Goal: Task Accomplishment & Management: Complete application form

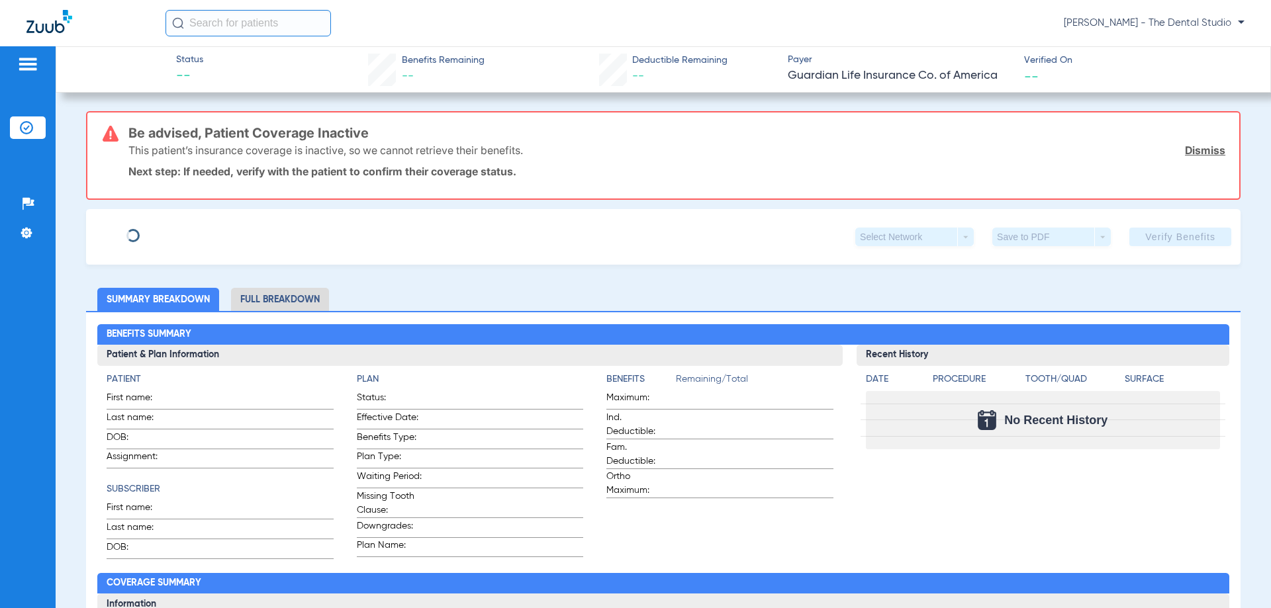
type input "[PERSON_NAME]"
type input "Paz"
type input "[DATE]"
type input "950087090"
type input "00490020"
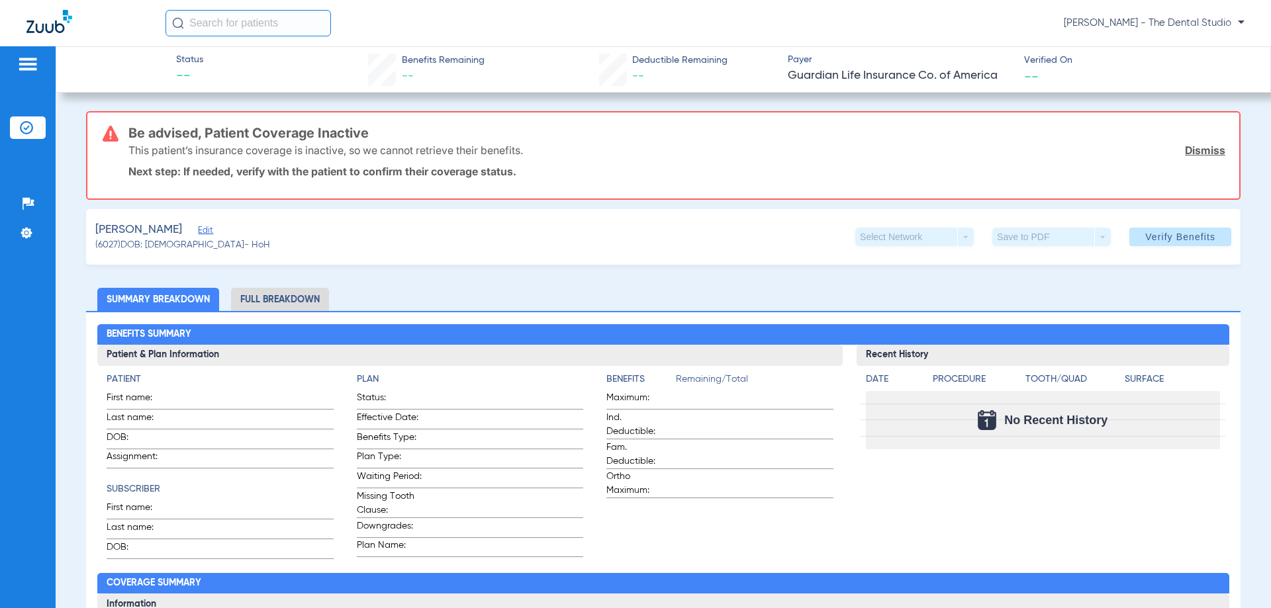
click at [186, 222] on div "[PERSON_NAME] Edit" at bounding box center [182, 230] width 175 height 17
click at [198, 228] on span "Edit" at bounding box center [204, 232] width 12 height 13
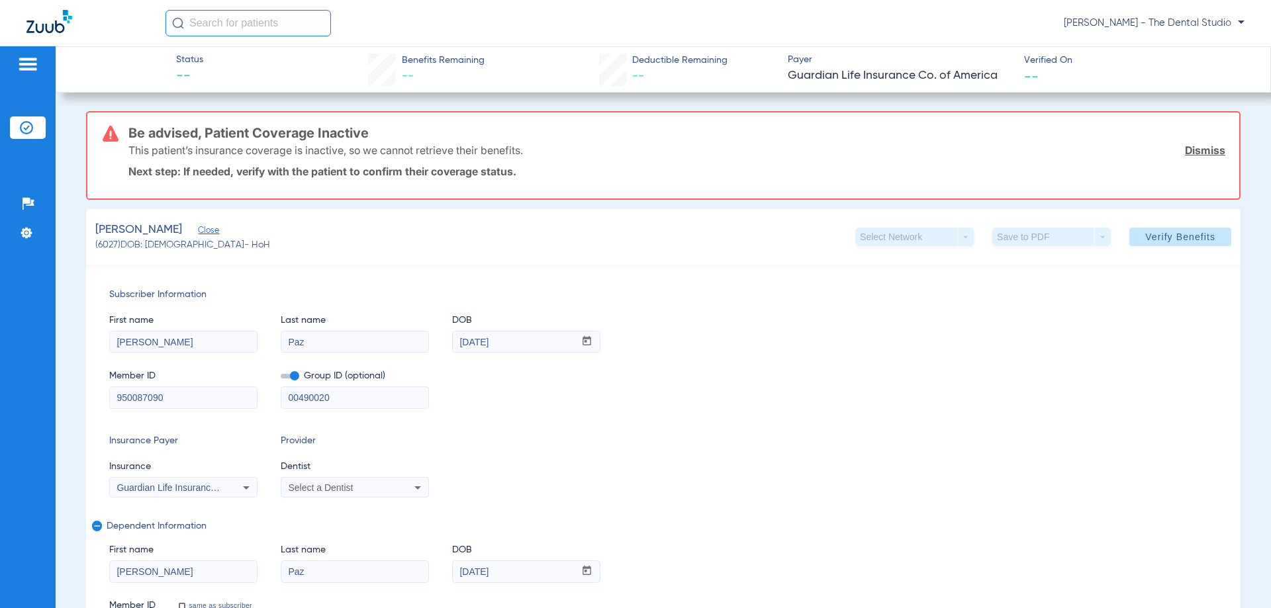
click at [206, 481] on div "Guardian Life Insurance Co. Of America" at bounding box center [183, 488] width 147 height 16
type input "PRIN"
click at [210, 459] on mat-option "Principal" at bounding box center [221, 469] width 222 height 21
drag, startPoint x: 175, startPoint y: 390, endPoint x: 0, endPoint y: 435, distance: 181.0
click at [0, 429] on div "Patients Insurance Verification Setup Help Center Settings Status -- Benefits R…" at bounding box center [635, 350] width 1271 height 608
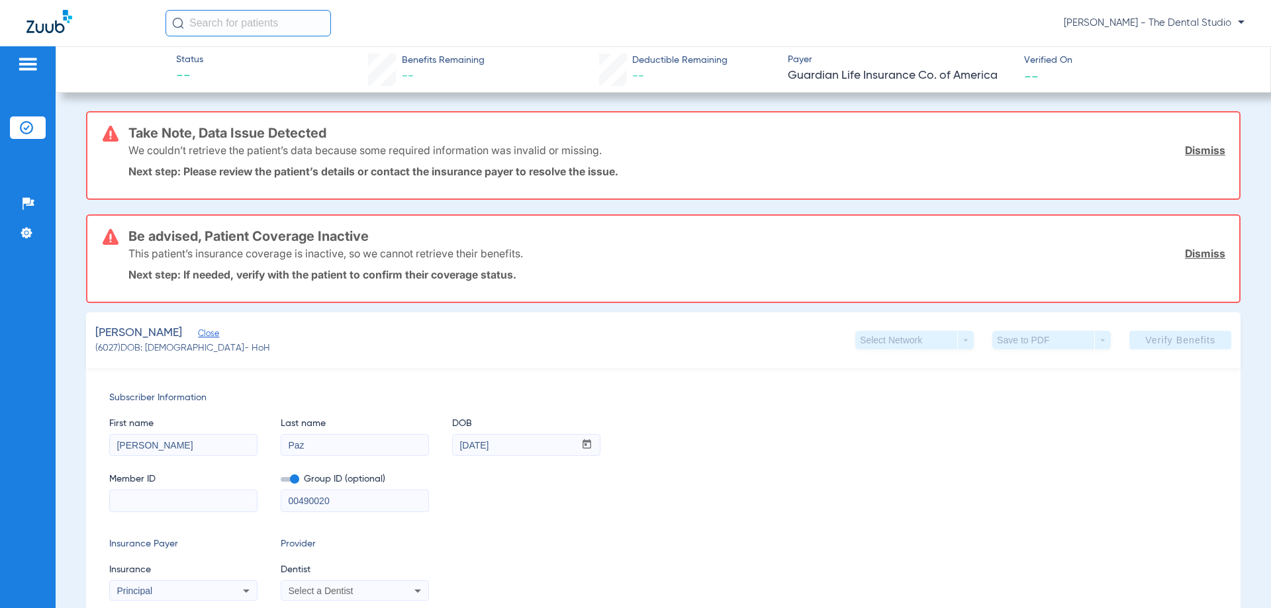
paste input "925806713"
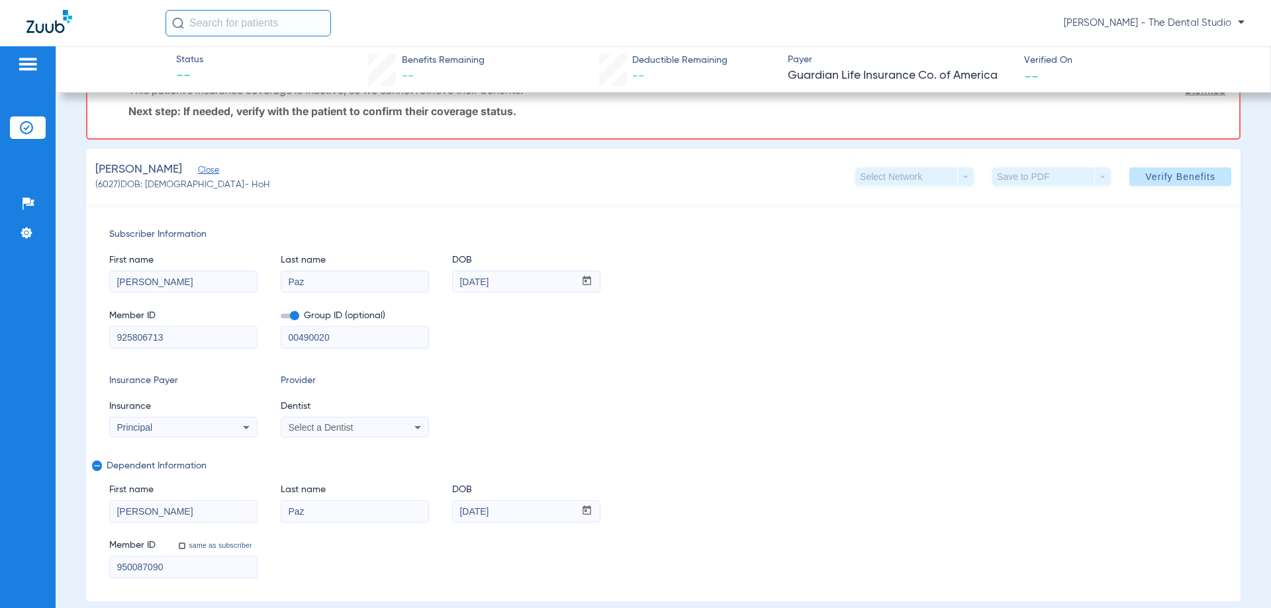
scroll to position [132, 0]
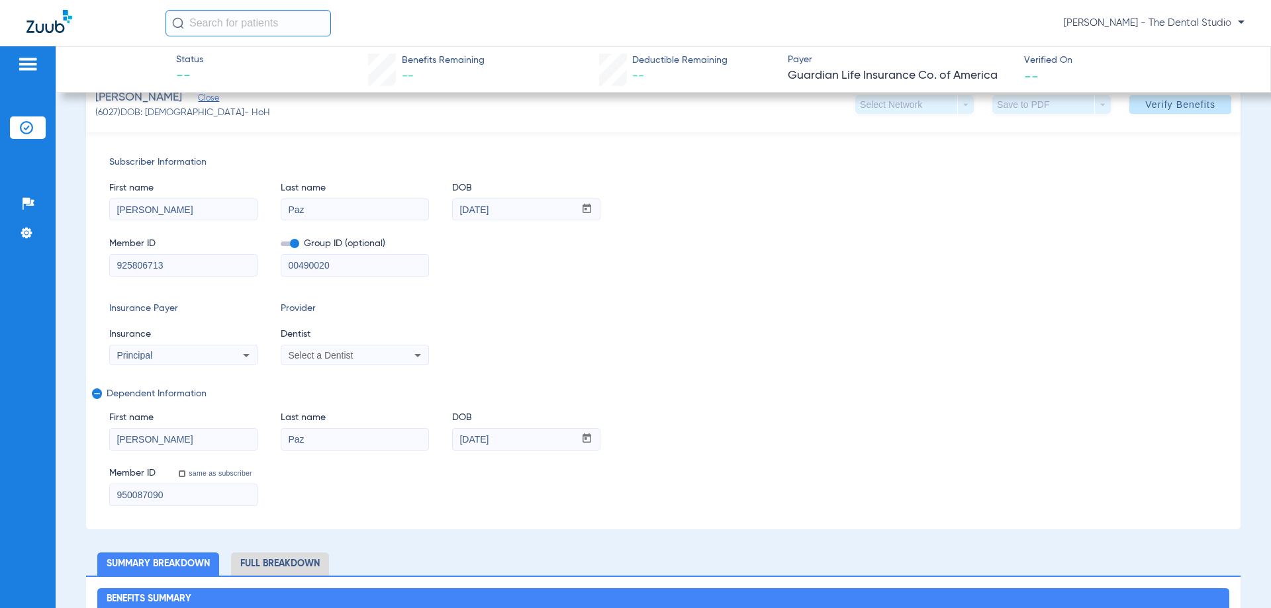
type input "925806713"
drag, startPoint x: 336, startPoint y: 264, endPoint x: 64, endPoint y: 260, distance: 272.7
click at [406, 359] on div "Select a Dentist" at bounding box center [354, 355] width 147 height 16
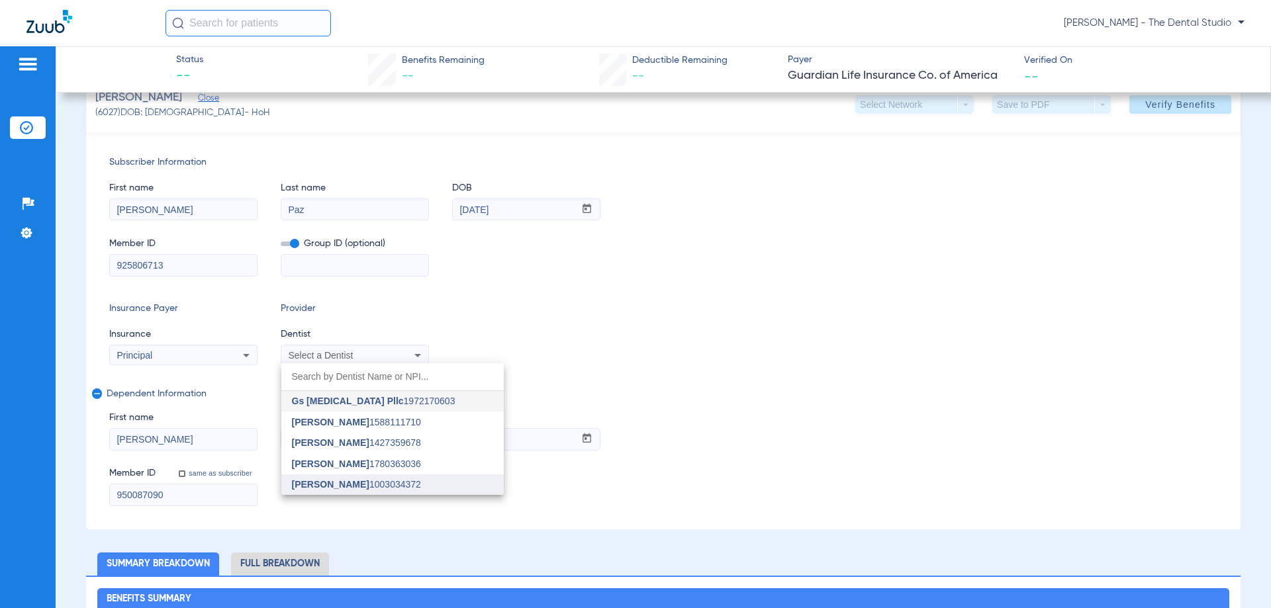
click at [329, 486] on span "[PERSON_NAME]" at bounding box center [330, 484] width 77 height 11
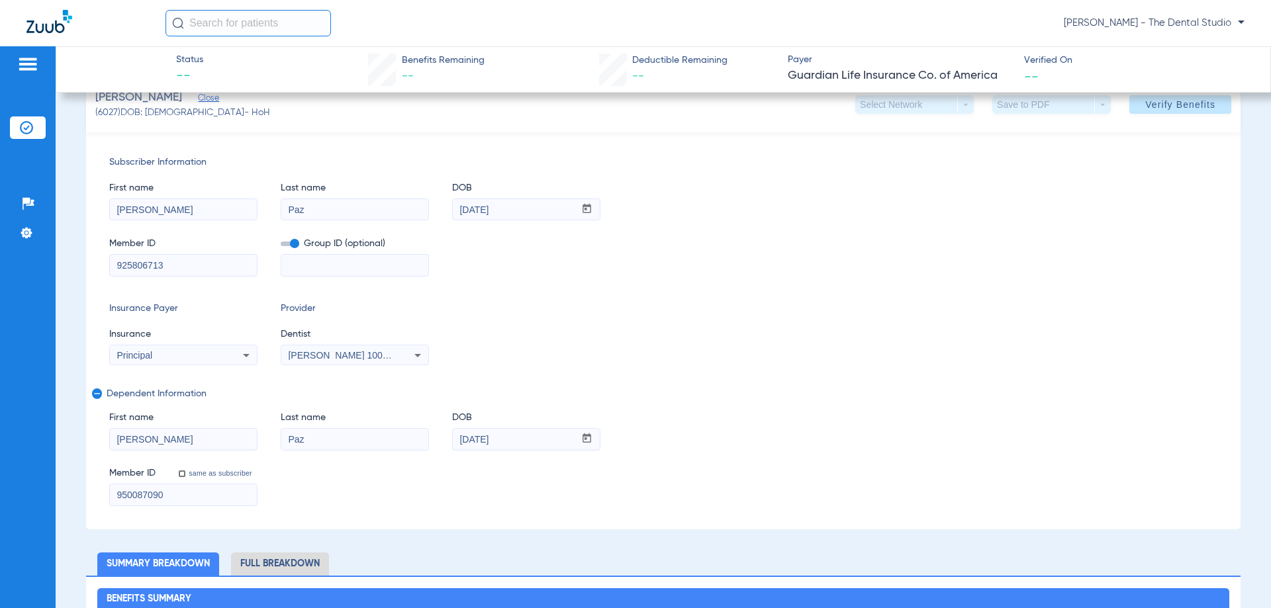
click at [332, 347] on div "Jessica Baez 1003034372" at bounding box center [354, 355] width 147 height 16
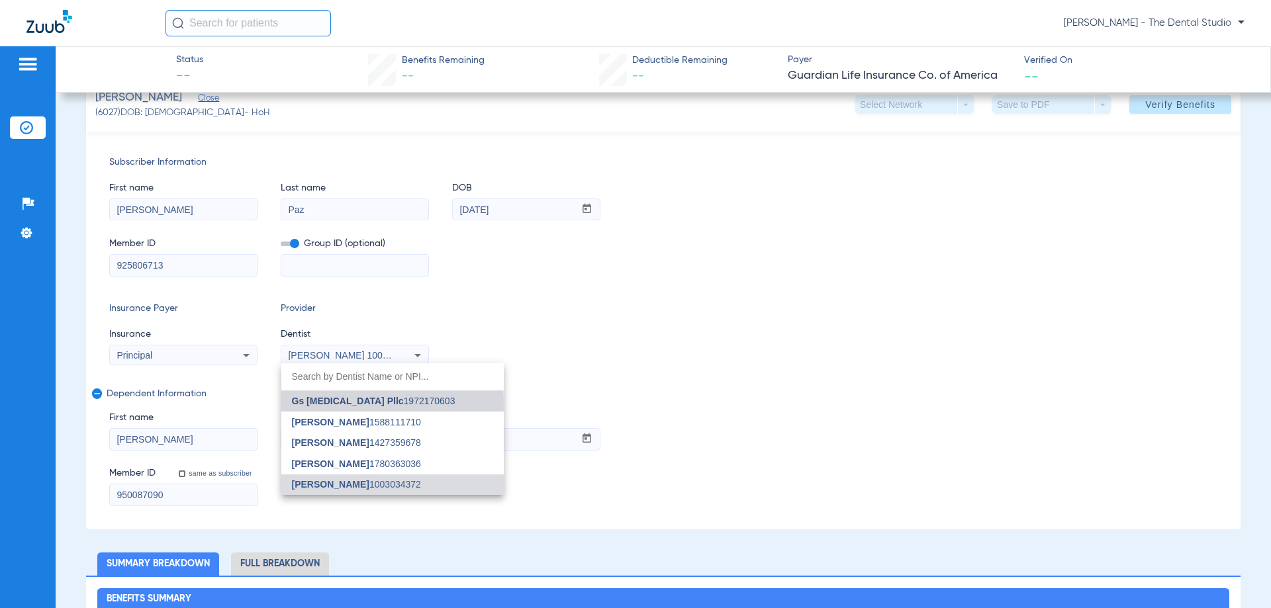
click at [309, 405] on span "Gs [MEDICAL_DATA] Pllc" at bounding box center [348, 401] width 112 height 11
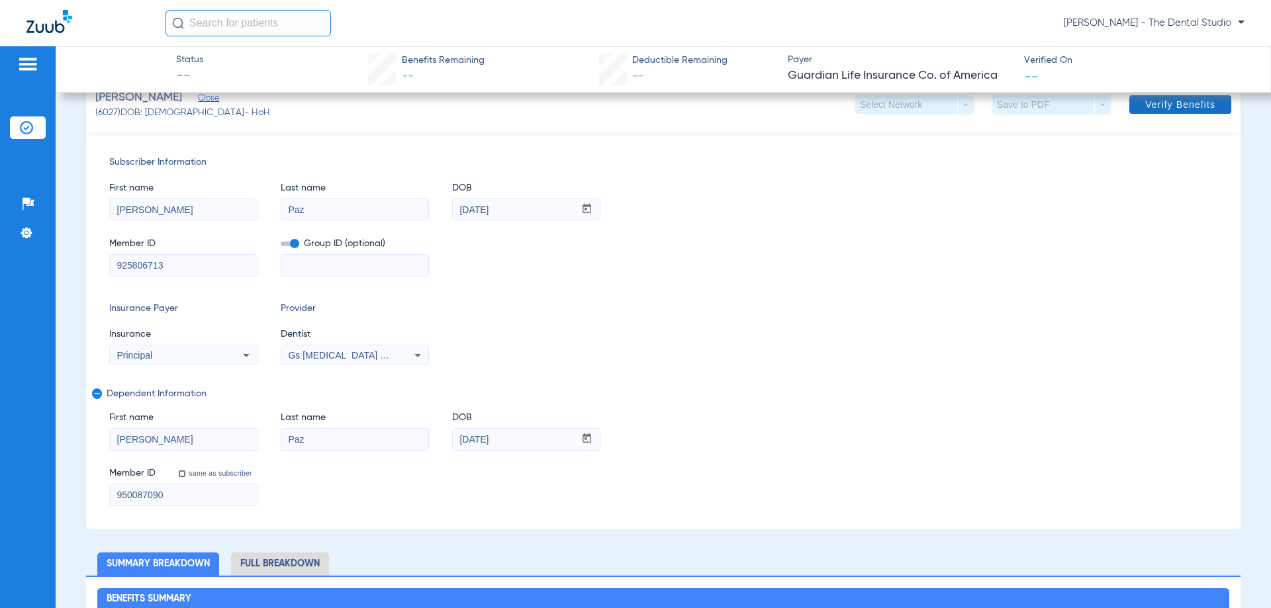
click at [1145, 106] on span "Verify Benefits" at bounding box center [1180, 104] width 70 height 11
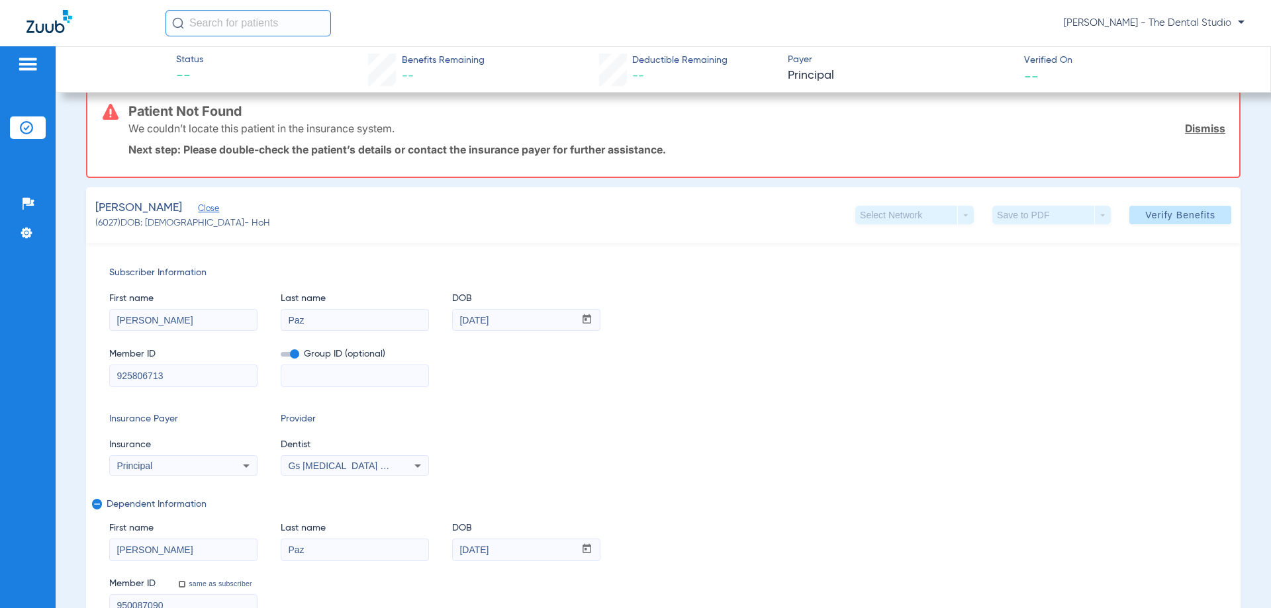
scroll to position [0, 0]
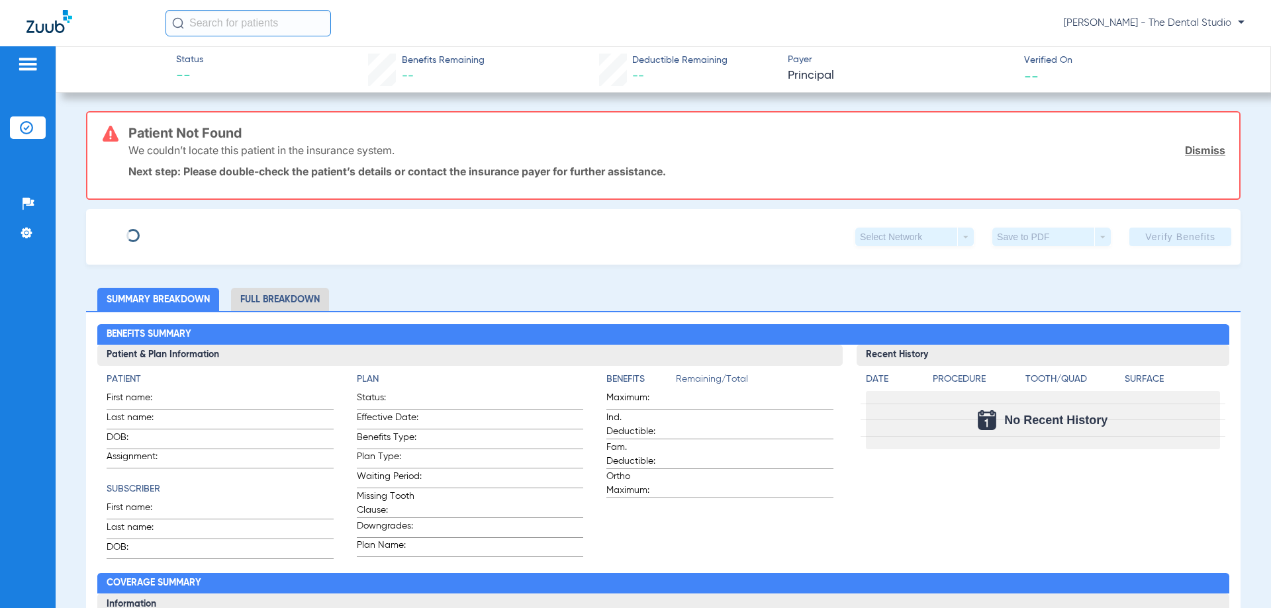
type input "[PERSON_NAME]"
type input "Paz"
type input "[DATE]"
type input "950087090"
type input "00490020"
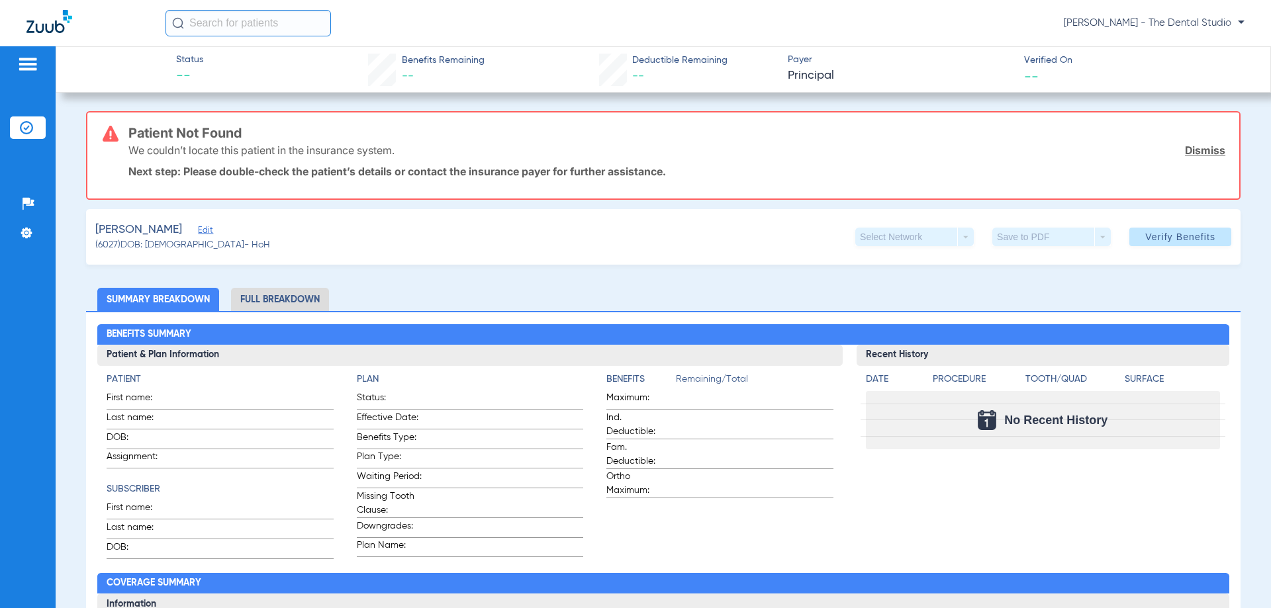
click at [204, 232] on div "[PERSON_NAME] Edit" at bounding box center [182, 230] width 175 height 17
click at [185, 236] on div "[PERSON_NAME] Edit" at bounding box center [182, 230] width 175 height 17
click at [198, 232] on span "Edit" at bounding box center [204, 232] width 12 height 13
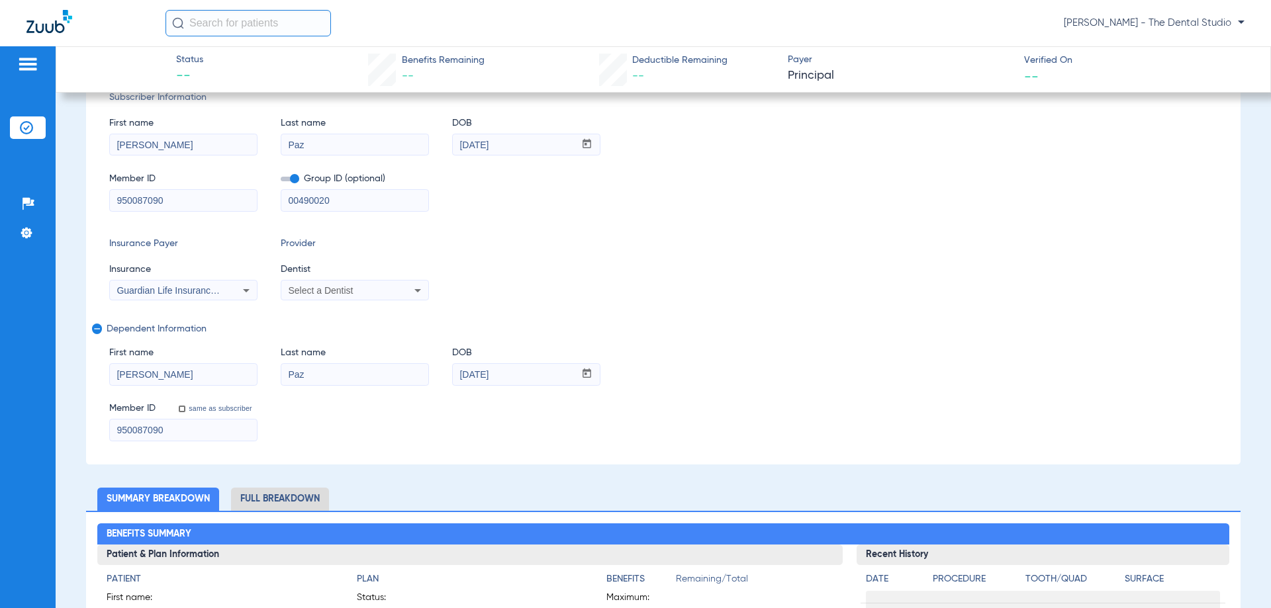
scroll to position [199, 0]
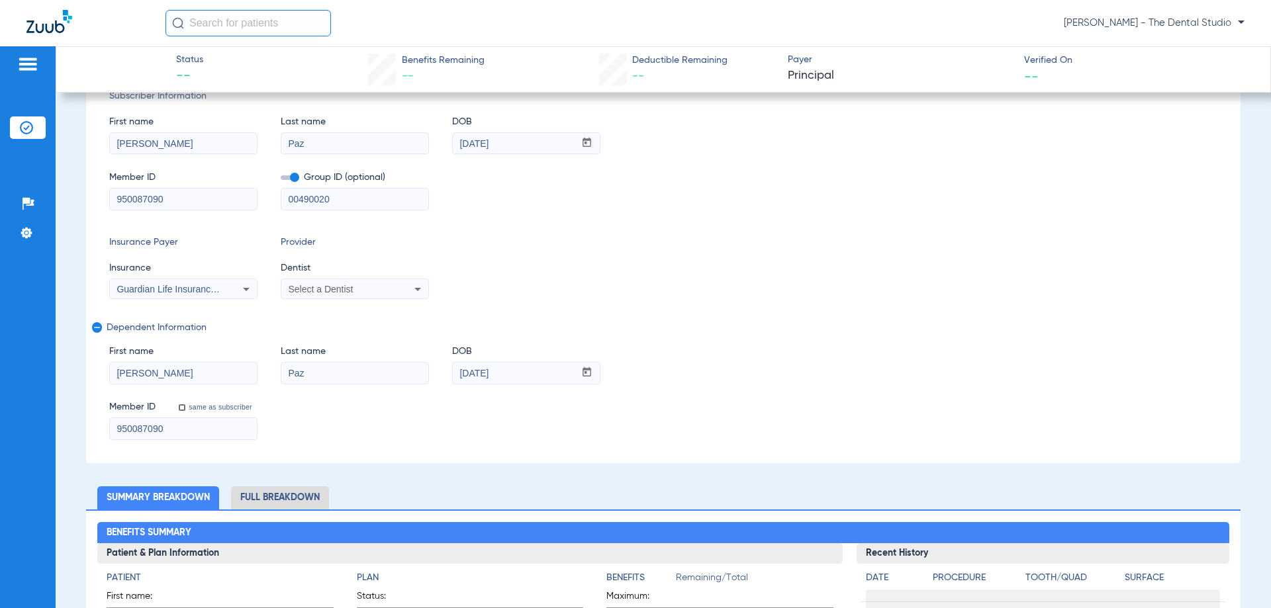
click at [184, 290] on span "Guardian Life Insurance Co. Of America" at bounding box center [198, 289] width 164 height 11
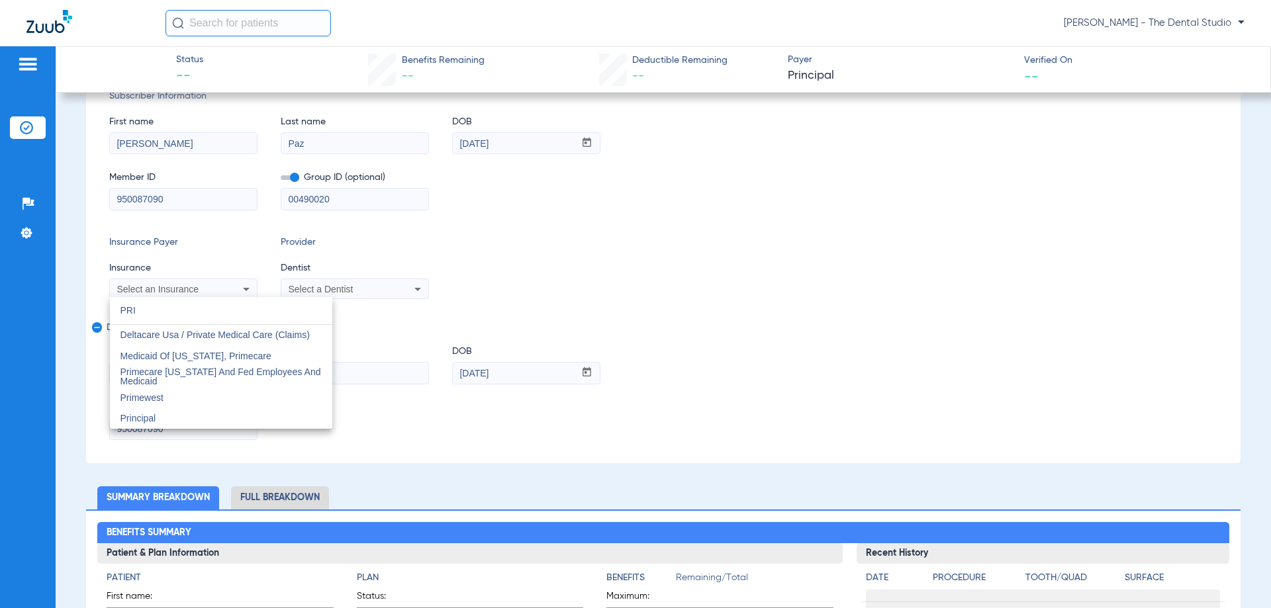
scroll to position [0, 0]
type input "PRI"
click at [168, 417] on mat-option "Principal" at bounding box center [221, 418] width 222 height 21
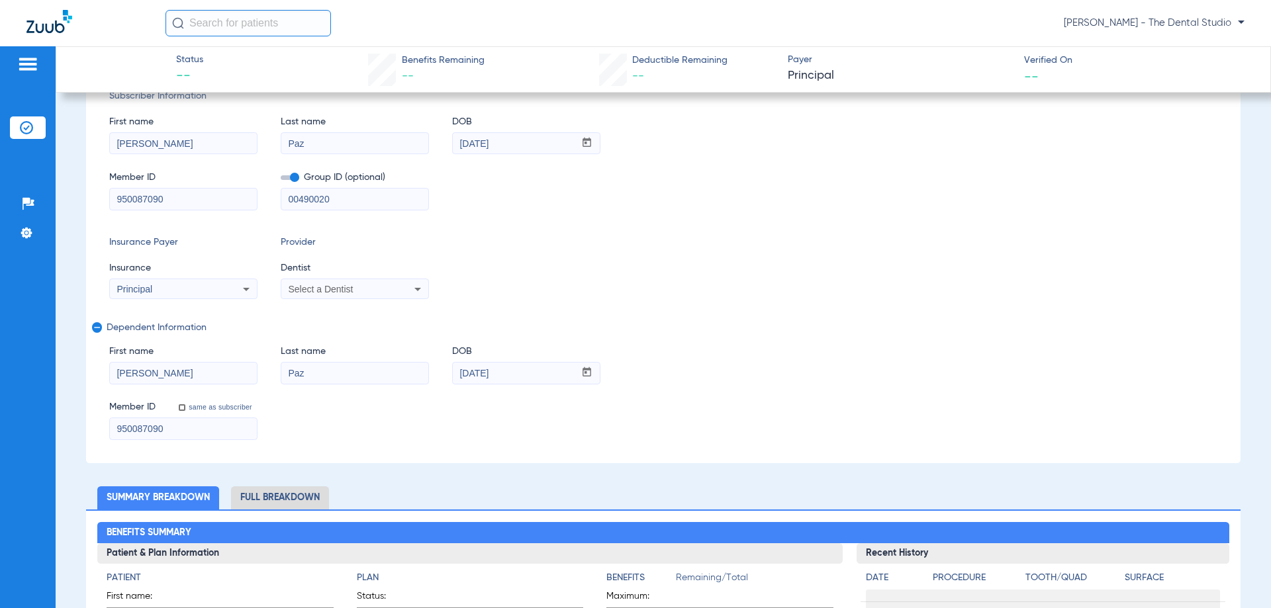
click at [334, 289] on span "Select a Dentist" at bounding box center [320, 289] width 65 height 11
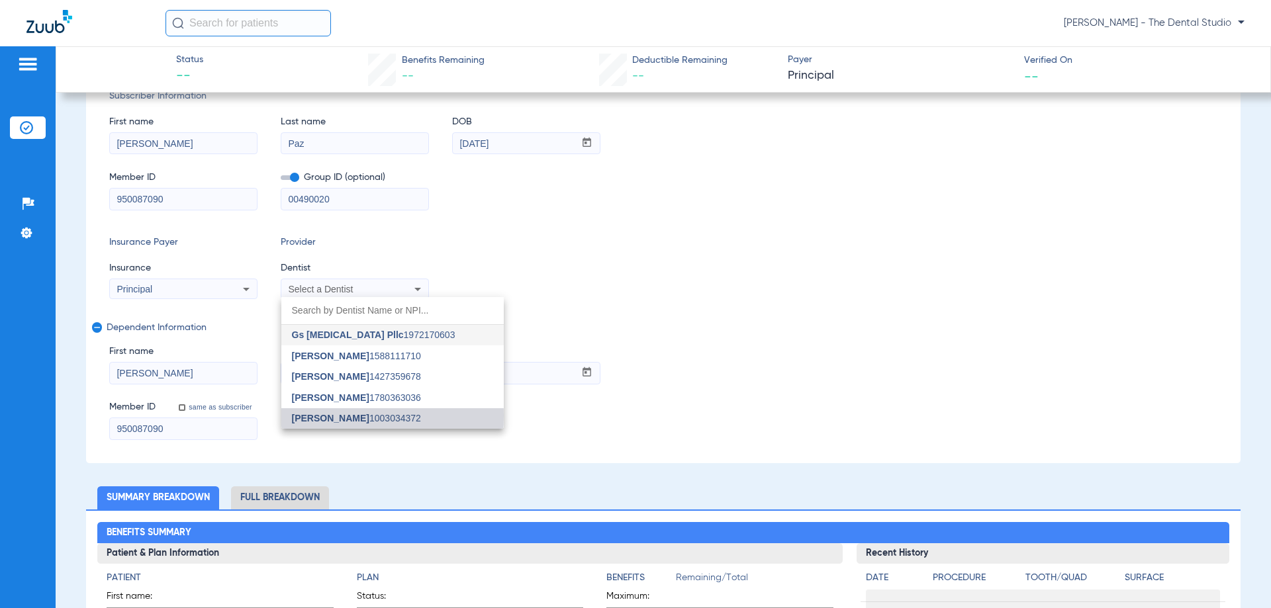
click at [319, 416] on span "[PERSON_NAME]" at bounding box center [330, 418] width 77 height 11
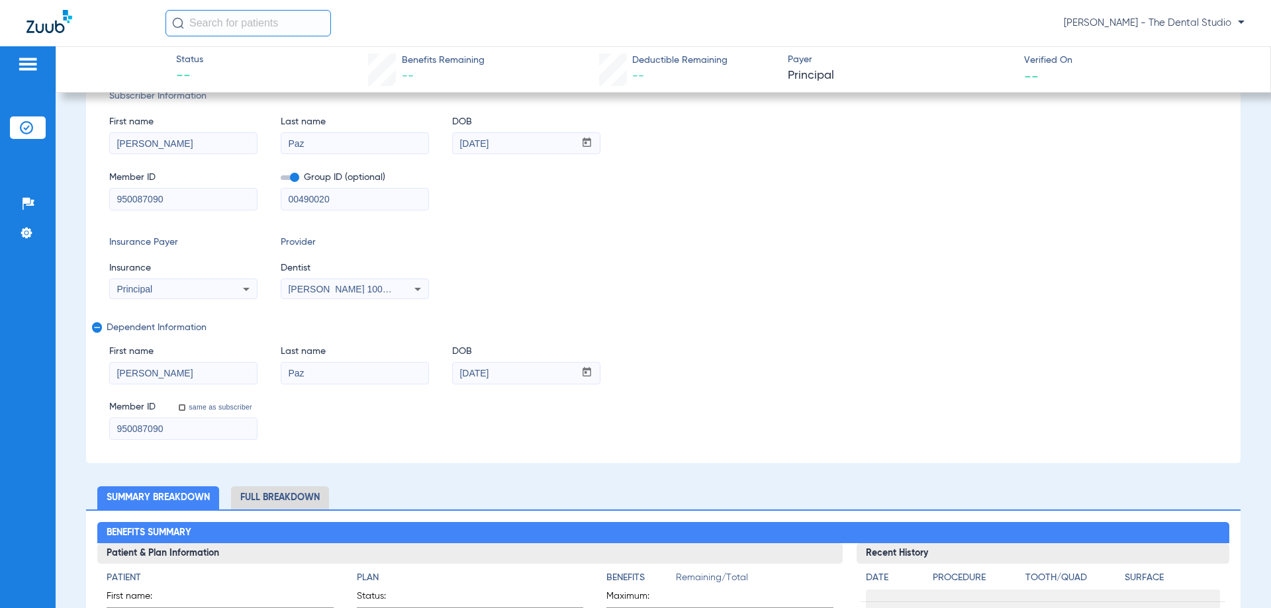
drag, startPoint x: 344, startPoint y: 208, endPoint x: 260, endPoint y: 209, distance: 84.1
click at [263, 209] on div "Member ID 950087090 Group ID (optional) 00490020" at bounding box center [663, 184] width 1108 height 51
drag, startPoint x: 187, startPoint y: 203, endPoint x: 0, endPoint y: 214, distance: 186.9
click at [0, 214] on div "Patients Insurance Verification Setup Help Center Settings Status -- Benefits R…" at bounding box center [635, 350] width 1271 height 608
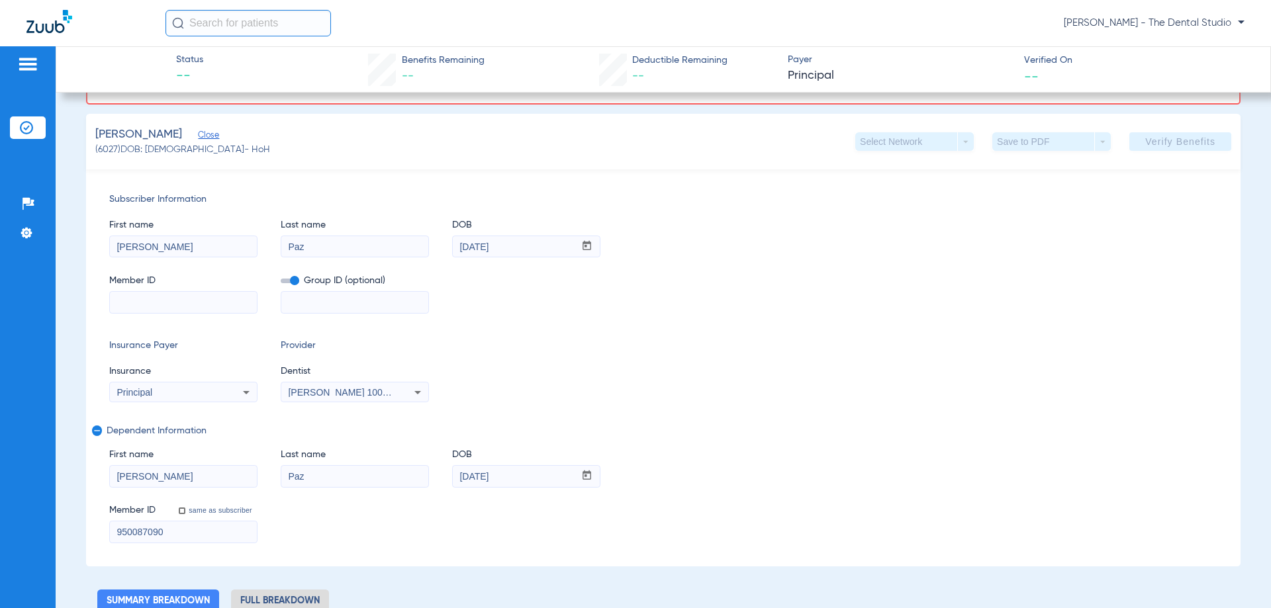
scroll to position [302, 0]
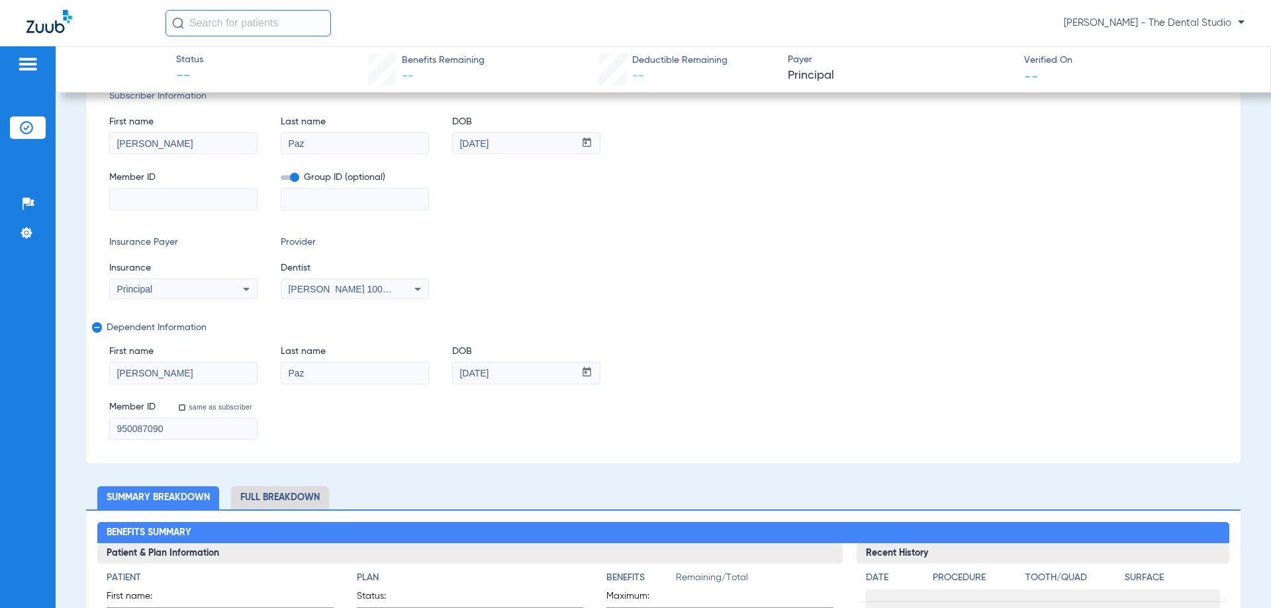
paste input "925806713"
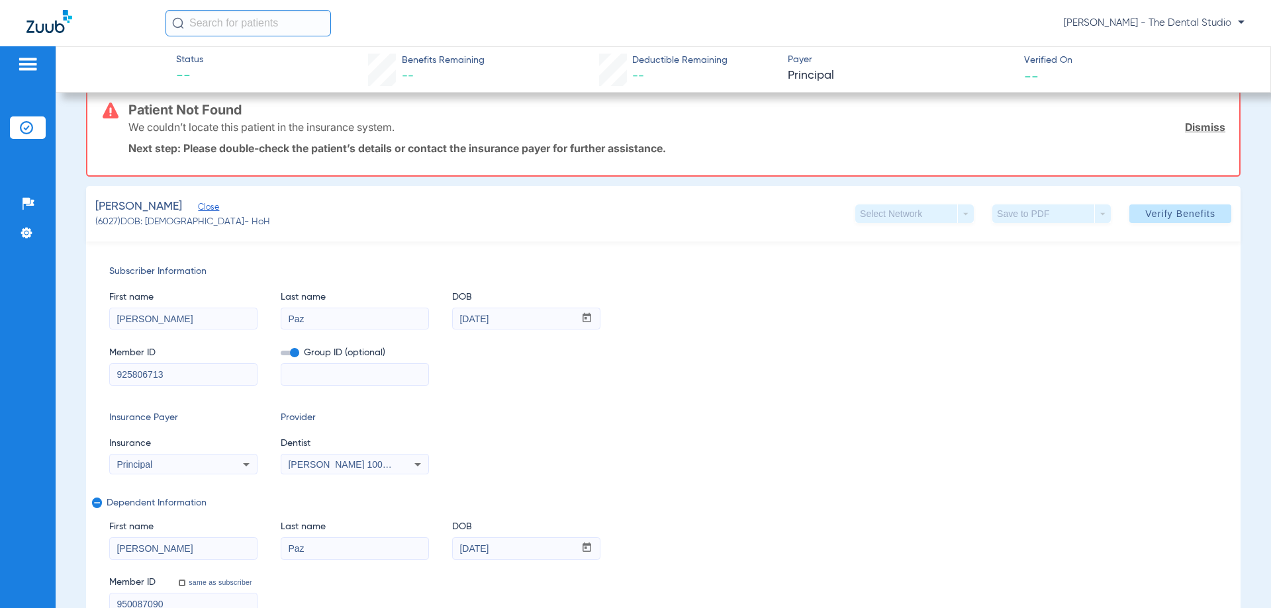
scroll to position [0, 0]
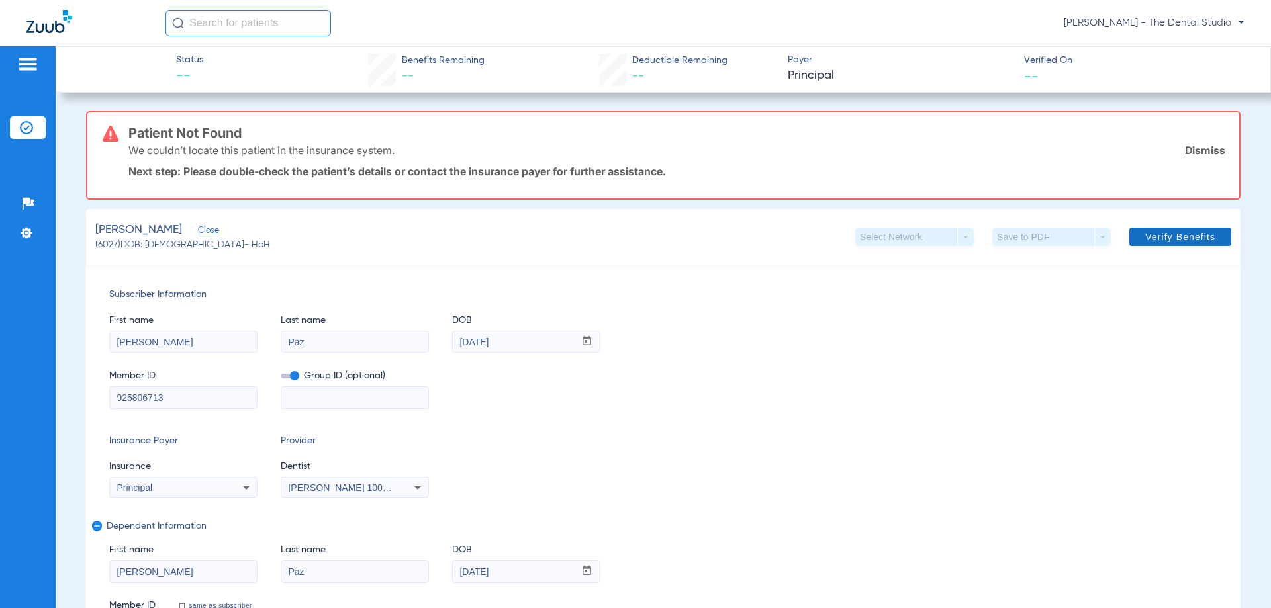
type input "925806713"
click at [1175, 234] on span "Verify Benefits" at bounding box center [1180, 237] width 70 height 11
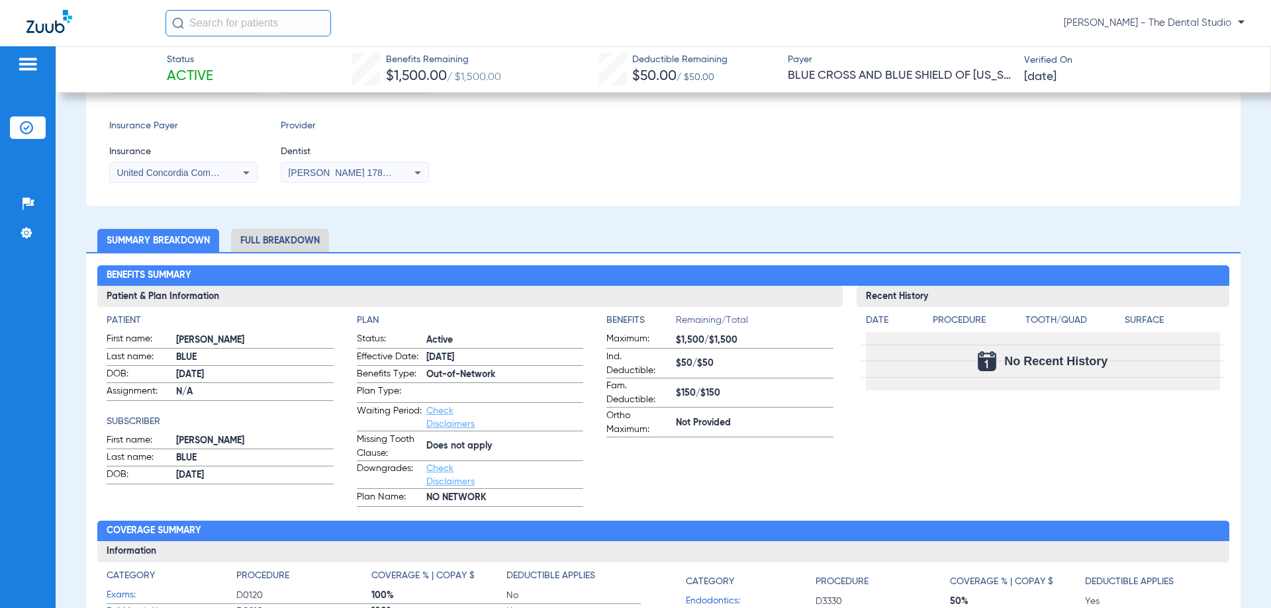
scroll to position [331, 0]
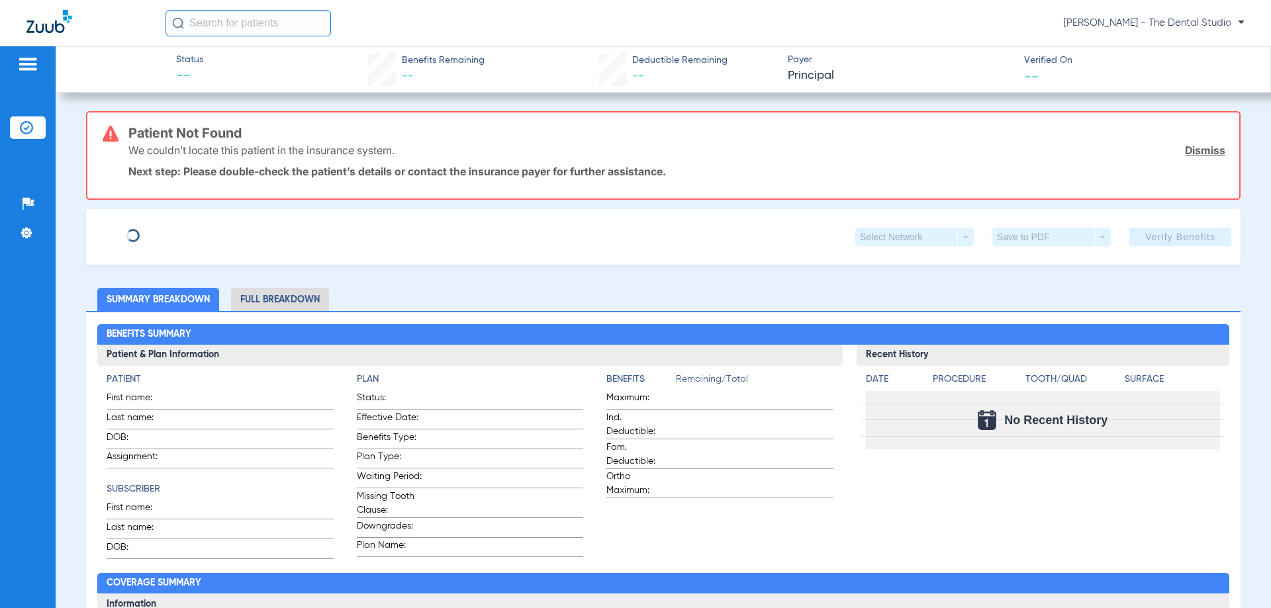
type input "[PERSON_NAME]"
type input "Paz"
type input "[DATE]"
type input "950087090"
type input "00490020"
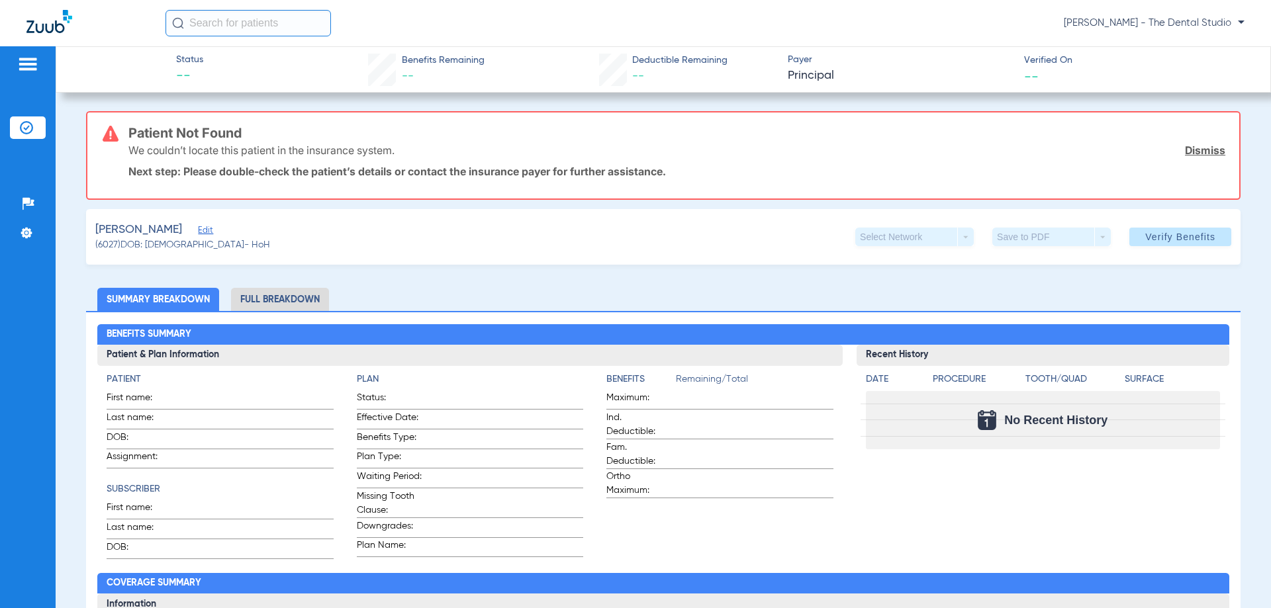
click at [198, 228] on span "Edit" at bounding box center [204, 232] width 12 height 13
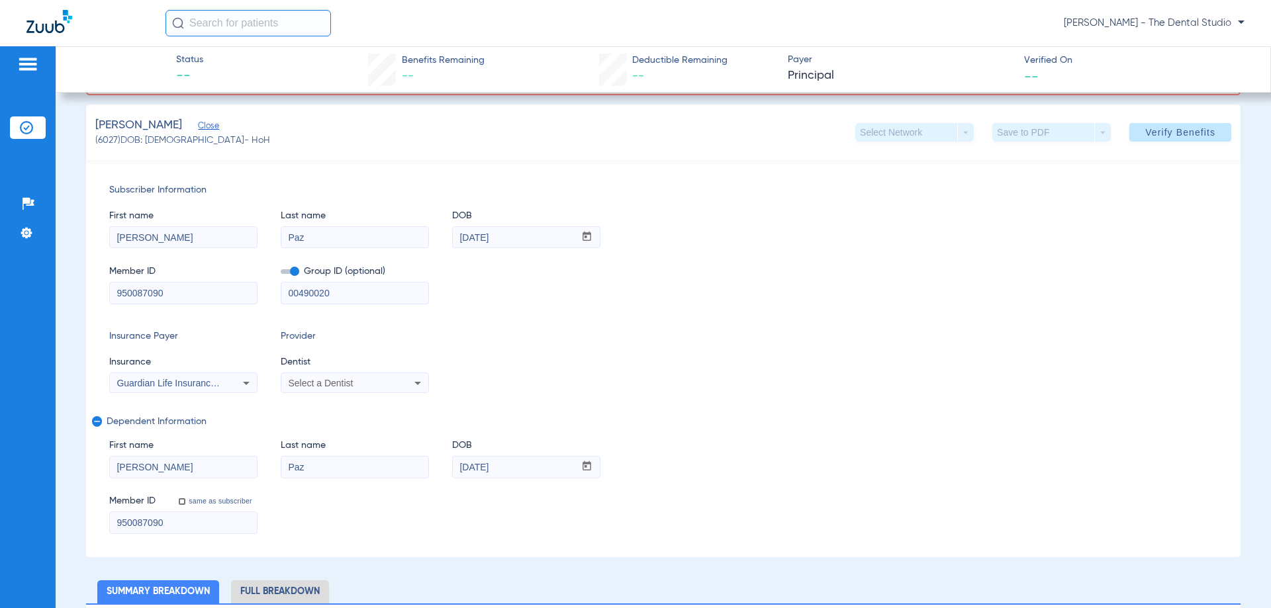
scroll to position [199, 0]
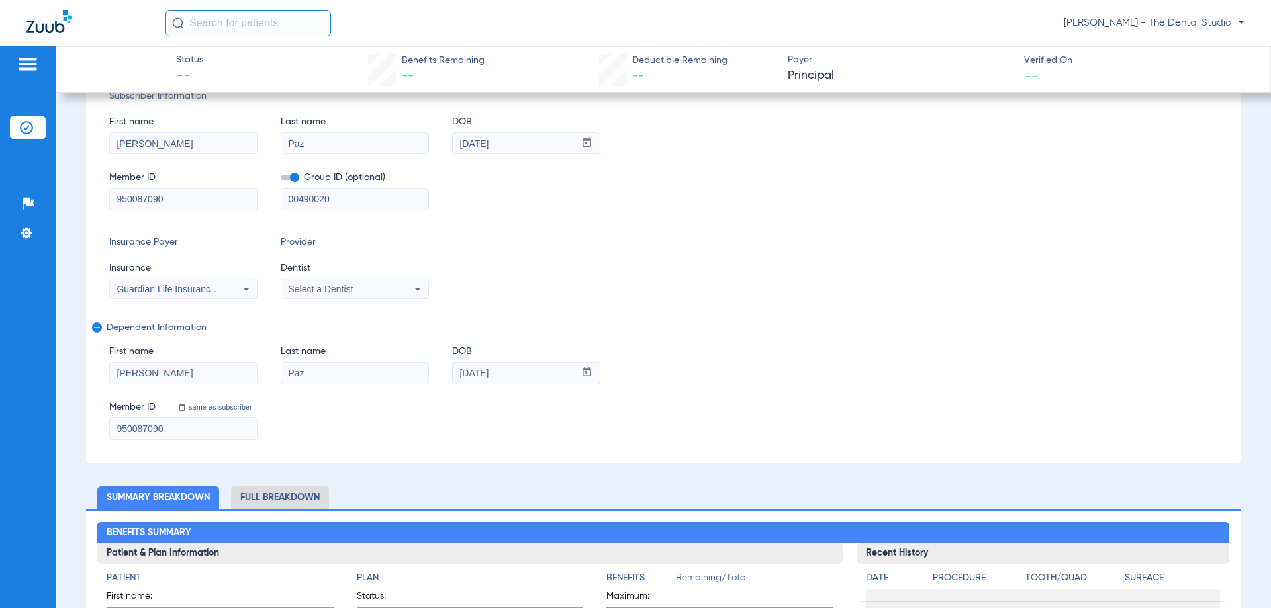
click at [191, 281] on div "Guardian Life Insurance Co. Of America" at bounding box center [183, 289] width 147 height 16
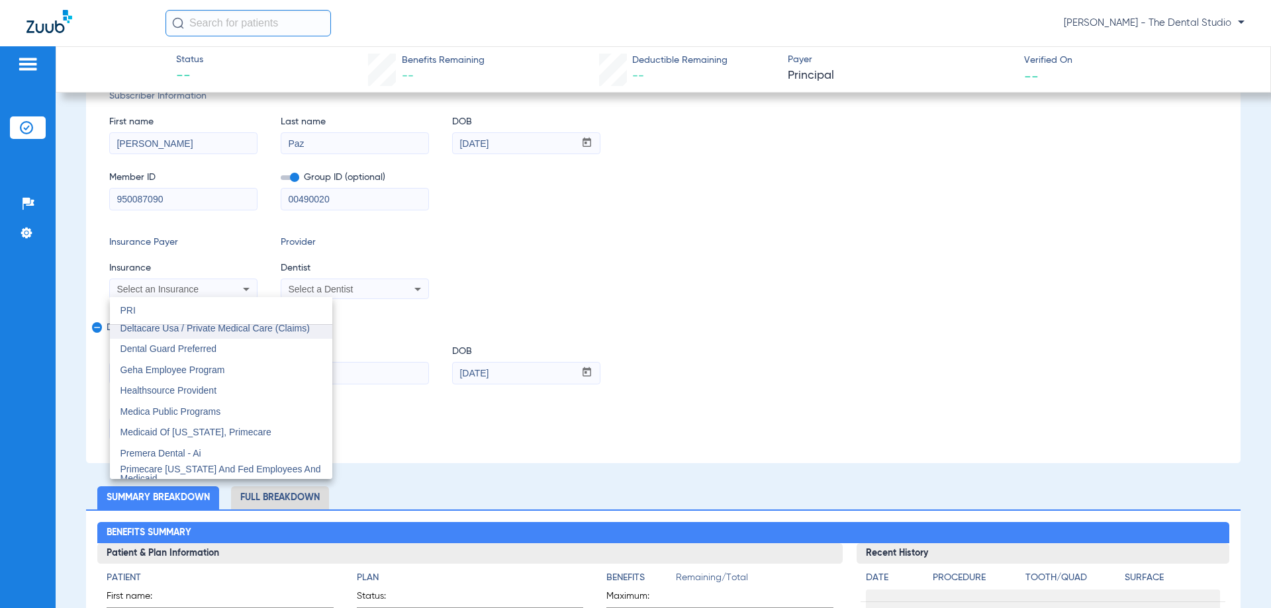
scroll to position [0, 0]
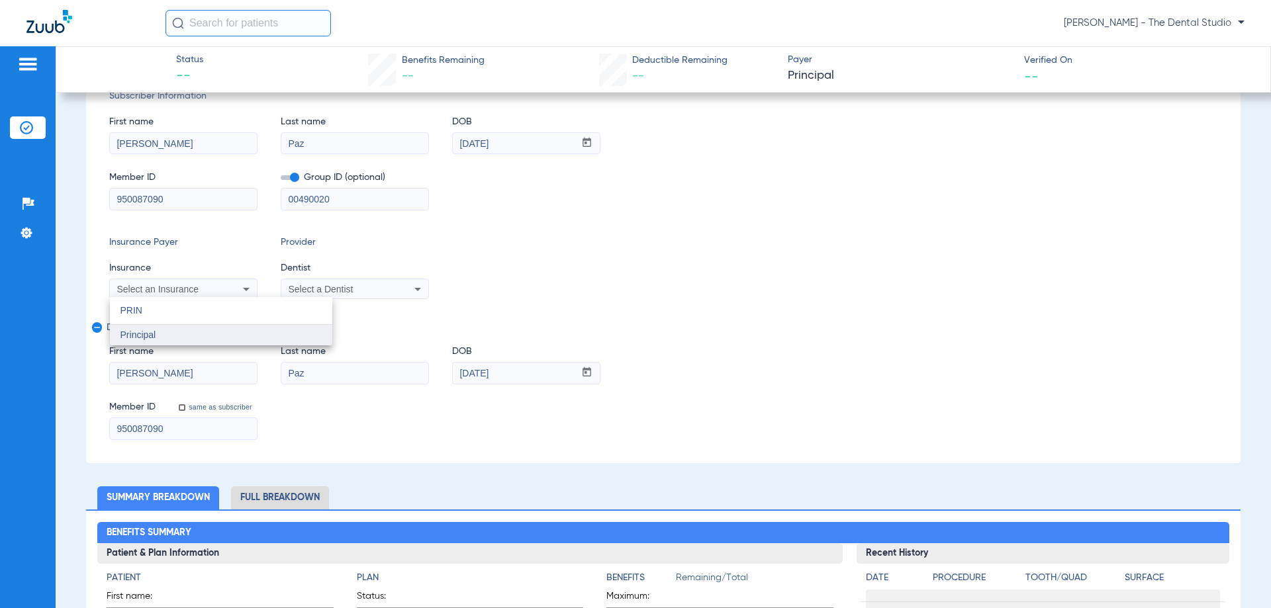
type input "PRIN"
click at [167, 336] on mat-option "Principal" at bounding box center [221, 335] width 222 height 21
click at [327, 289] on span "Select a Dentist" at bounding box center [320, 289] width 65 height 11
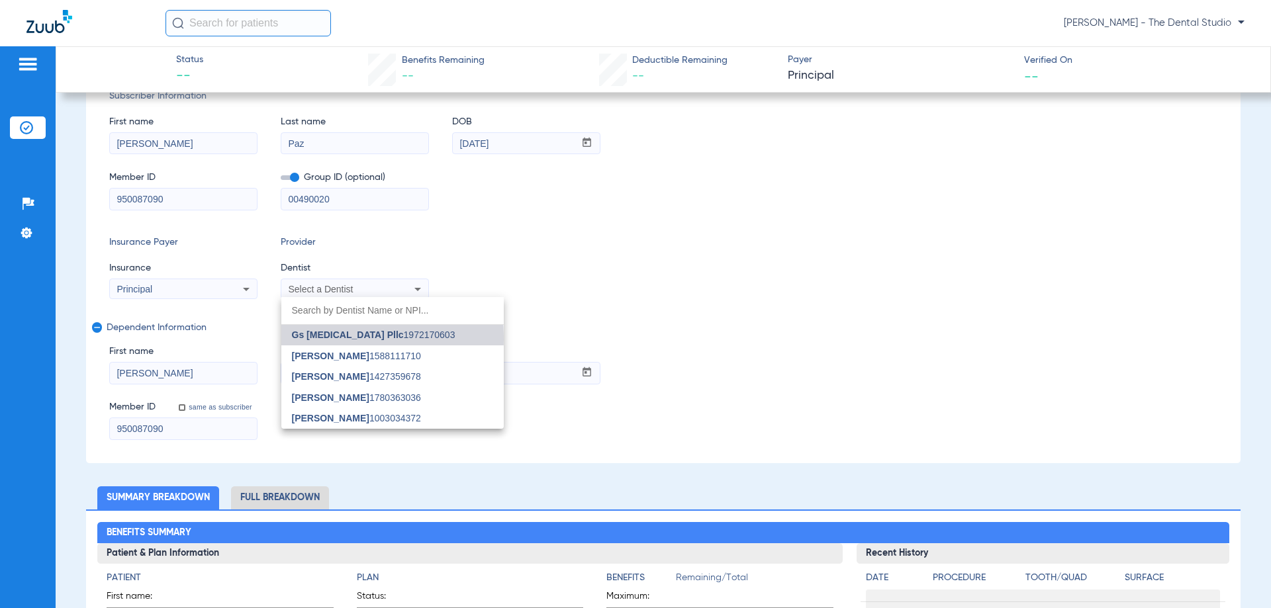
click at [328, 339] on span "Gs [MEDICAL_DATA] Pllc" at bounding box center [348, 335] width 112 height 11
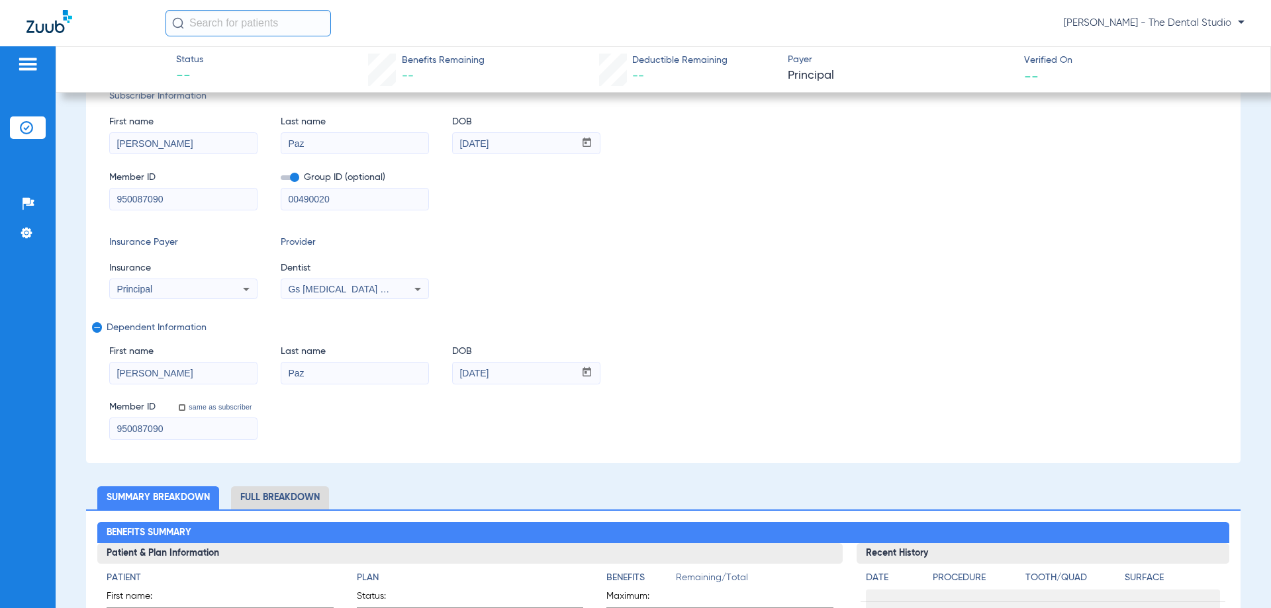
drag, startPoint x: 222, startPoint y: 197, endPoint x: 0, endPoint y: 229, distance: 224.0
click at [0, 229] on div "Patients Insurance Verification Setup Help Center Settings Status -- Benefits R…" at bounding box center [635, 350] width 1271 height 608
paste input "925806713"
type input "925806713"
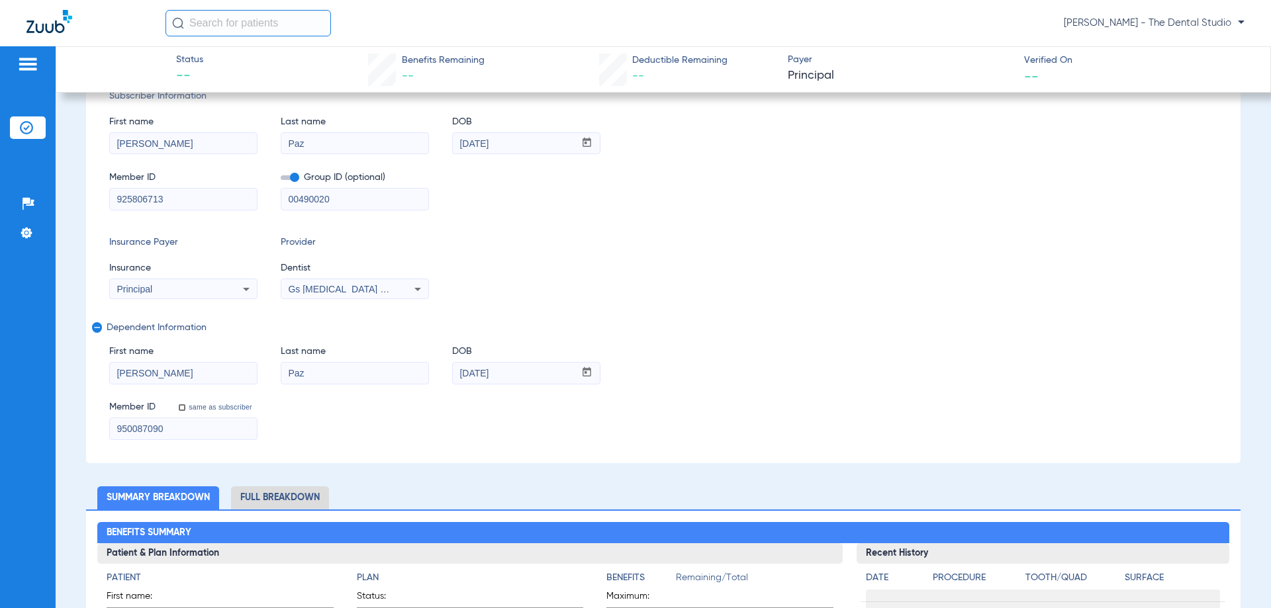
drag, startPoint x: 351, startPoint y: 201, endPoint x: 142, endPoint y: 206, distance: 209.2
click at [142, 206] on div "Member ID 925806713 Group ID (optional) 00490020" at bounding box center [663, 184] width 1108 height 51
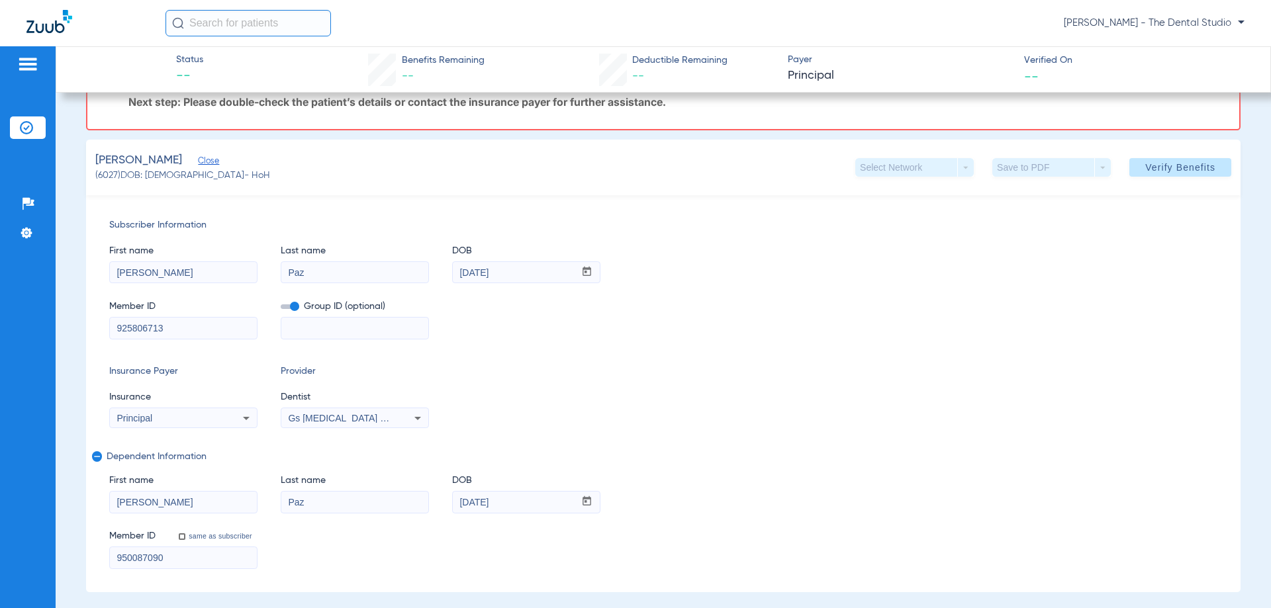
scroll to position [66, 0]
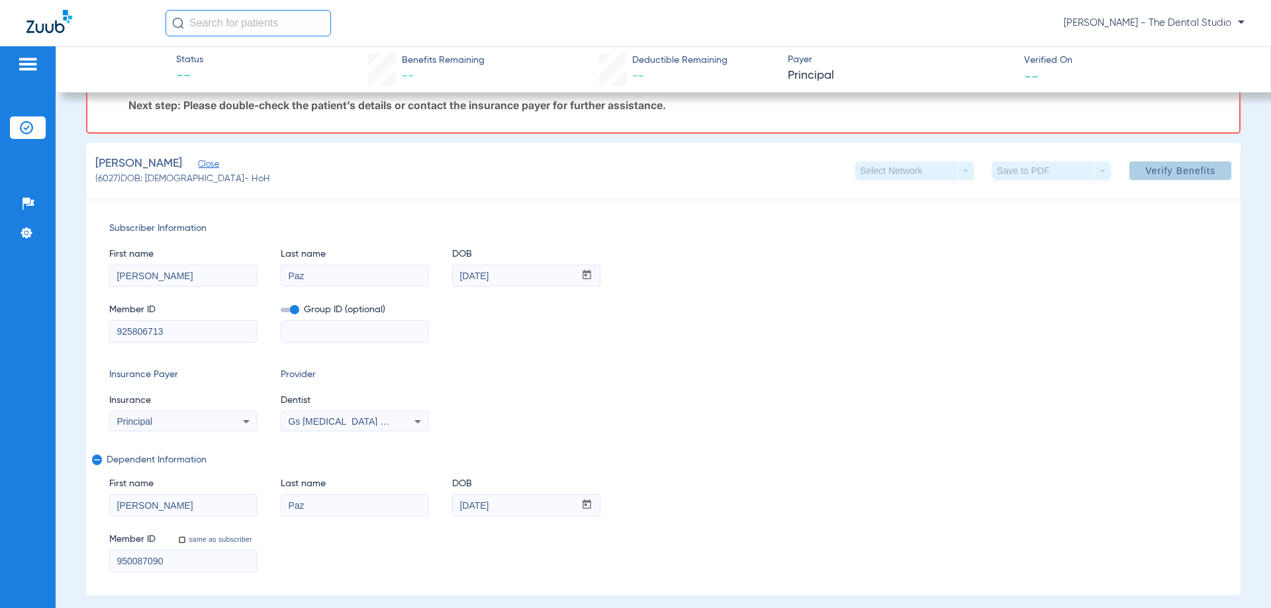
click at [1129, 177] on span at bounding box center [1180, 171] width 102 height 32
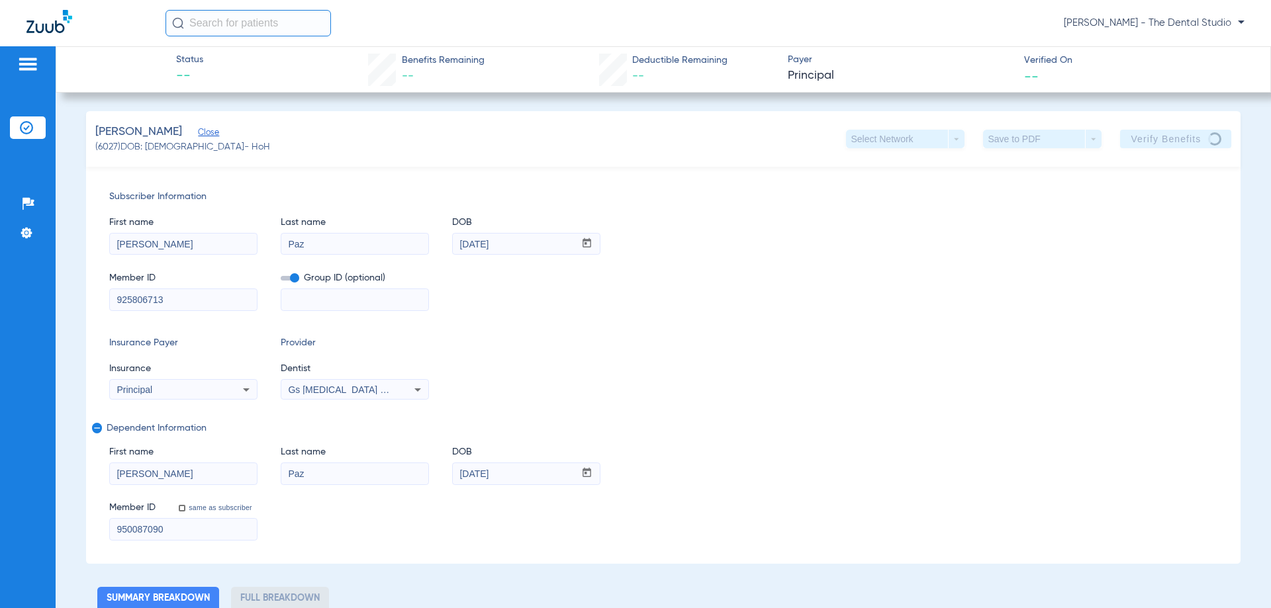
drag, startPoint x: 1110, startPoint y: 185, endPoint x: 983, endPoint y: 408, distance: 257.6
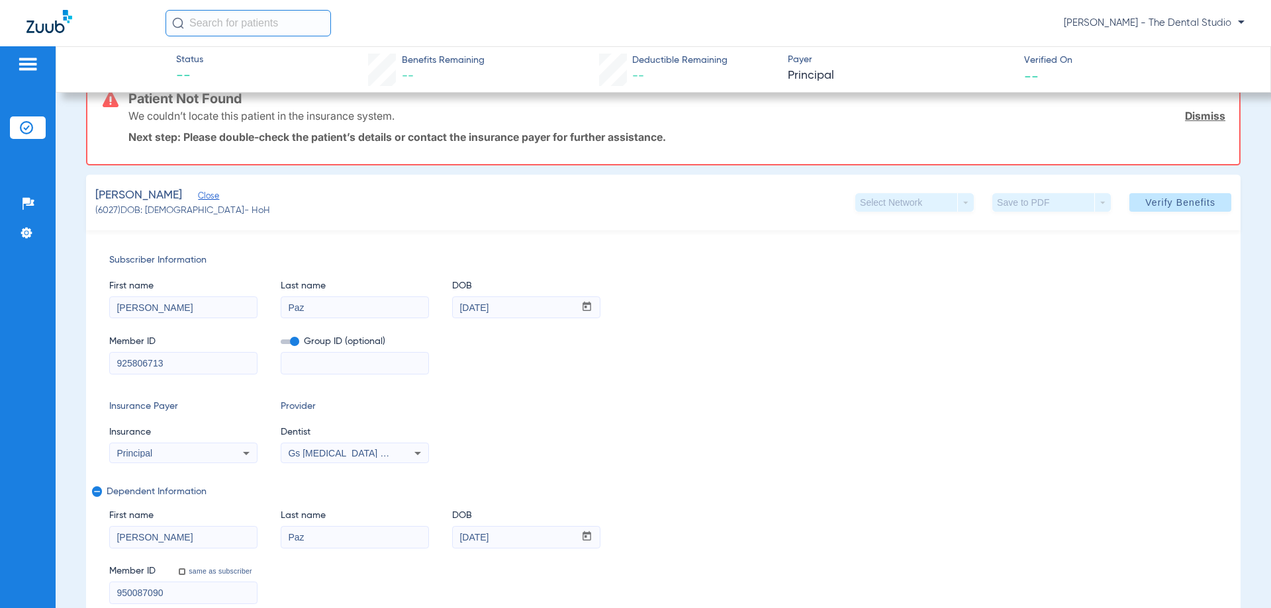
scroll to position [32, 0]
click at [198, 199] on span "Close" at bounding box center [204, 200] width 12 height 13
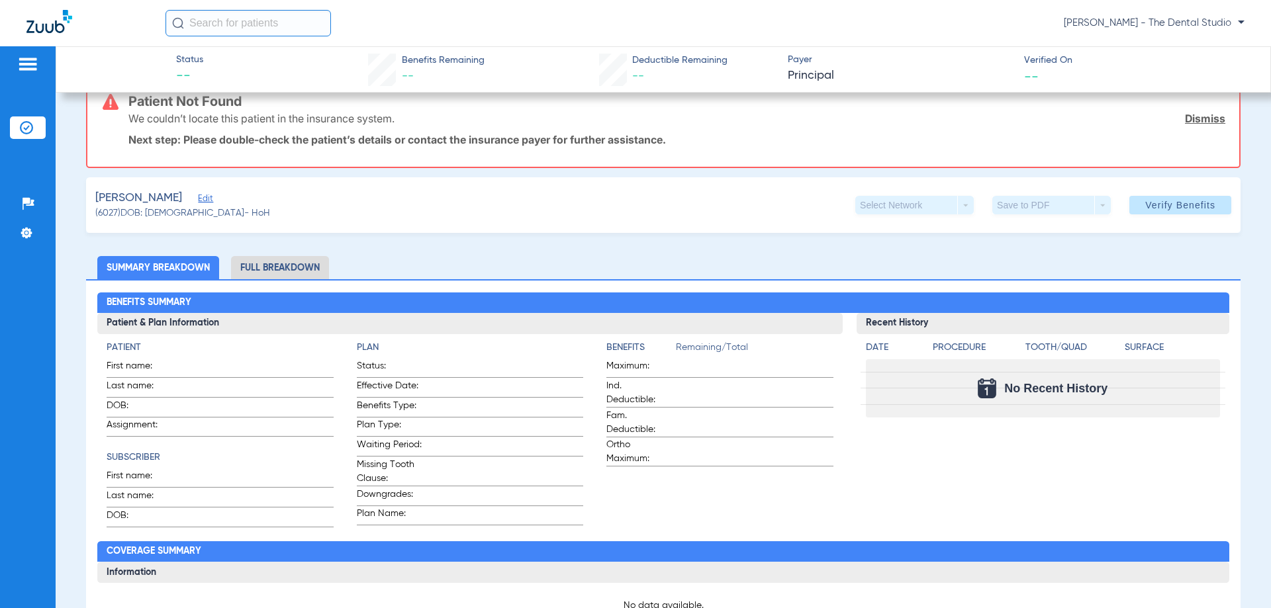
drag, startPoint x: 194, startPoint y: 199, endPoint x: 201, endPoint y: 198, distance: 7.4
click at [198, 199] on span "Edit" at bounding box center [204, 200] width 12 height 13
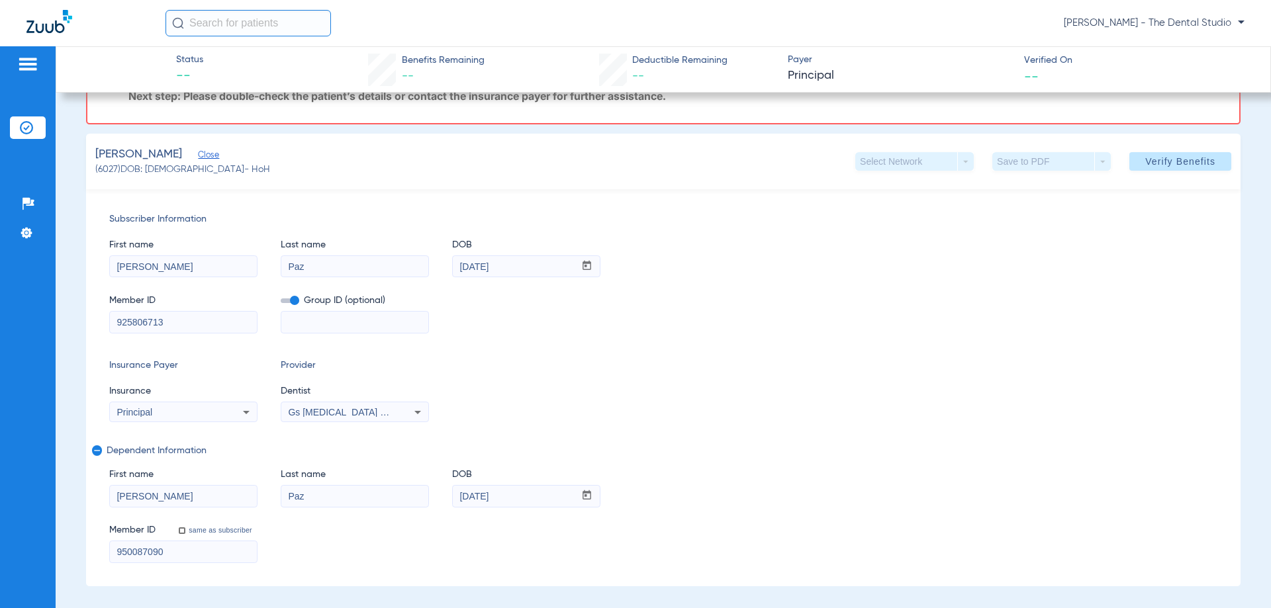
scroll to position [98, 0]
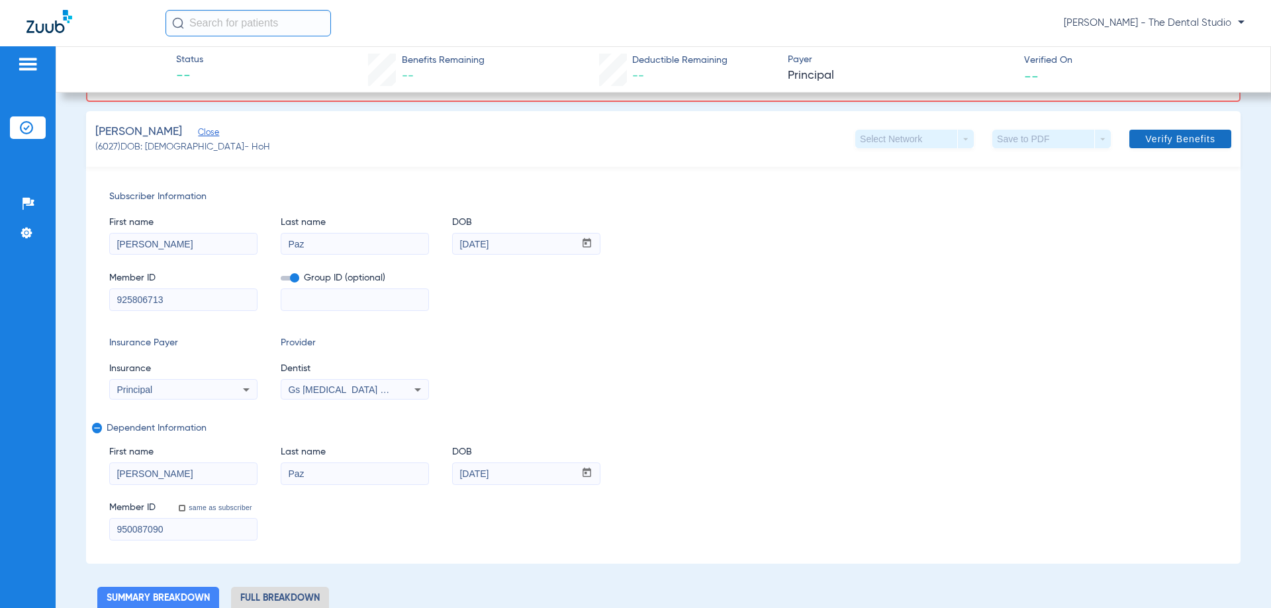
click at [1200, 132] on button "Verify Benefits" at bounding box center [1180, 139] width 102 height 19
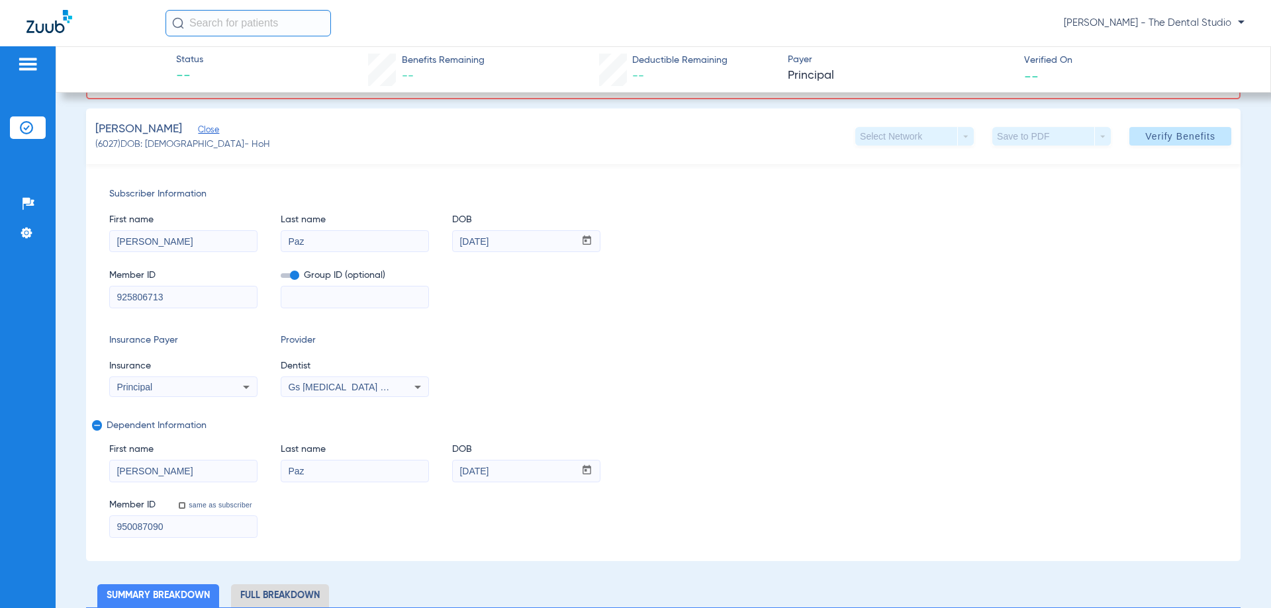
scroll to position [0, 0]
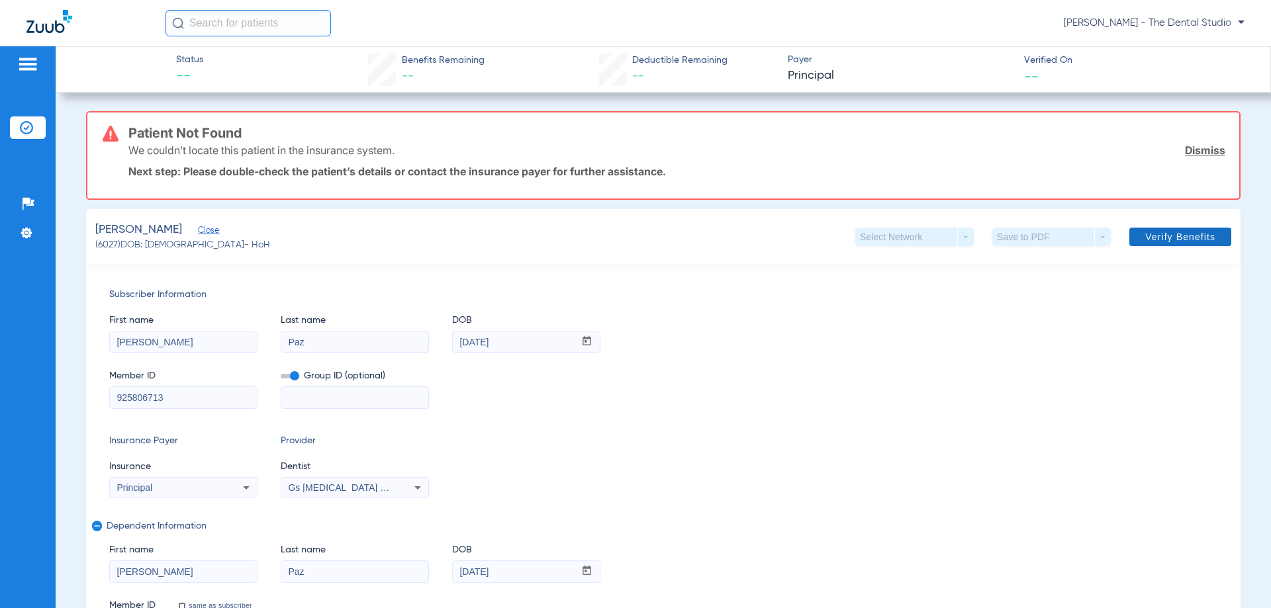
click at [1129, 235] on span at bounding box center [1180, 237] width 102 height 32
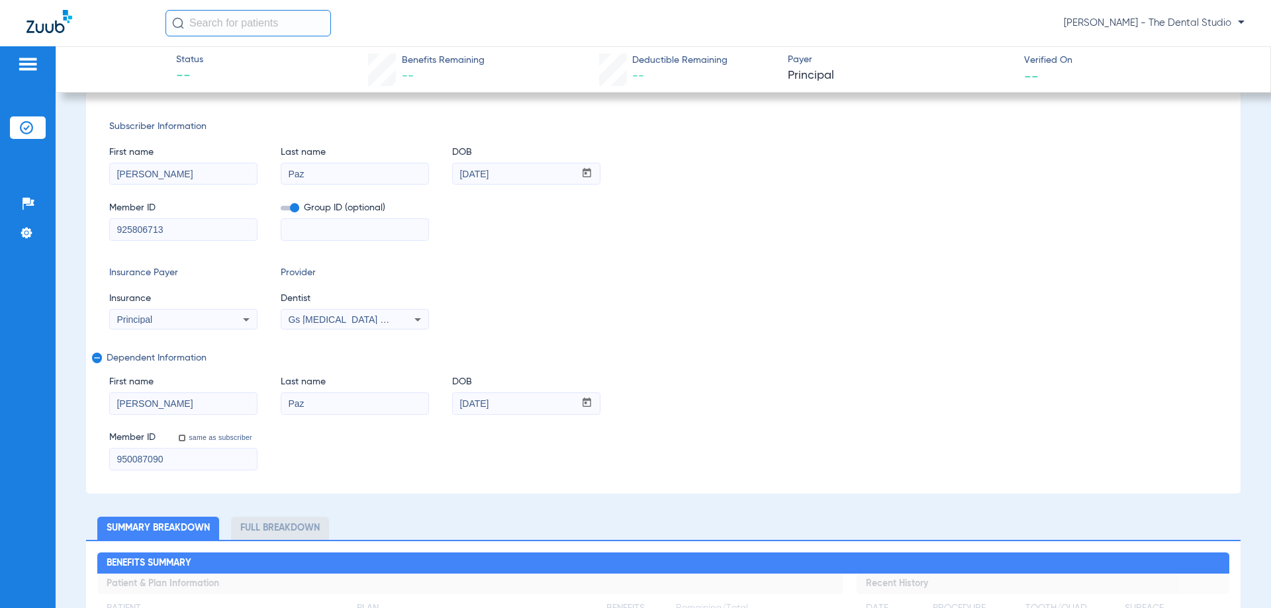
scroll to position [66, 0]
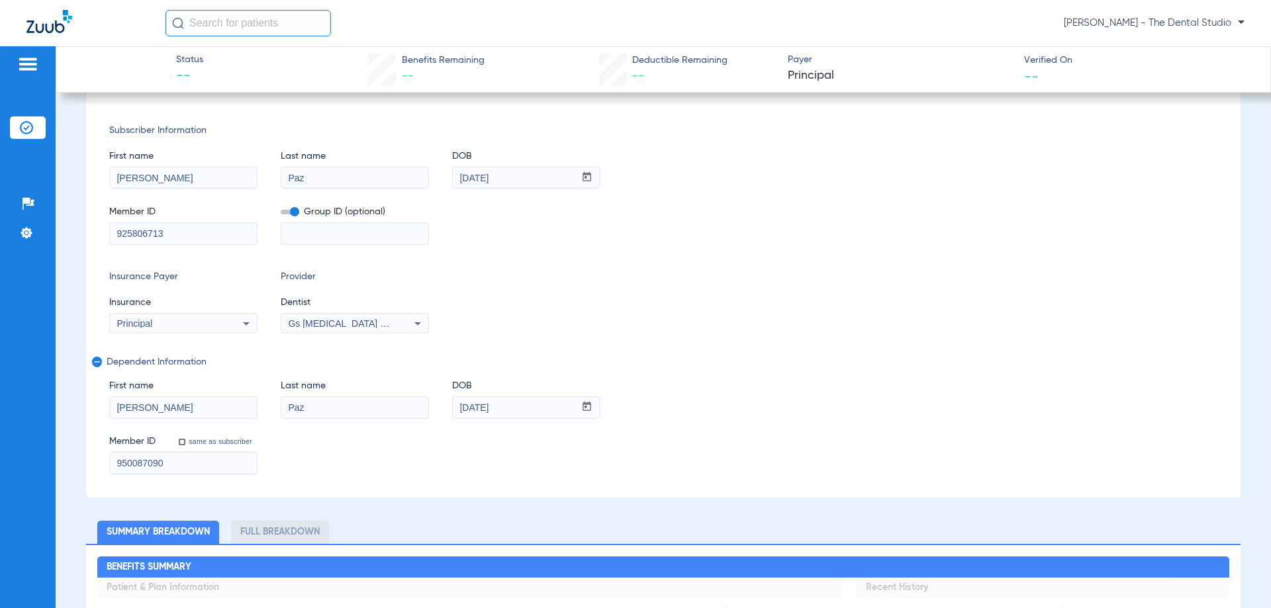
drag, startPoint x: 170, startPoint y: 463, endPoint x: 77, endPoint y: 474, distance: 94.1
paste input "925806713"
type input "925806713"
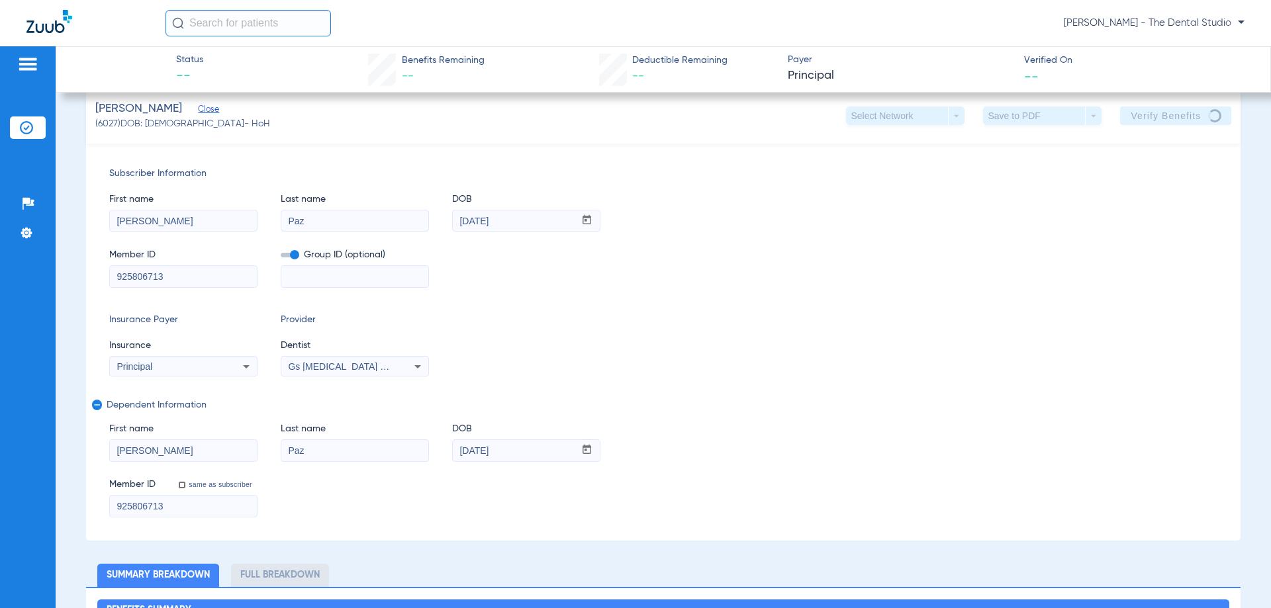
scroll to position [0, 0]
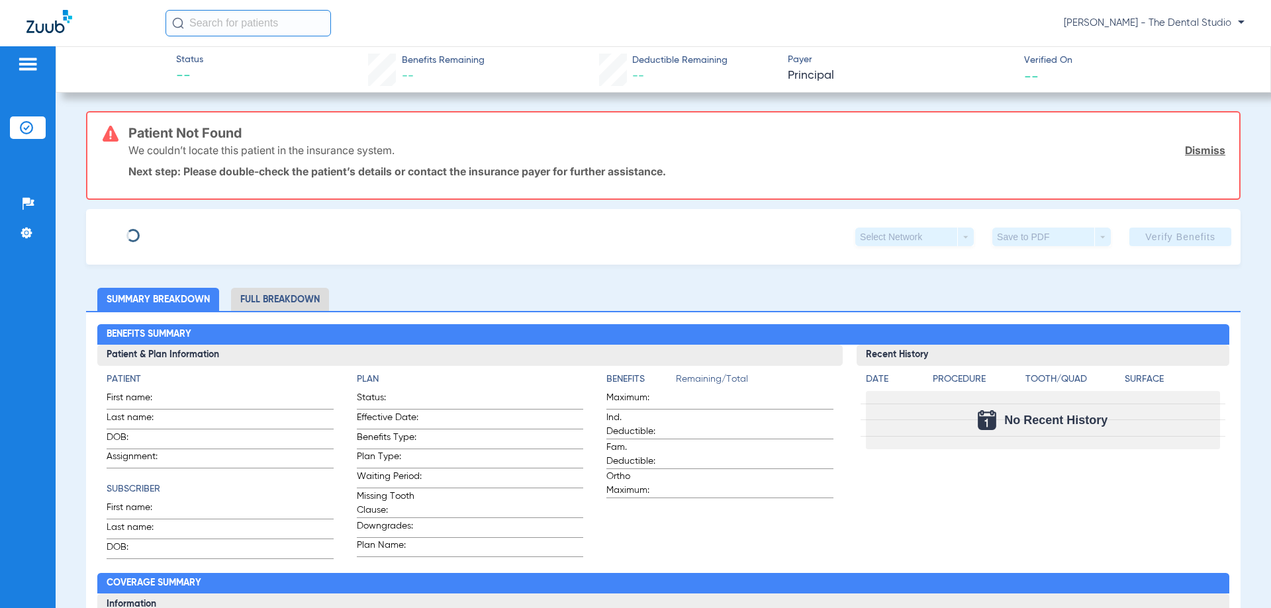
type input "[PERSON_NAME]"
type input "Paz"
type input "[DATE]"
type input "950087090"
type input "00490020"
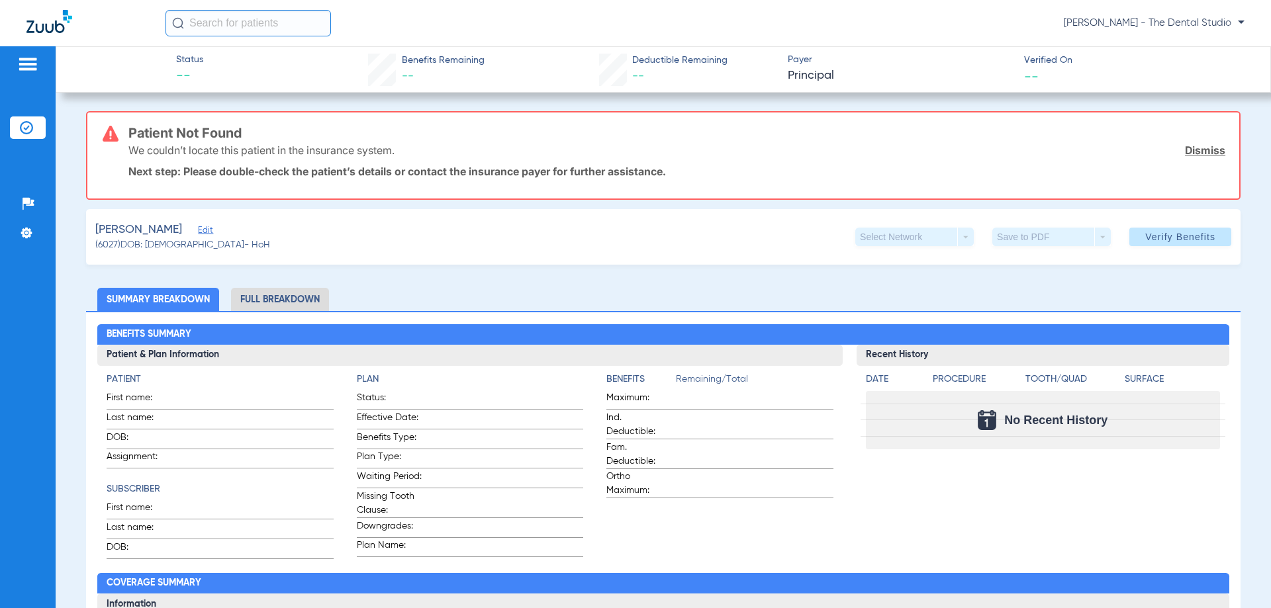
click at [198, 236] on span "Edit" at bounding box center [204, 232] width 12 height 13
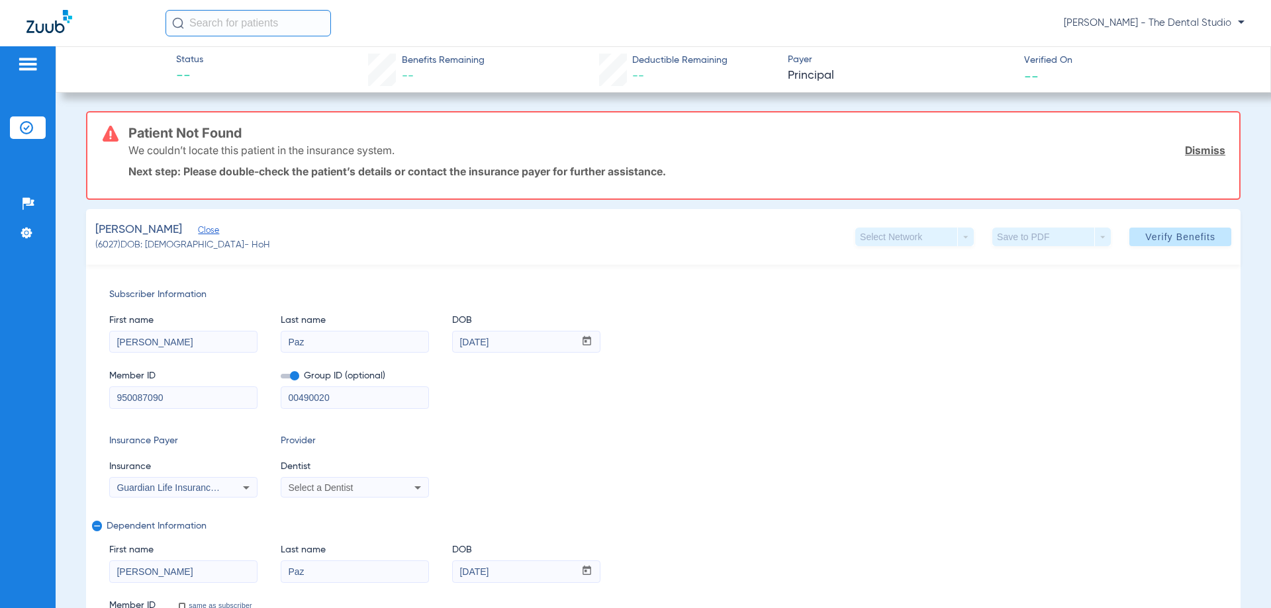
drag, startPoint x: 154, startPoint y: 402, endPoint x: 0, endPoint y: 387, distance: 154.3
click at [0, 387] on div "Patients Insurance Verification Setup Help Center Settings Status -- Benefits R…" at bounding box center [635, 350] width 1271 height 608
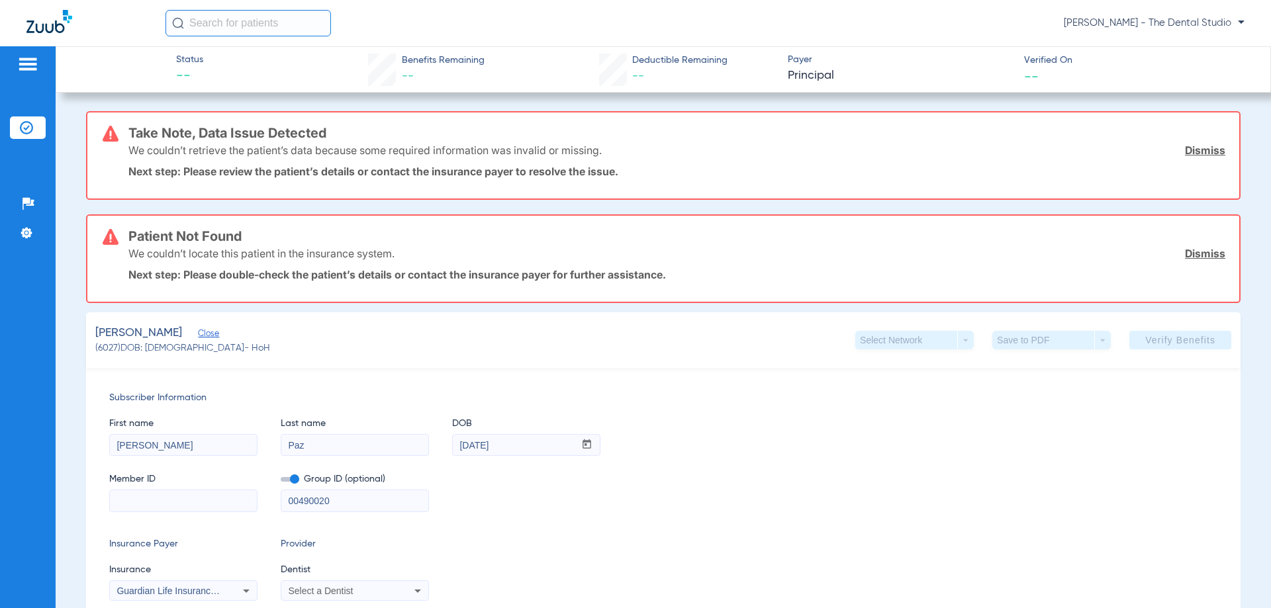
paste input "925806713"
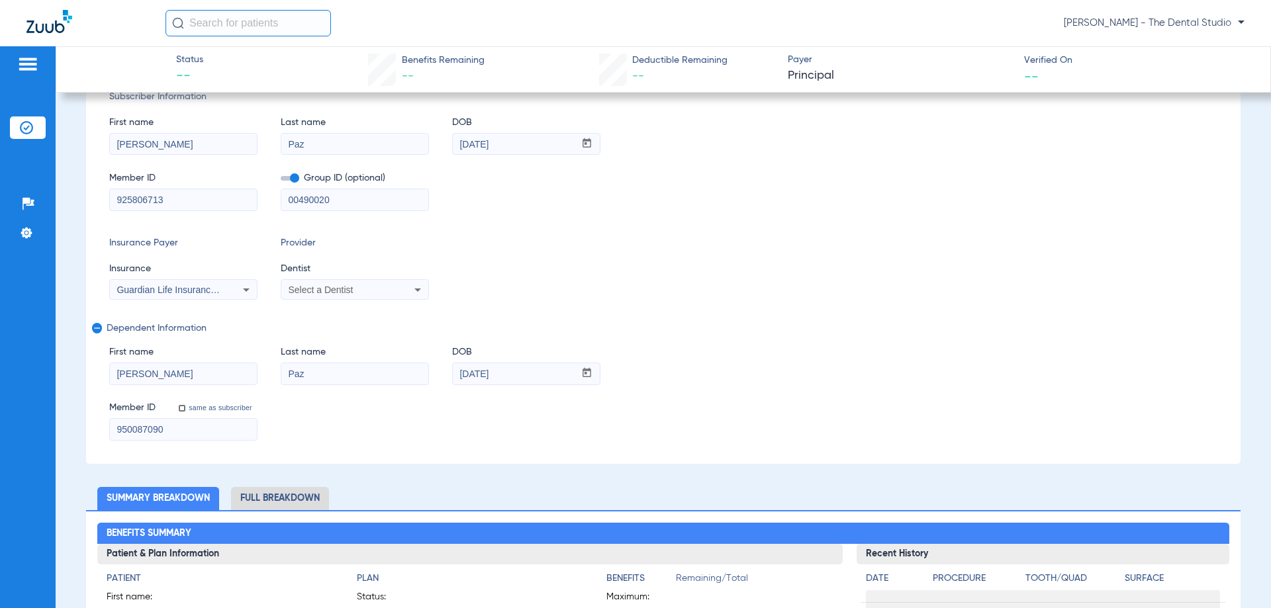
scroll to position [199, 0]
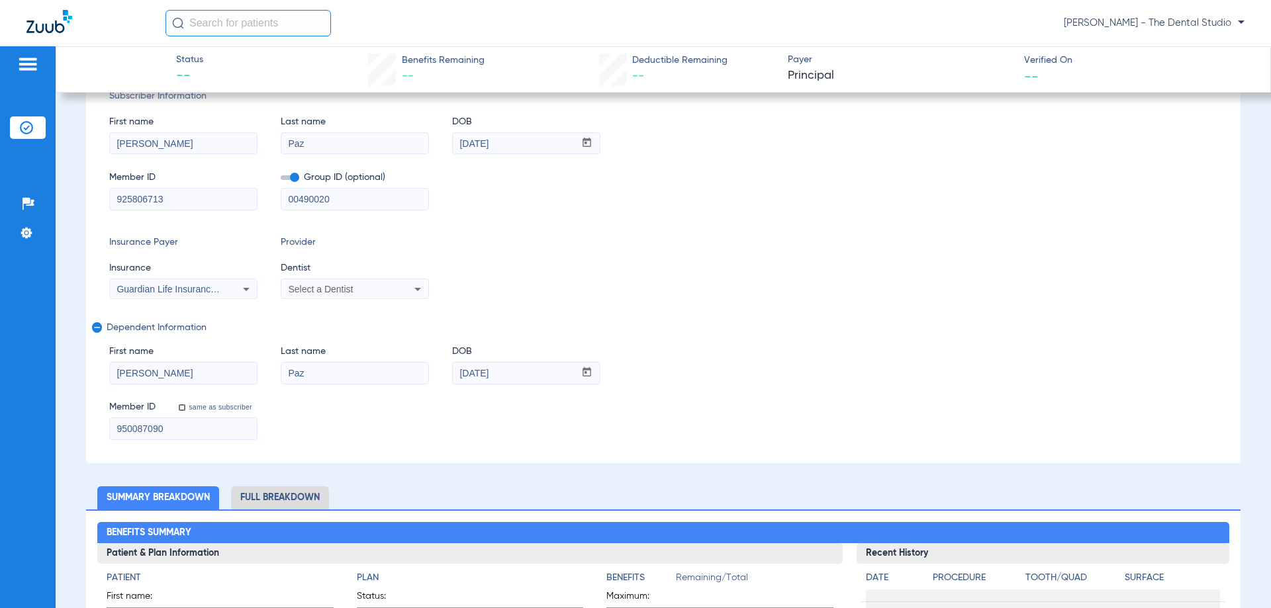
type input "925806713"
drag, startPoint x: 210, startPoint y: 426, endPoint x: 0, endPoint y: 406, distance: 210.8
click at [0, 406] on div "Patients Insurance Verification Setup Help Center Settings Status -- Benefits R…" at bounding box center [635, 350] width 1271 height 608
paste input "925806713"
type input "925806713"
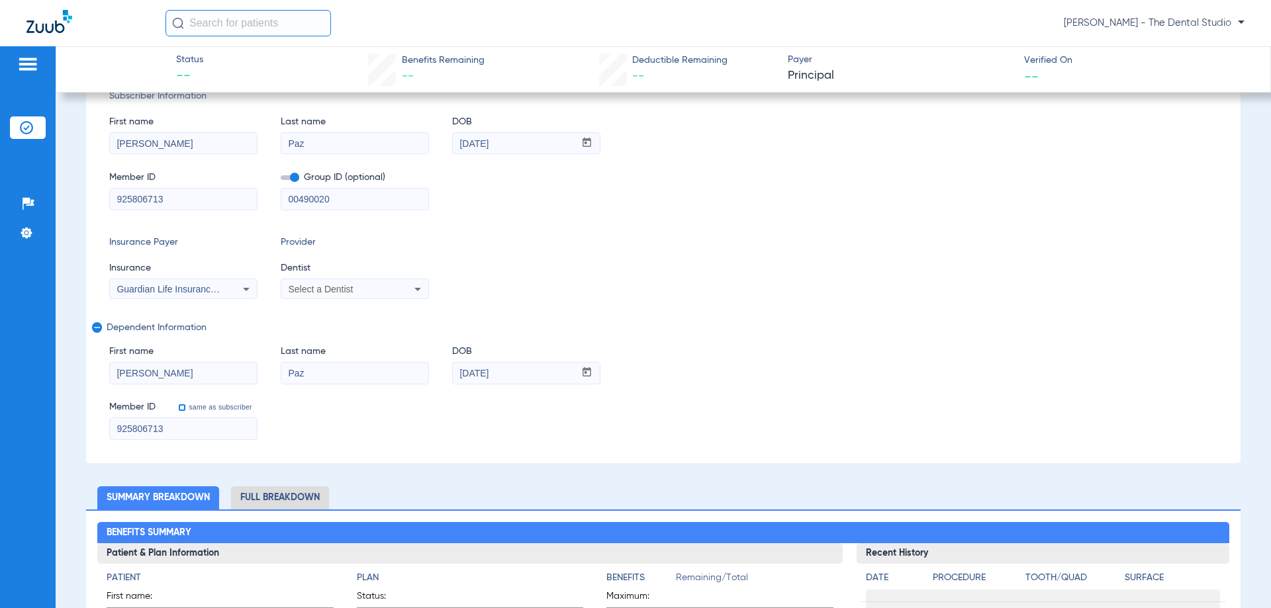
click at [181, 410] on input "same as subscriber" at bounding box center [189, 415] width 26 height 26
checkbox input "true"
type input "950087090"
drag, startPoint x: 167, startPoint y: 435, endPoint x: 91, endPoint y: 431, distance: 76.2
click at [0, 450] on div "Patients Insurance Verification Setup Help Center Settings Status -- Benefits R…" at bounding box center [635, 350] width 1271 height 608
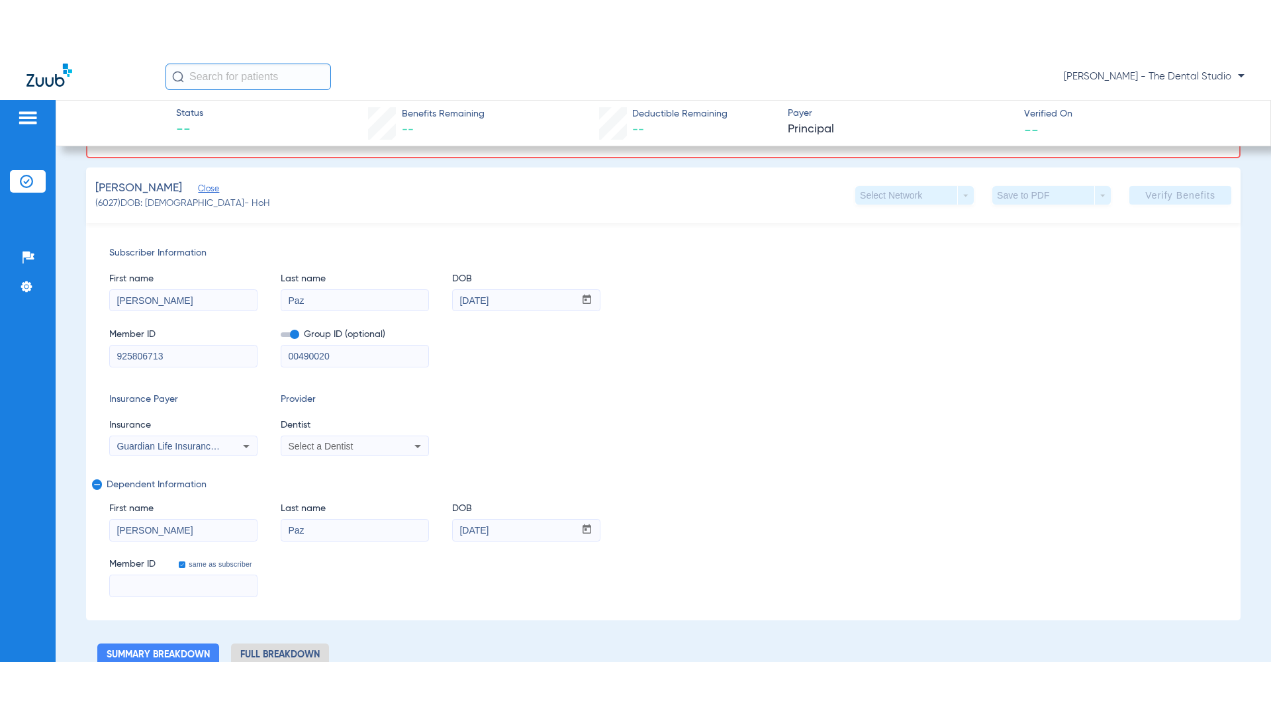
scroll to position [302, 0]
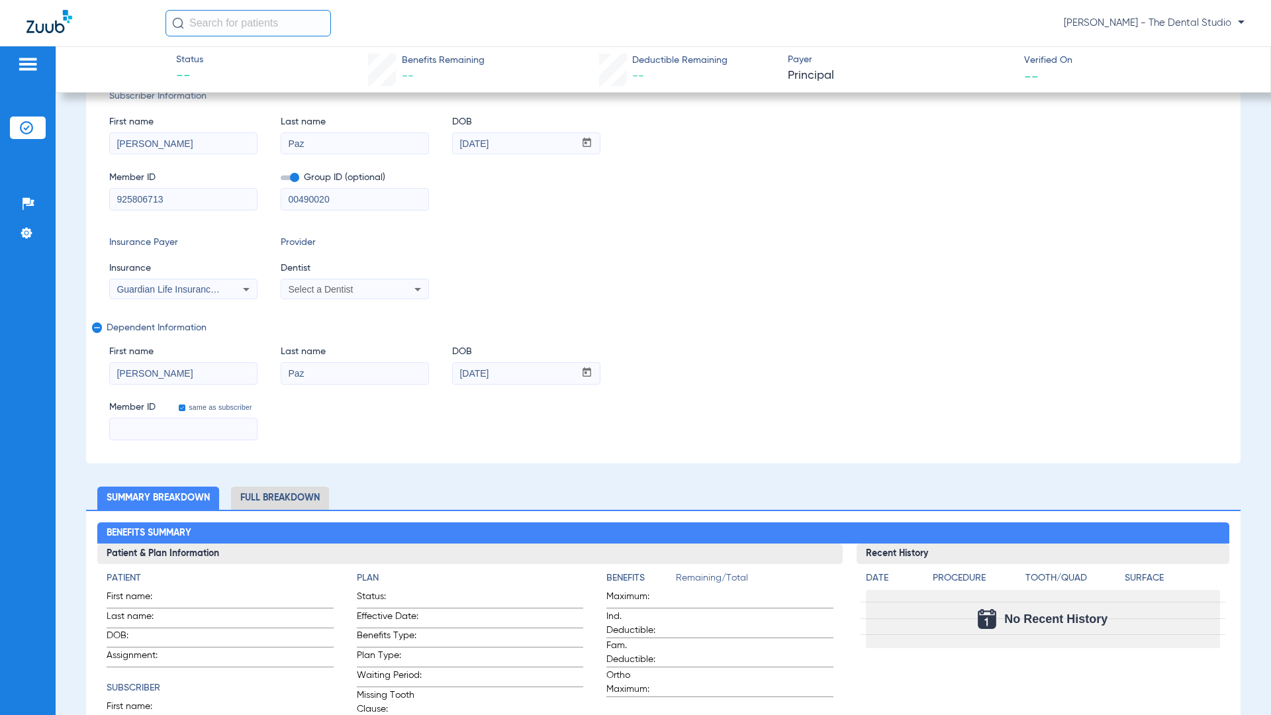
click at [194, 400] on div "same as subscriber" at bounding box center [216, 405] width 81 height 14
click at [186, 406] on input "same as subscriber" at bounding box center [189, 415] width 26 height 26
checkbox input "false"
type input "950087090"
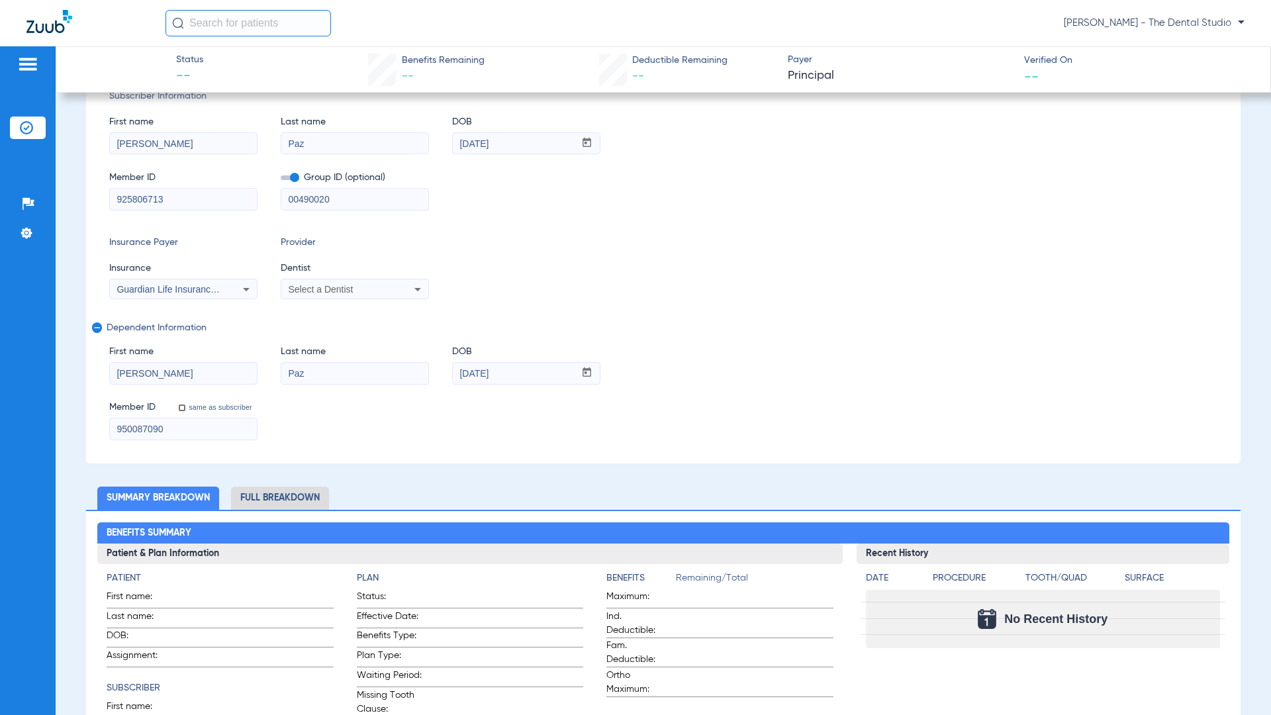
click at [191, 426] on input "950087090" at bounding box center [183, 428] width 147 height 21
drag, startPoint x: 188, startPoint y: 424, endPoint x: 0, endPoint y: 438, distance: 188.5
click at [0, 441] on div "Patients Insurance Verification Setup Help Center Settings Status -- Benefits R…" at bounding box center [635, 403] width 1271 height 715
paste input "925806713"
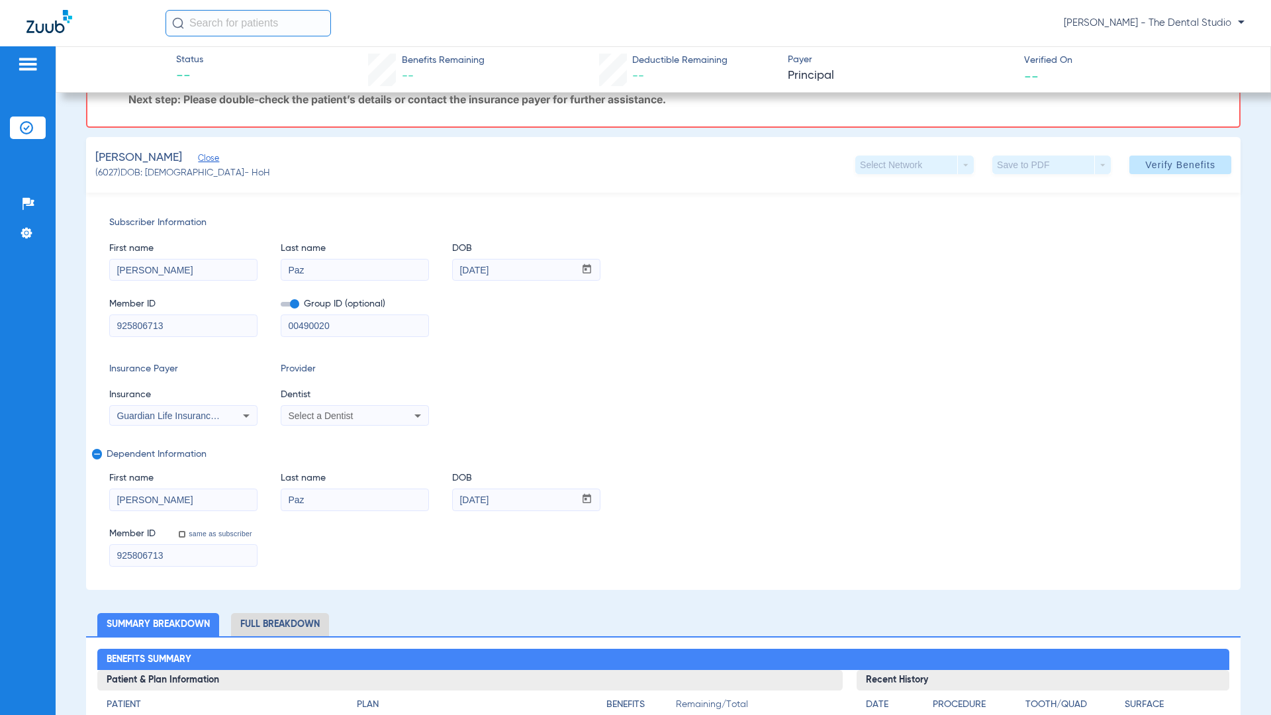
scroll to position [66, 0]
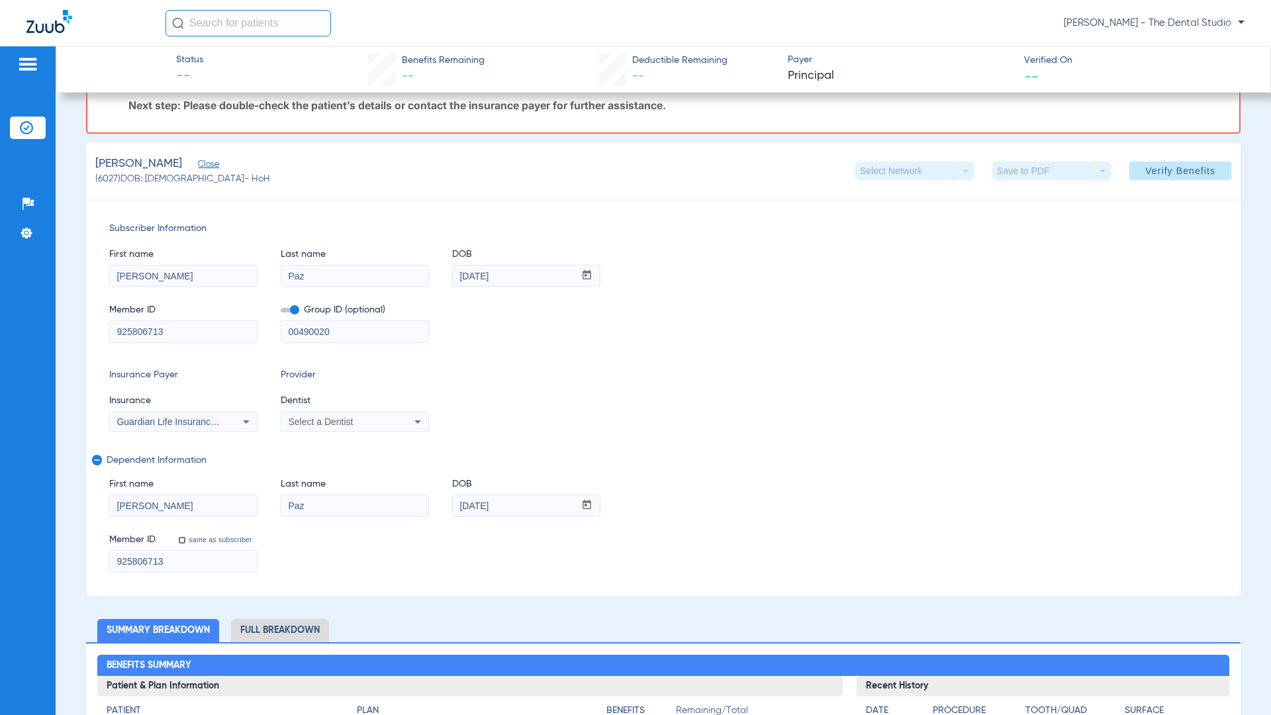
type input "925806713"
drag, startPoint x: 367, startPoint y: 323, endPoint x: 99, endPoint y: 339, distance: 268.5
click at [99, 338] on div "Subscriber Information First name Cesar Last name Paz DOB mm / dd / yyyy 11/26/…" at bounding box center [663, 397] width 1154 height 397
click at [338, 414] on div "Select a Dentist" at bounding box center [354, 422] width 147 height 16
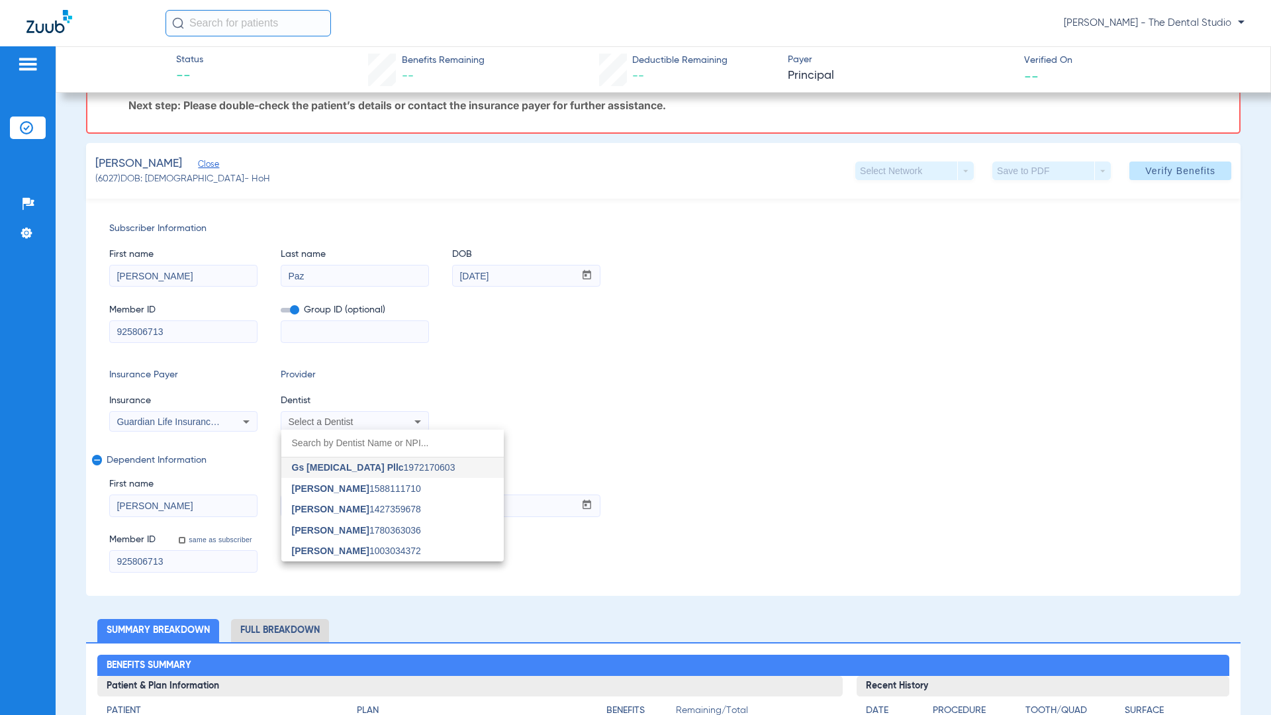
click at [337, 466] on span "Gs Prosthodontics Pllc" at bounding box center [348, 467] width 112 height 11
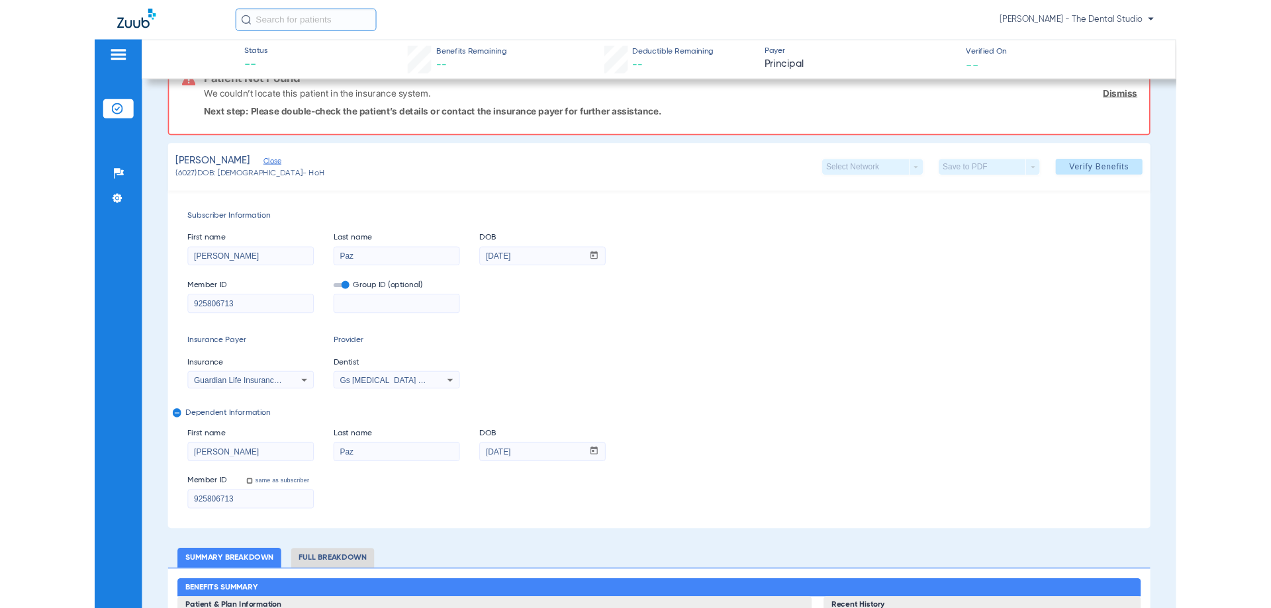
scroll to position [0, 0]
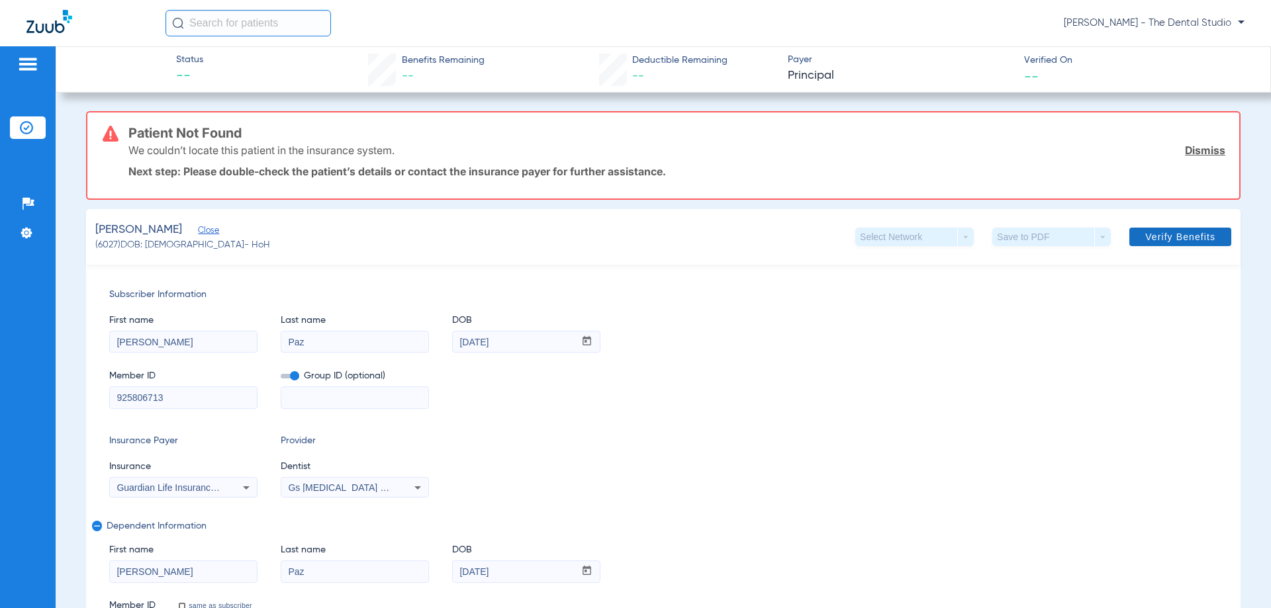
click at [1161, 241] on span "Verify Benefits" at bounding box center [1180, 237] width 70 height 11
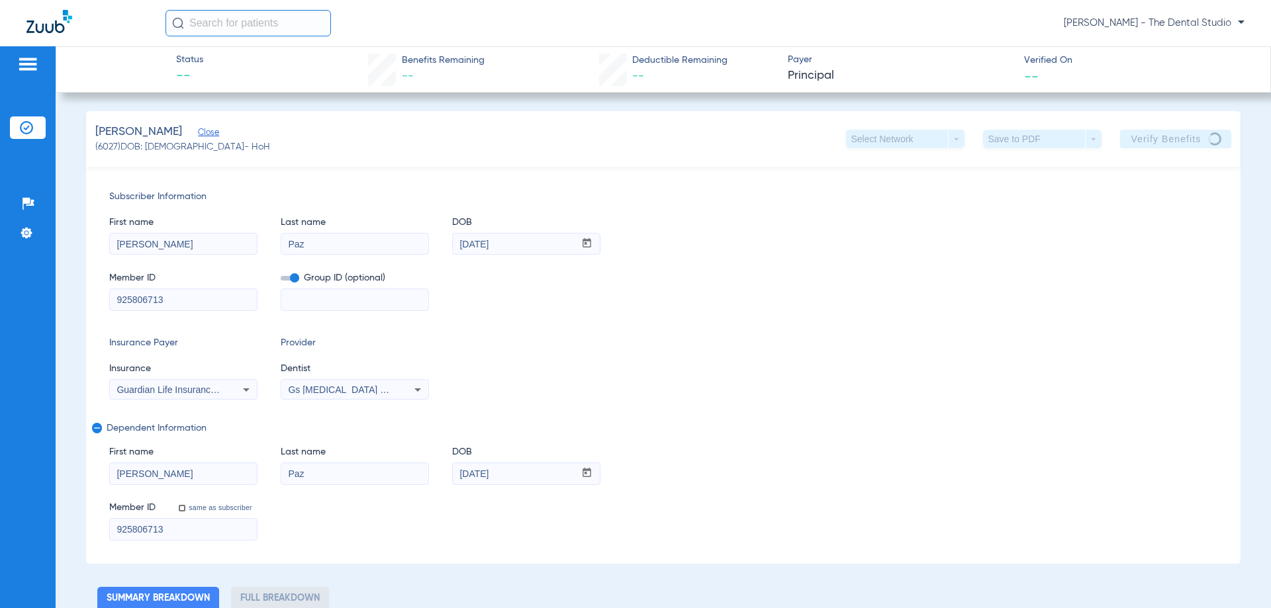
scroll to position [199, 0]
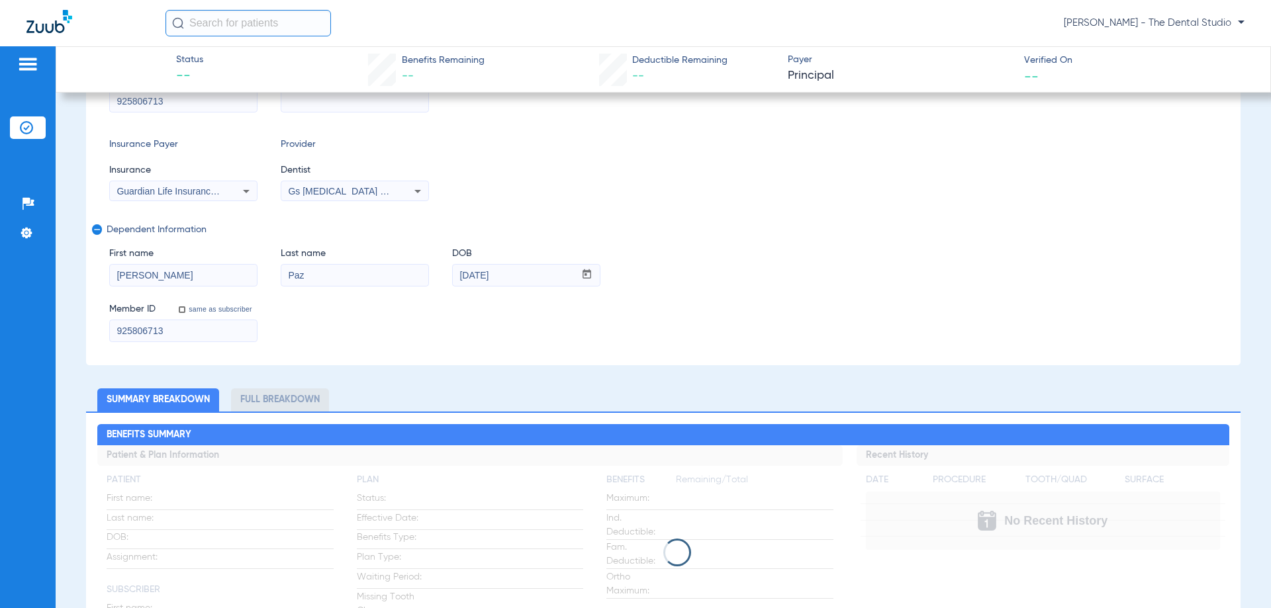
click at [201, 194] on span "Guardian Life Insurance Co. Of America" at bounding box center [198, 191] width 164 height 11
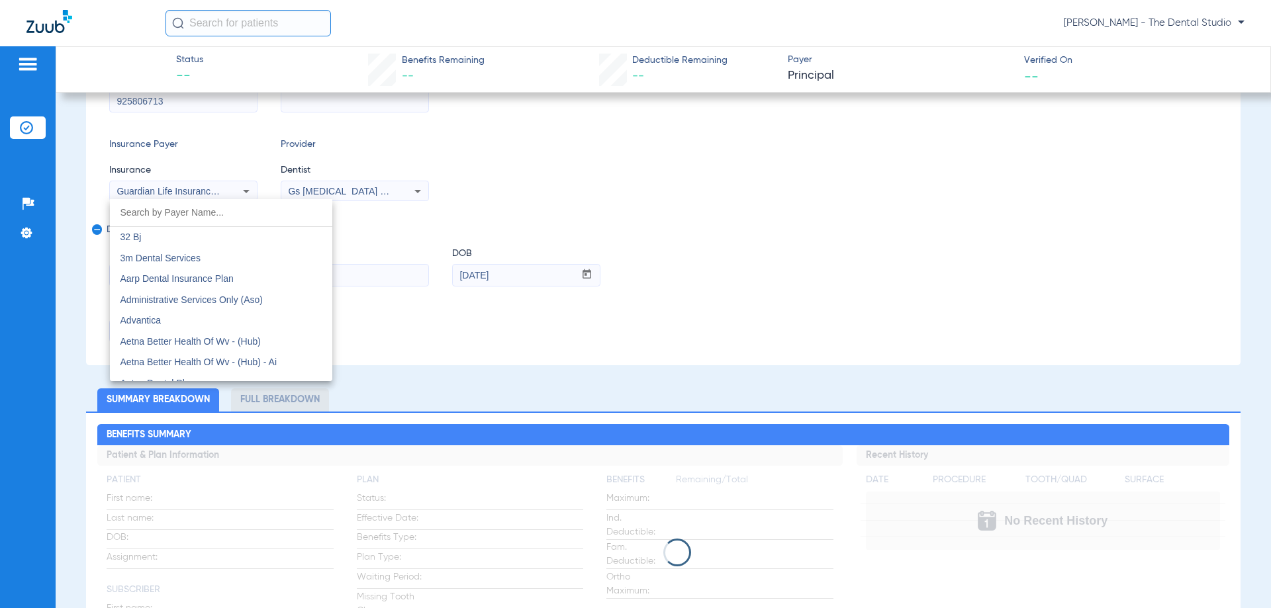
scroll to position [4328, 0]
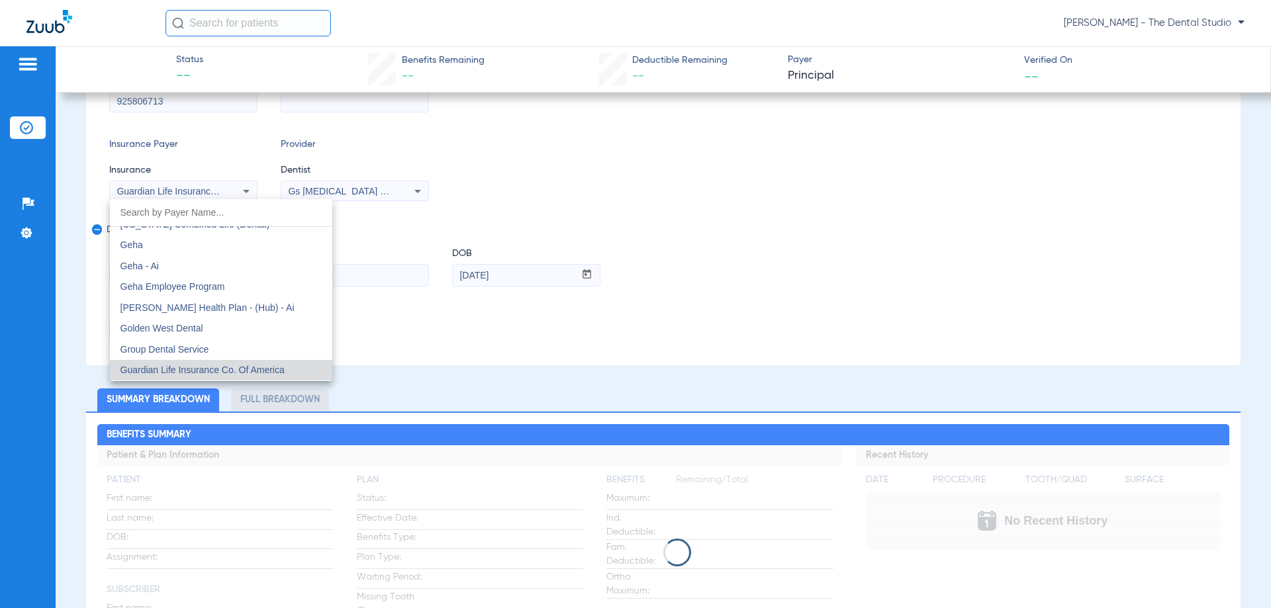
click at [161, 219] on input "dropdown search" at bounding box center [221, 212] width 222 height 27
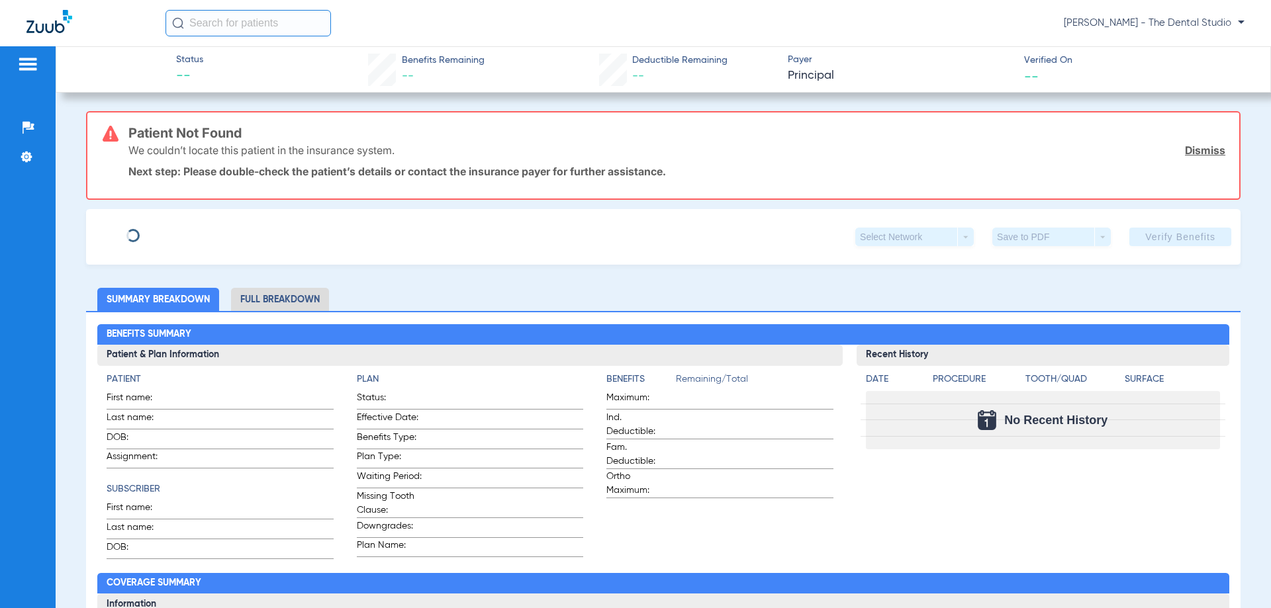
type input "[PERSON_NAME]"
type input "Paz"
type input "[DATE]"
click at [198, 230] on span "Edit" at bounding box center [204, 232] width 12 height 13
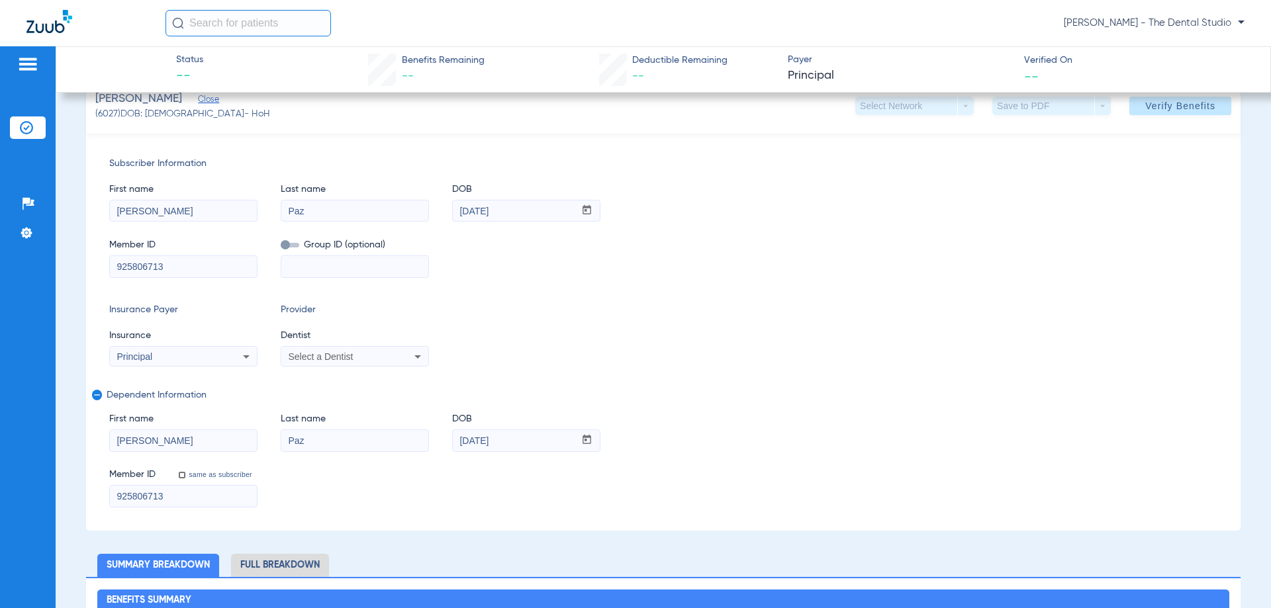
scroll to position [132, 0]
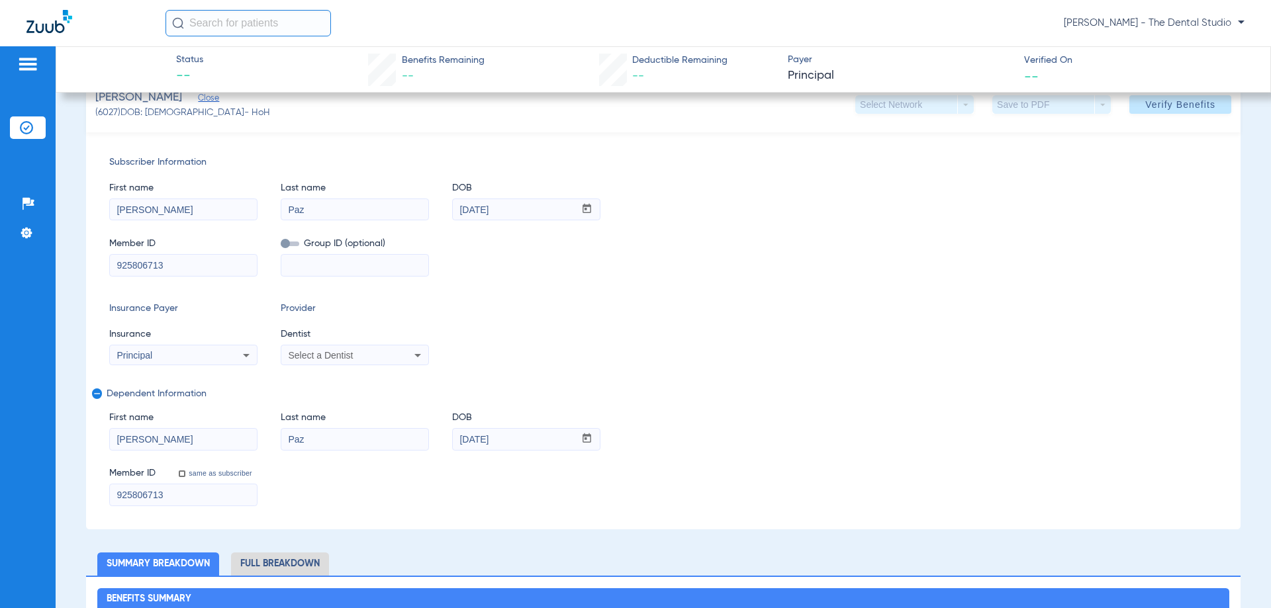
drag, startPoint x: 183, startPoint y: 259, endPoint x: 0, endPoint y: 265, distance: 182.8
click at [0, 263] on div "Patients Insurance Verification Setup Help Center Settings Status -- Benefits R…" at bounding box center [635, 350] width 1271 height 608
paste input
type input "9"
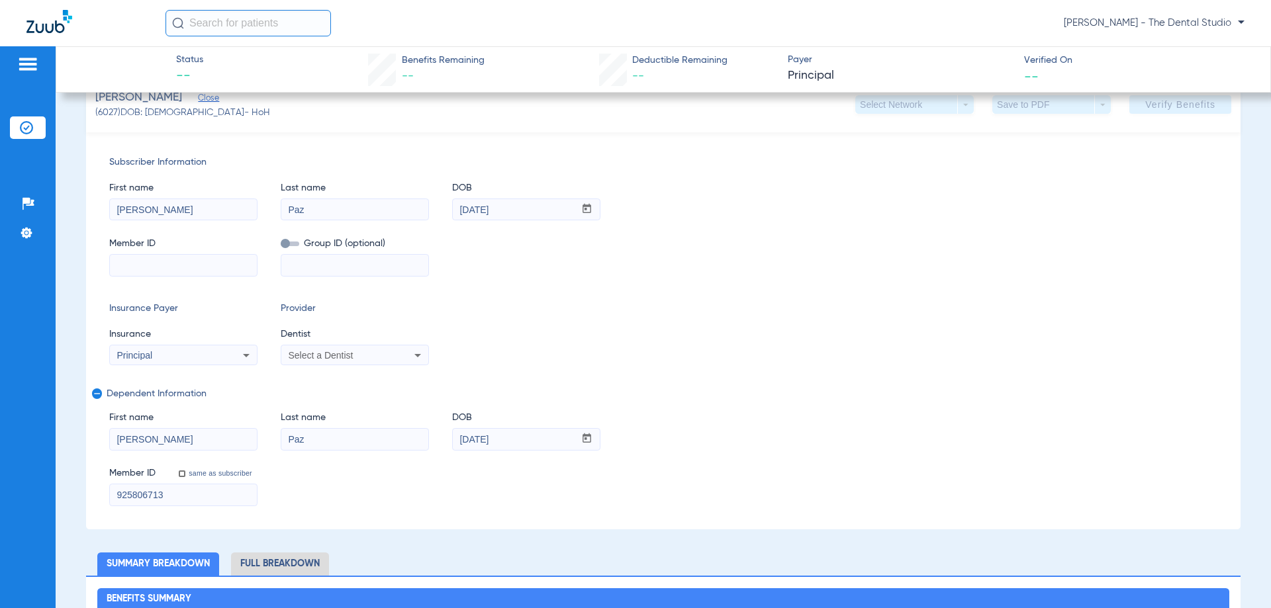
paste input "925806713"
type input "925806713"
drag, startPoint x: 67, startPoint y: 500, endPoint x: 37, endPoint y: 463, distance: 47.4
click at [0, 475] on div "Patients Insurance Verification Setup Help Center Settings Status -- Benefits R…" at bounding box center [635, 350] width 1271 height 608
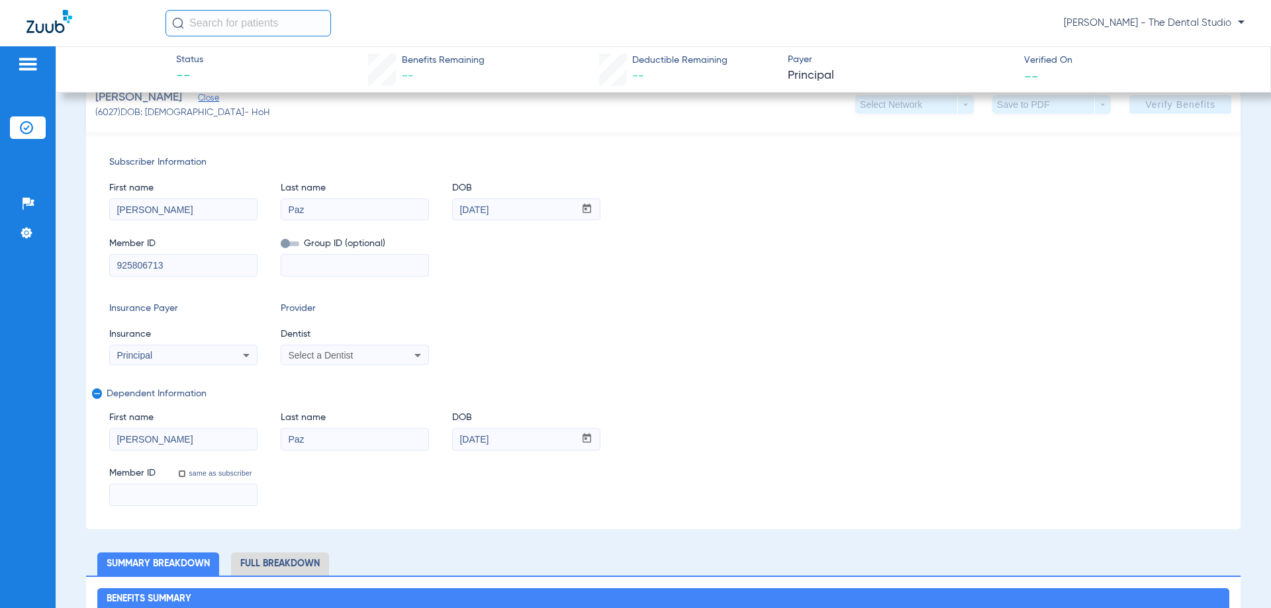
paste input "925806713"
type input "925806713"
click at [358, 364] on mat-select "Select a Dentist" at bounding box center [355, 355] width 148 height 21
click at [359, 354] on div "Select a Dentist" at bounding box center [341, 355] width 107 height 9
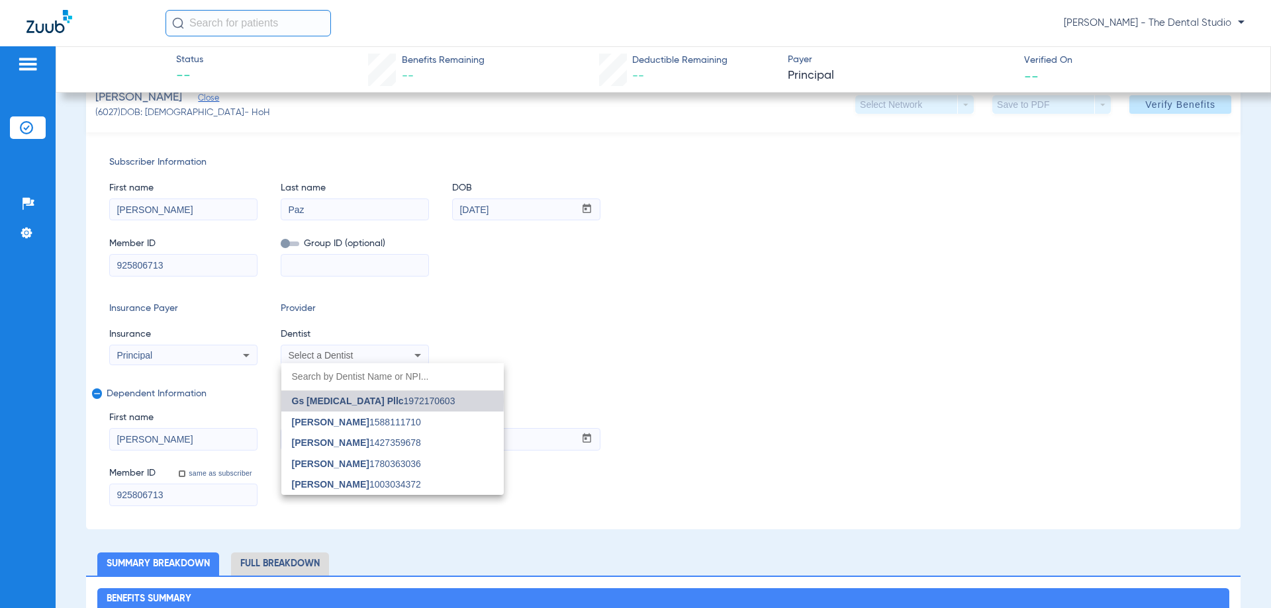
click at [336, 401] on span "Gs Prosthodontics Pllc" at bounding box center [348, 401] width 112 height 11
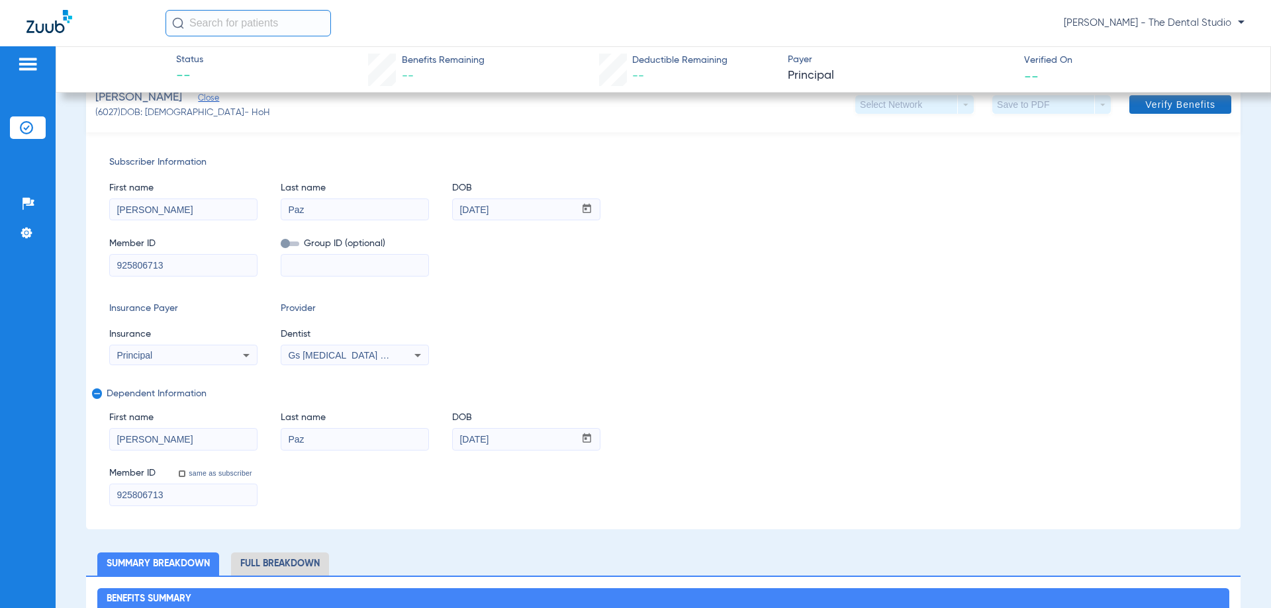
click at [1145, 106] on span "Verify Benefits" at bounding box center [1180, 104] width 70 height 11
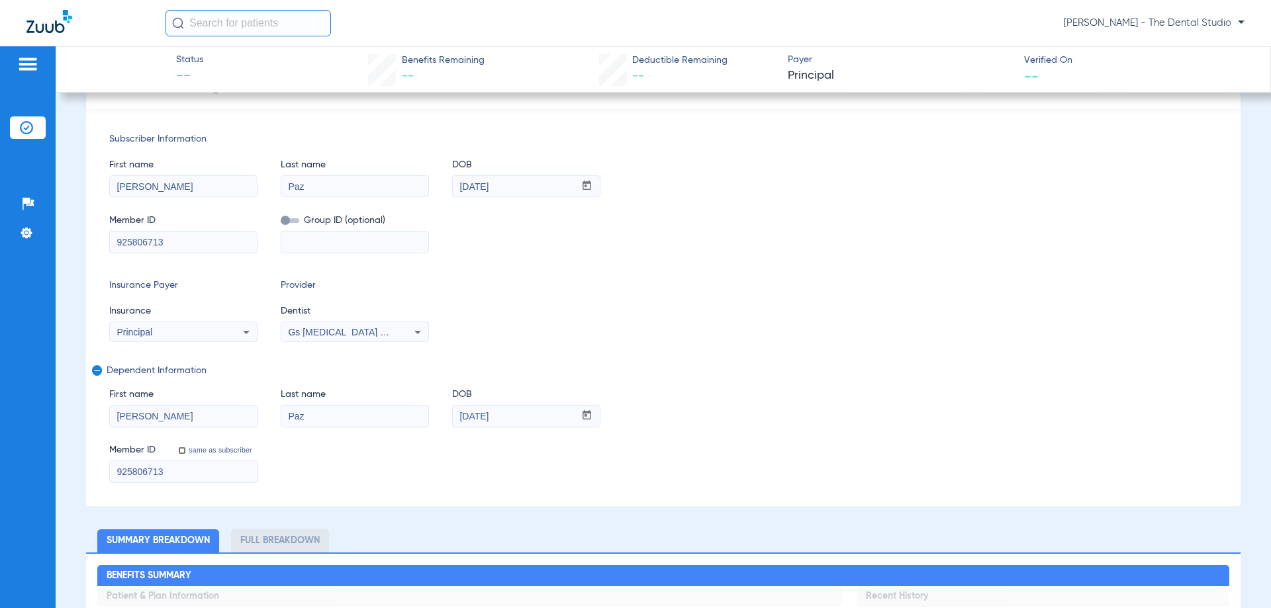
scroll to position [34, 0]
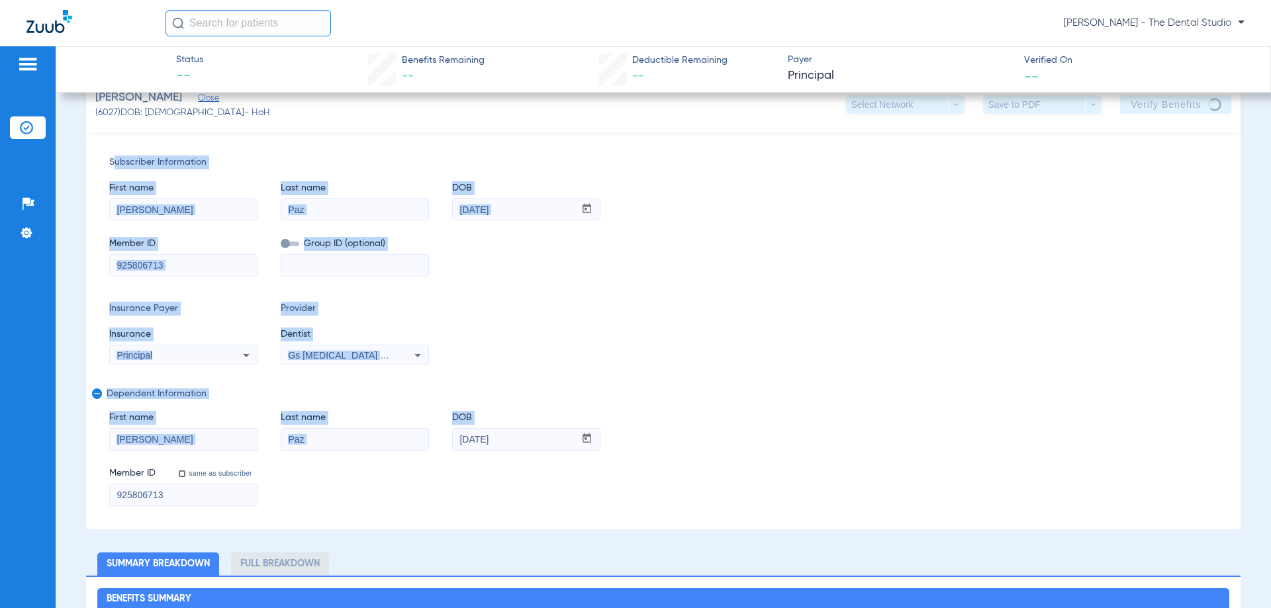
drag, startPoint x: 111, startPoint y: 161, endPoint x: 677, endPoint y: 418, distance: 622.2
click at [641, 429] on div "Subscriber Information First name Cesar Last name Paz DOB mm / dd / yyyy 11/26/…" at bounding box center [663, 330] width 1154 height 397
click at [679, 416] on div "First name Abraham Last name Paz DOB mm / dd / yyyy 03/13/2007" at bounding box center [663, 424] width 1108 height 51
click at [710, 380] on div "Subscriber Information First name Cesar Last name Paz DOB mm / dd / yyyy 11/26/…" at bounding box center [663, 330] width 1154 height 397
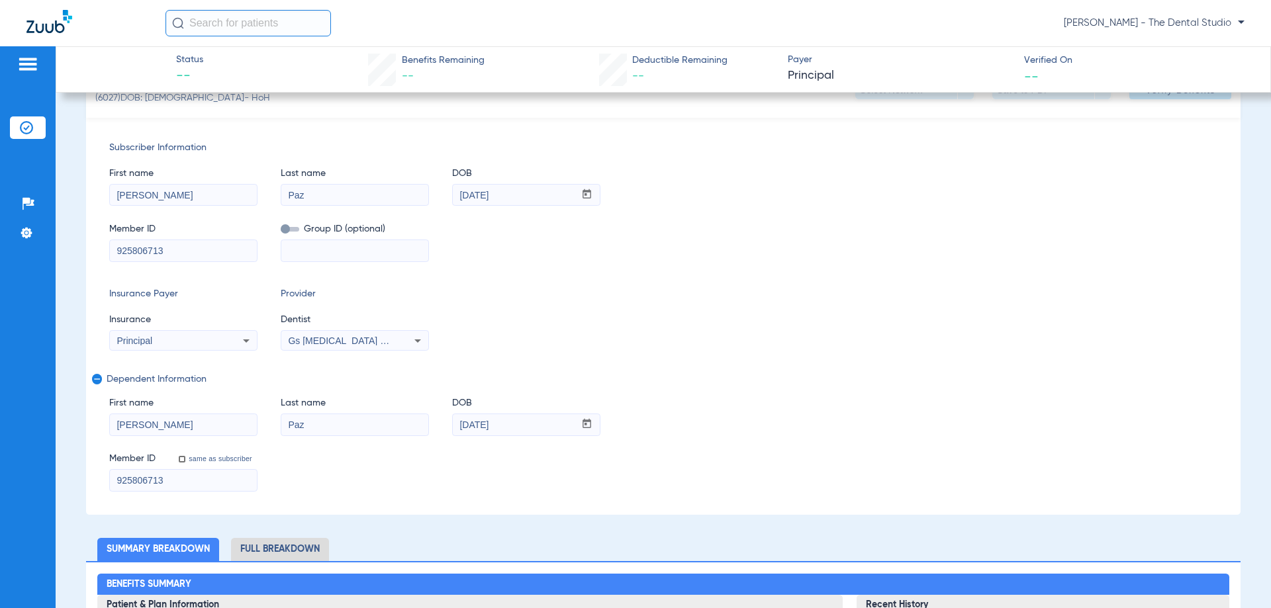
scroll to position [15, 0]
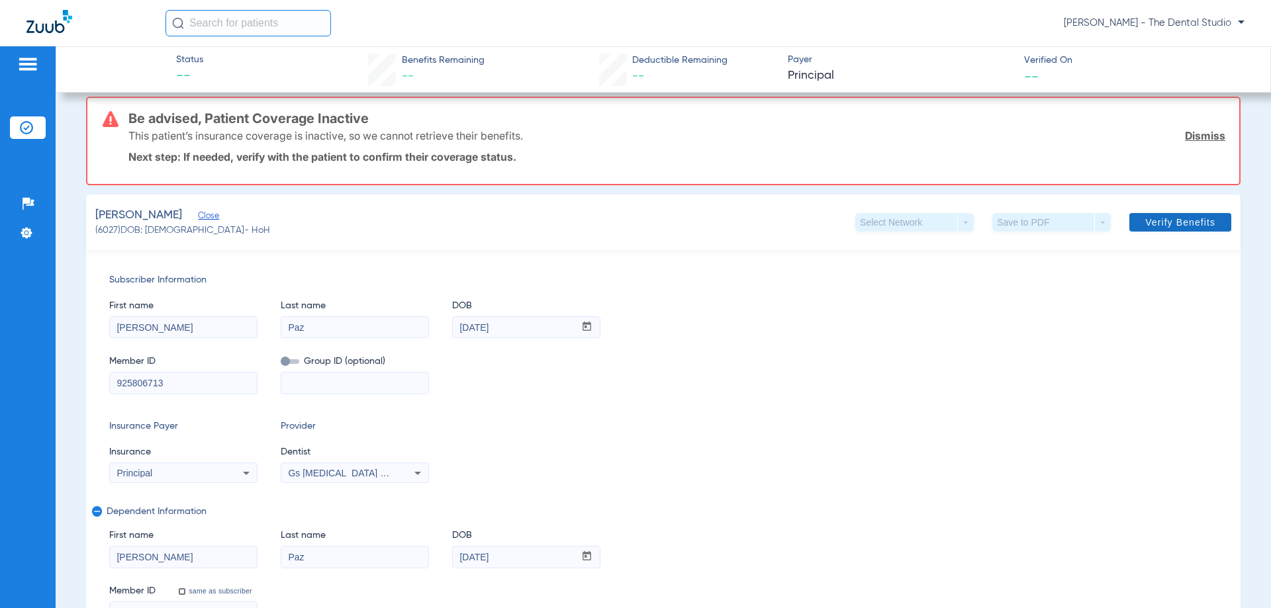
click at [1130, 234] on span at bounding box center [1180, 222] width 102 height 32
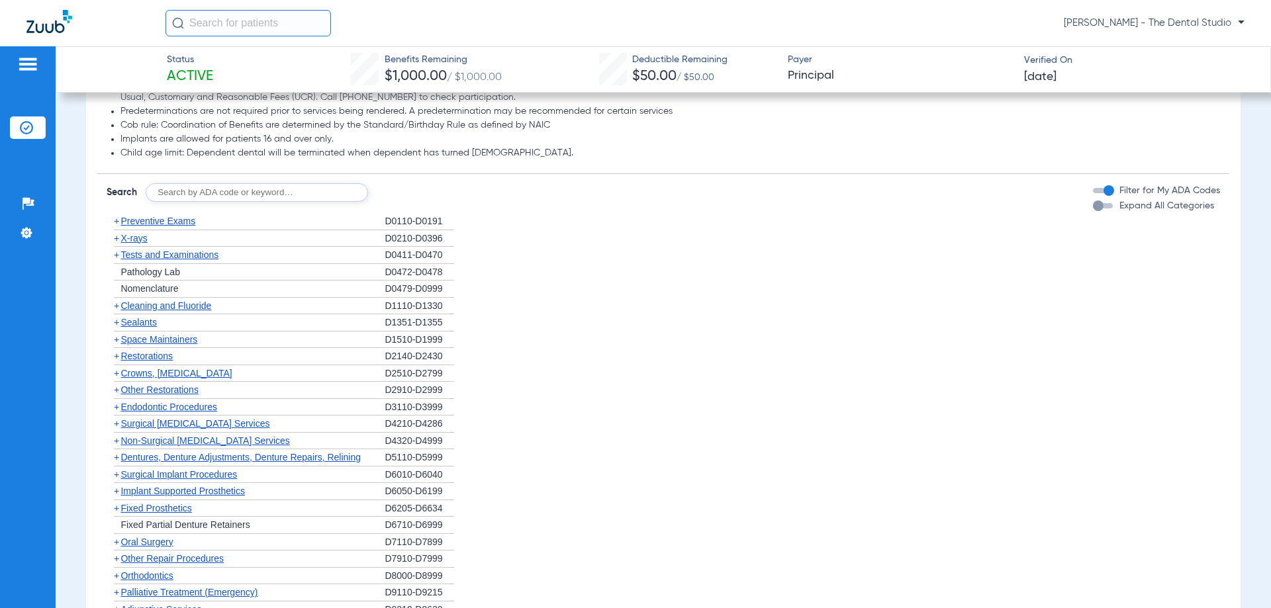
scroll to position [1125, 0]
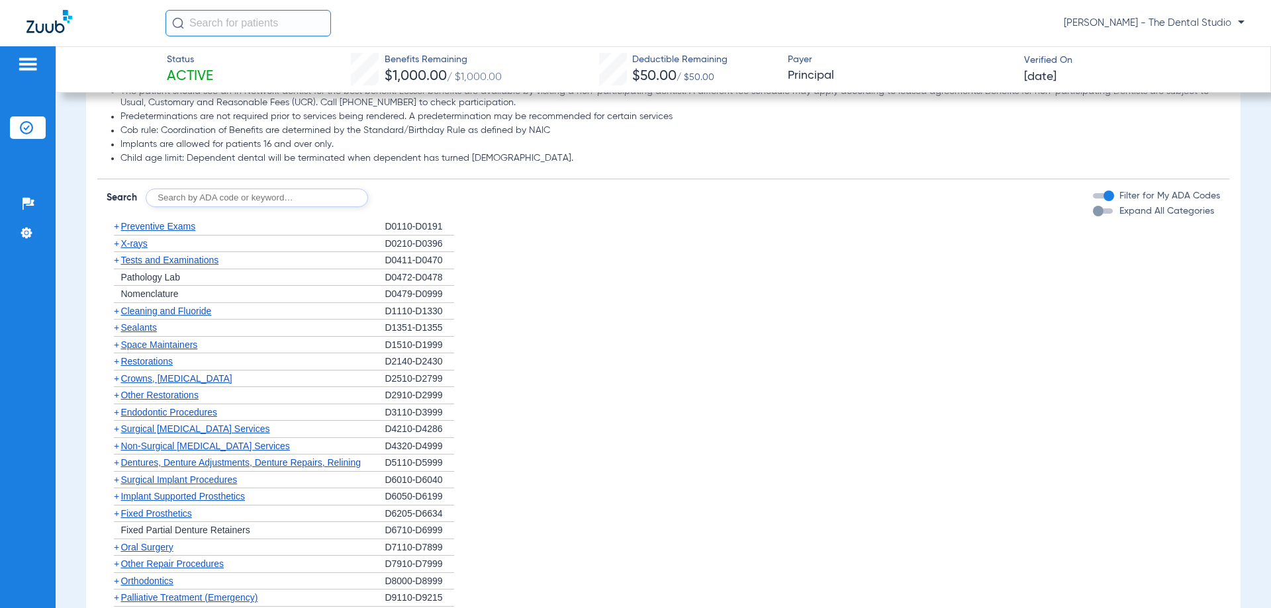
click at [238, 174] on app-breakdown-subsection "Disclaimers Missing tooth clause: A missing tooth clause does not apply. The pa…" at bounding box center [662, 111] width 1131 height 135
click at [230, 189] on input "text" at bounding box center [257, 198] width 222 height 19
type input "0120"
click button "Search" at bounding box center [417, 198] width 52 height 19
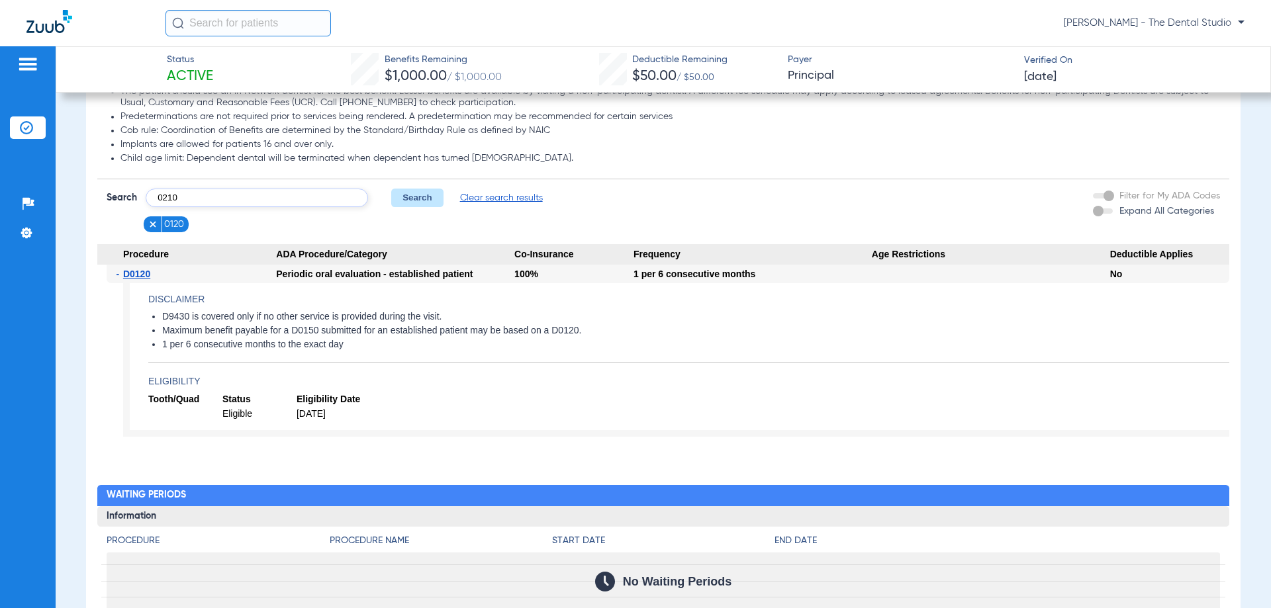
type input "0210"
click button "Search" at bounding box center [417, 198] width 52 height 19
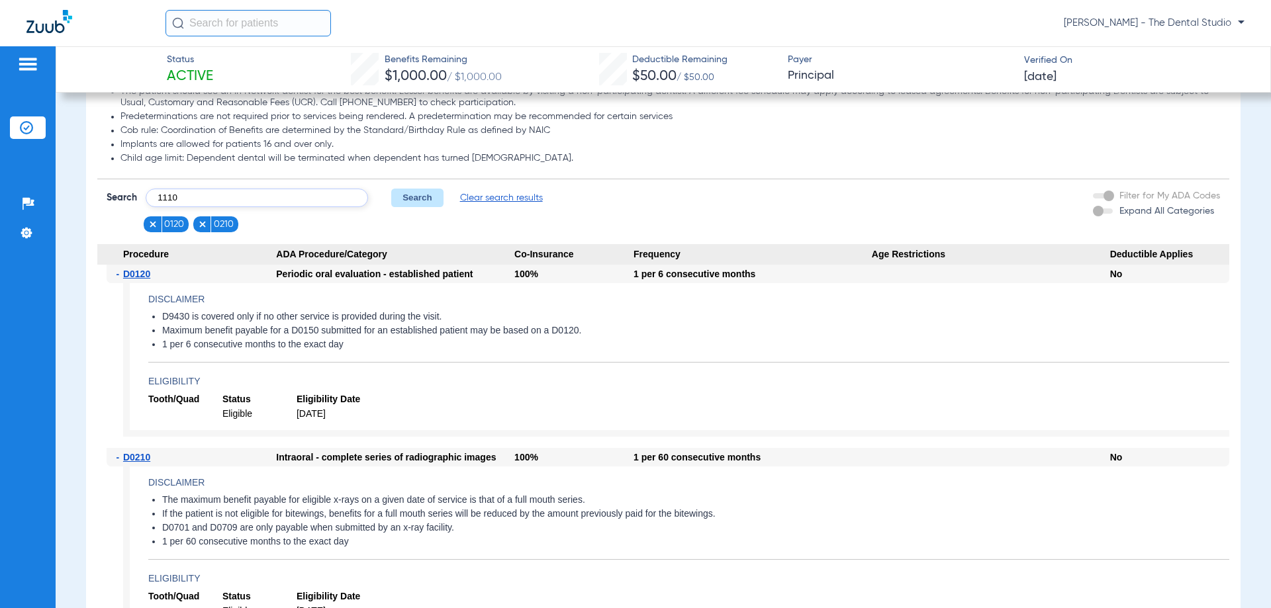
type input "1110"
click button "Search" at bounding box center [417, 198] width 52 height 19
type input "2393"
click button "Search" at bounding box center [417, 198] width 52 height 19
type input "3310"
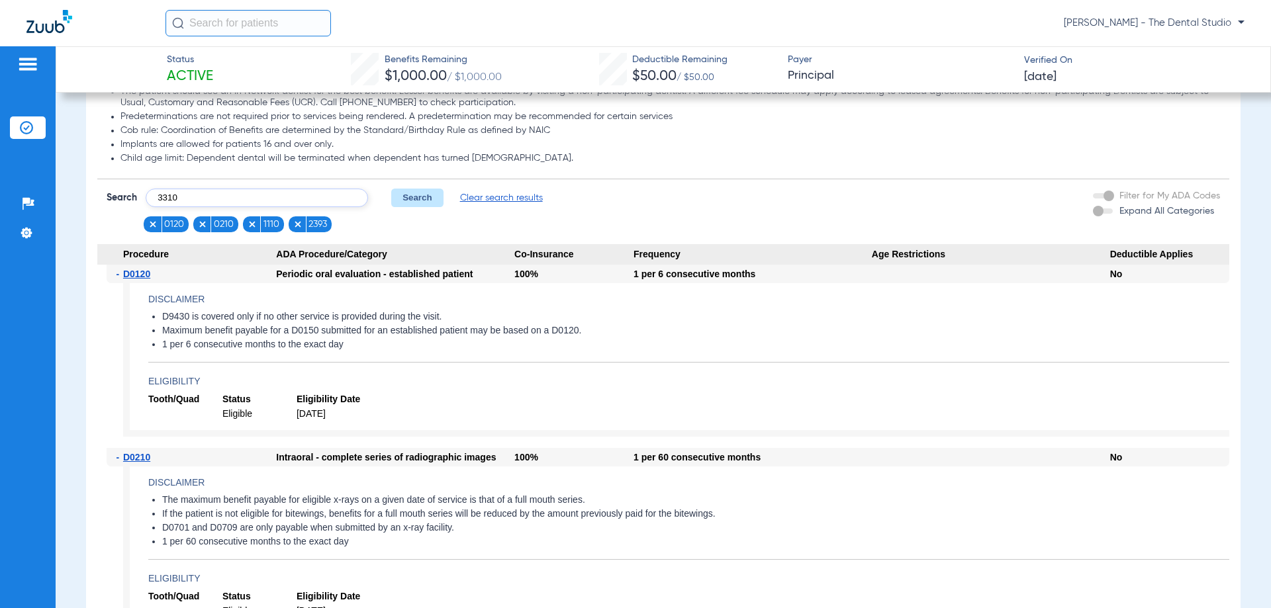
click button "Search" at bounding box center [417, 198] width 52 height 19
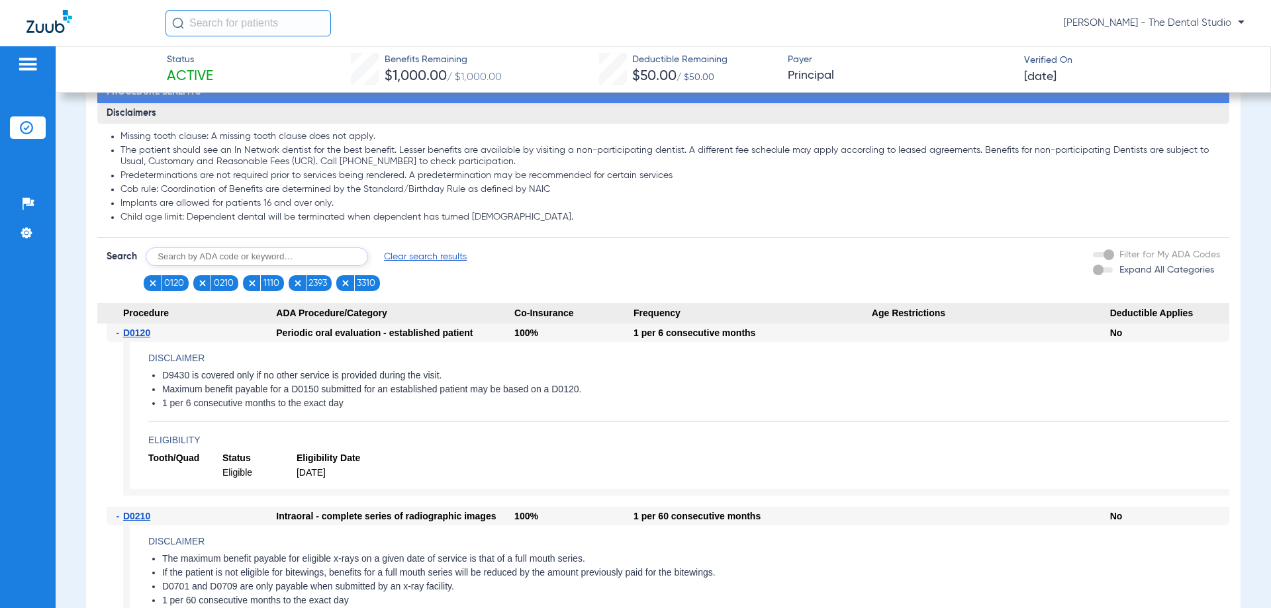
scroll to position [1059, 0]
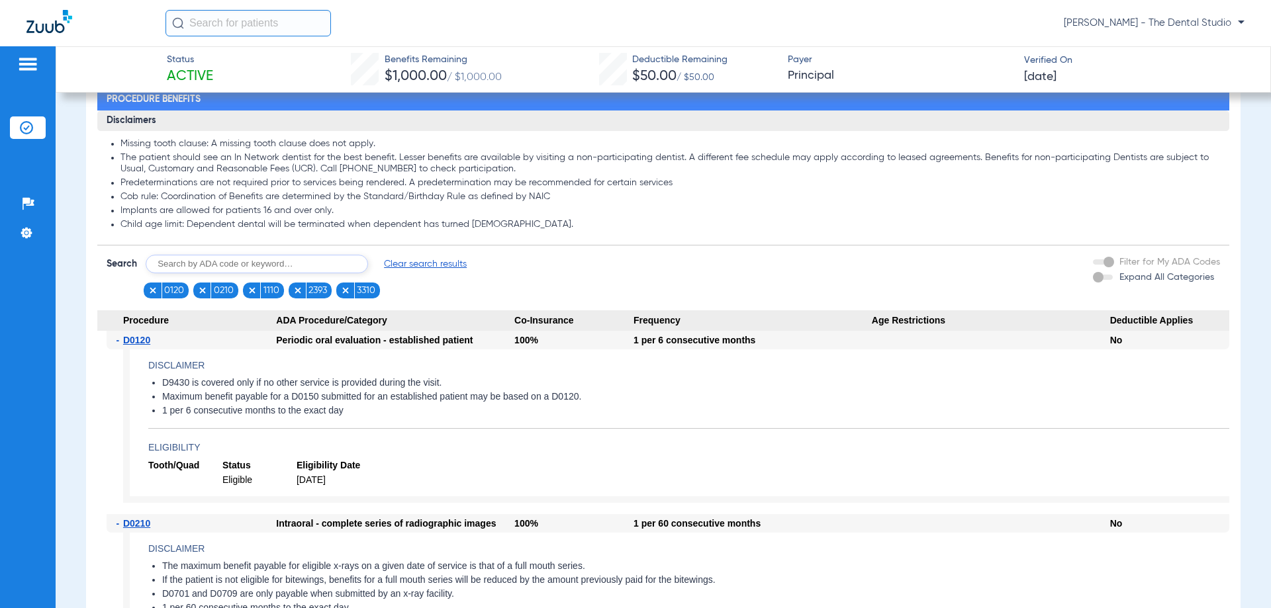
click at [218, 267] on input "text" at bounding box center [257, 264] width 222 height 19
type input "4341"
click button "Search" at bounding box center [417, 264] width 52 height 19
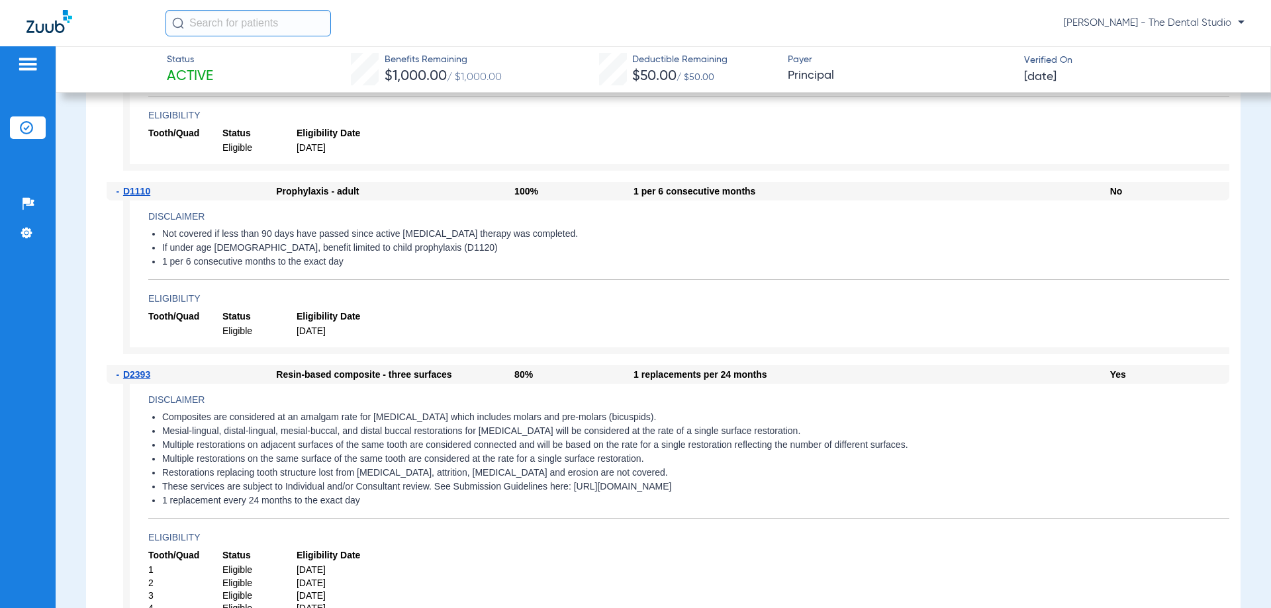
scroll to position [1191, 0]
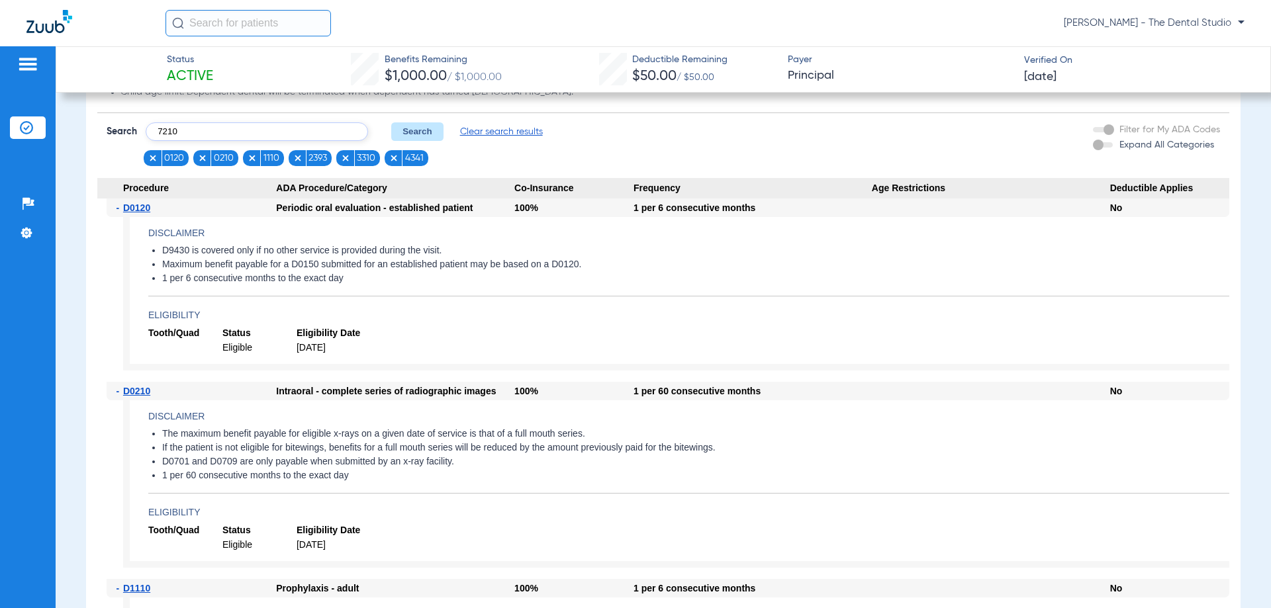
type input "7210"
click button "Search" at bounding box center [417, 131] width 52 height 19
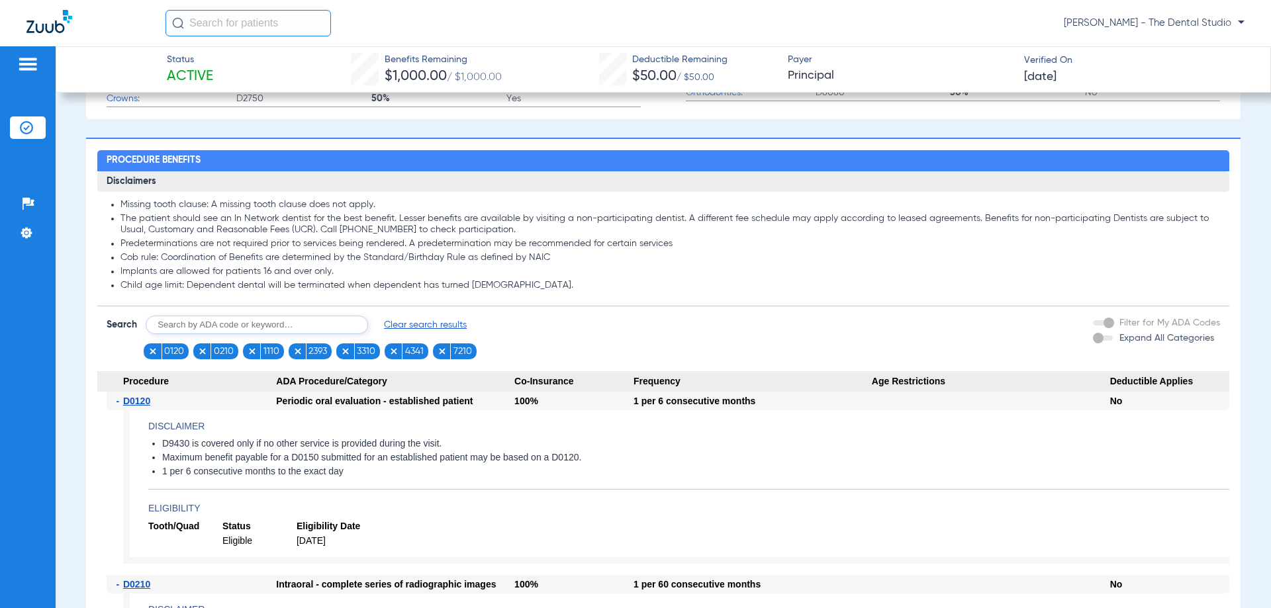
scroll to position [1125, 0]
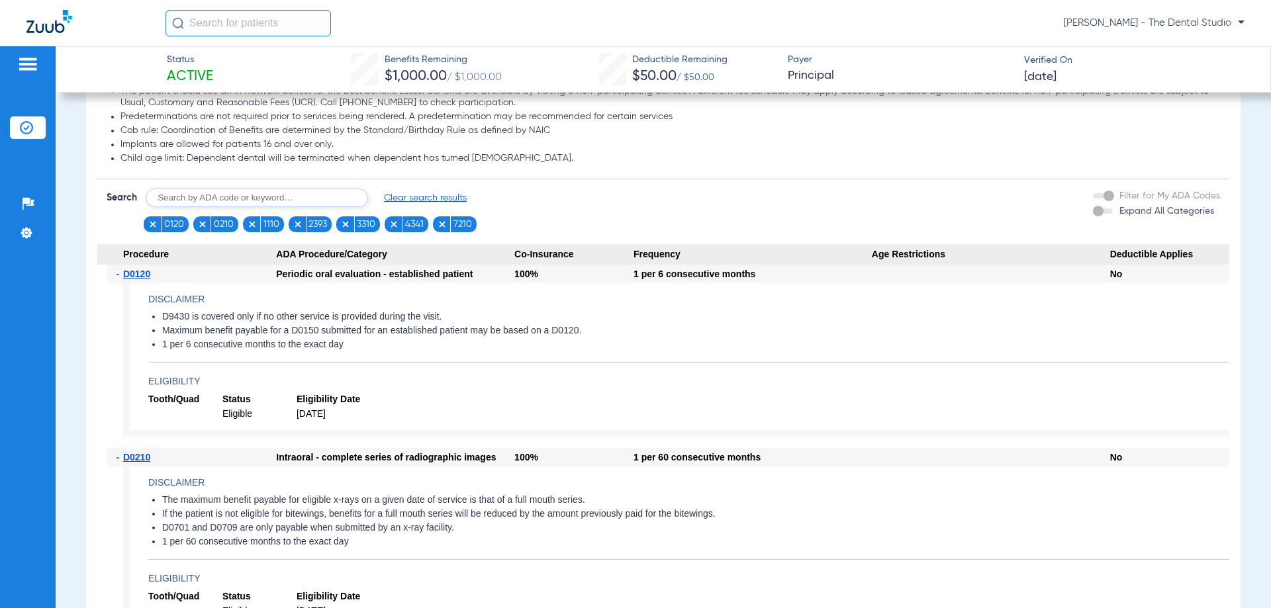
click at [199, 201] on input "text" at bounding box center [257, 198] width 222 height 19
type input "2740"
click button "Search" at bounding box center [417, 198] width 52 height 19
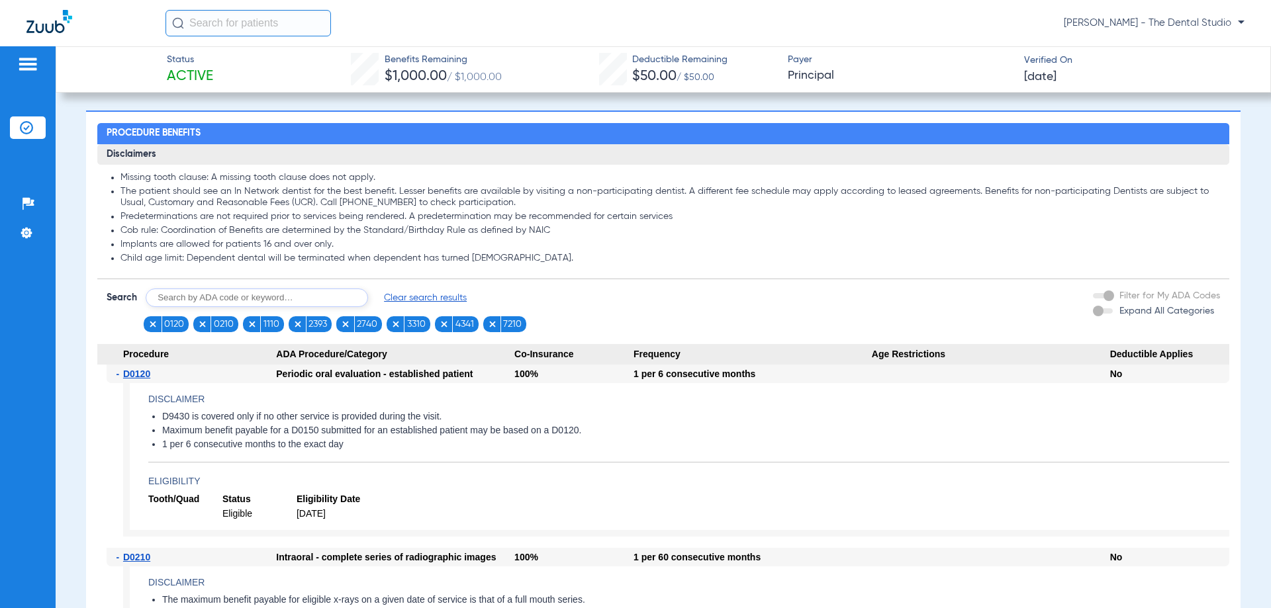
scroll to position [1029, 0]
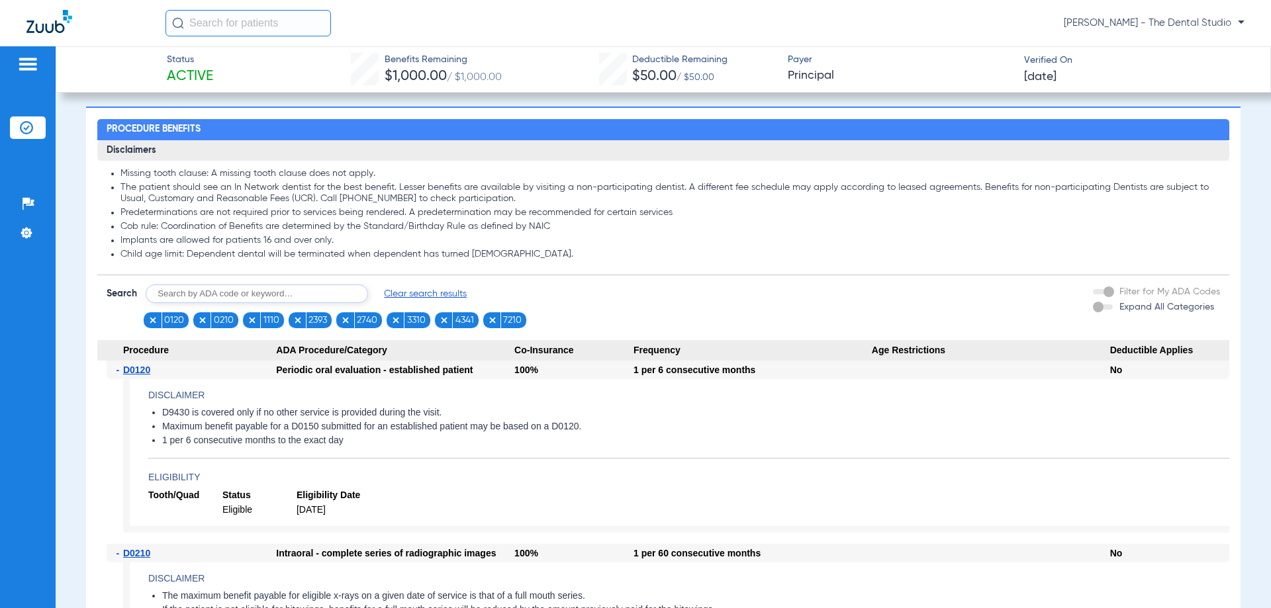
click at [216, 296] on input "text" at bounding box center [257, 294] width 222 height 19
type input "5110"
click button "Search" at bounding box center [417, 294] width 52 height 19
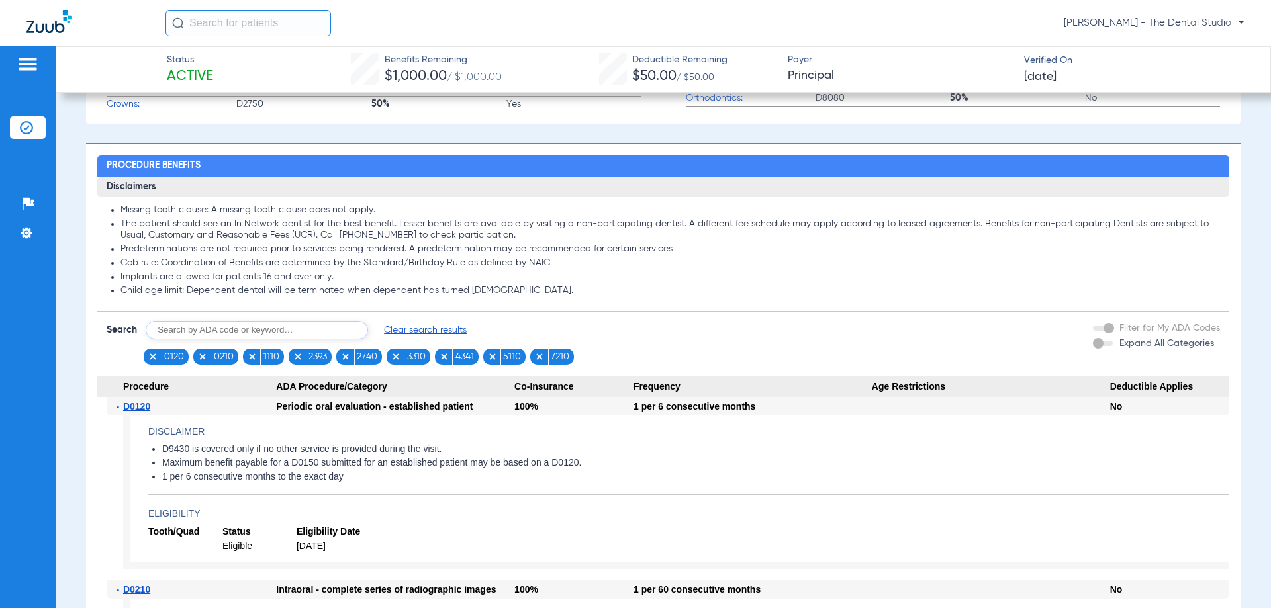
scroll to position [999, 0]
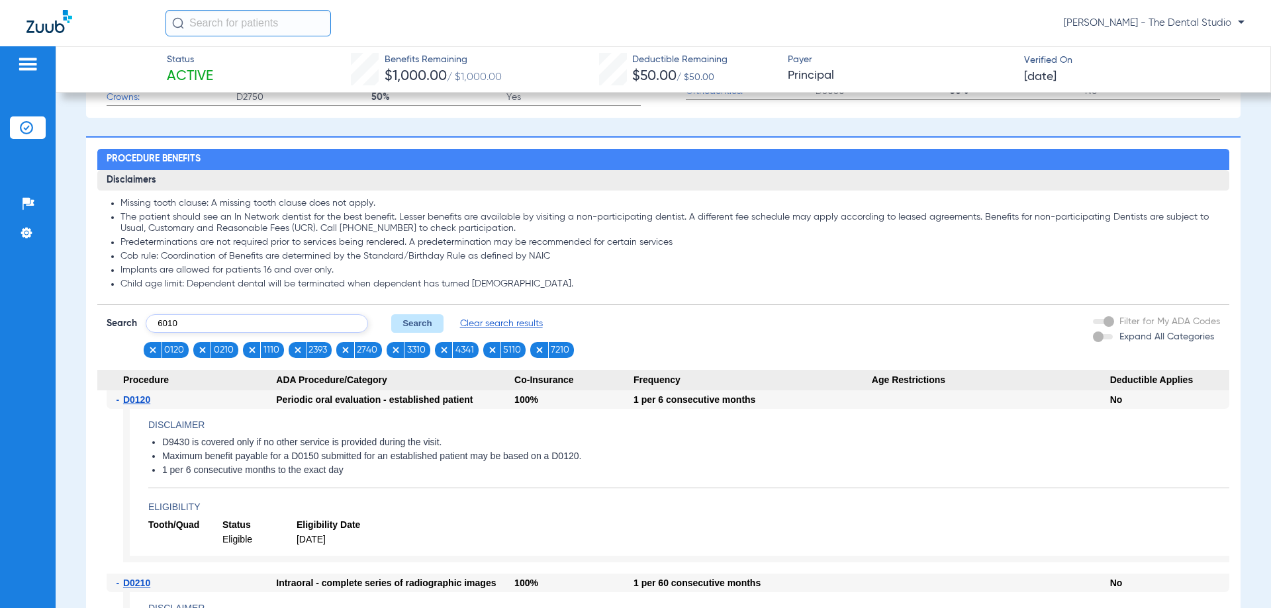
type input "6010"
click button "Search" at bounding box center [417, 323] width 52 height 19
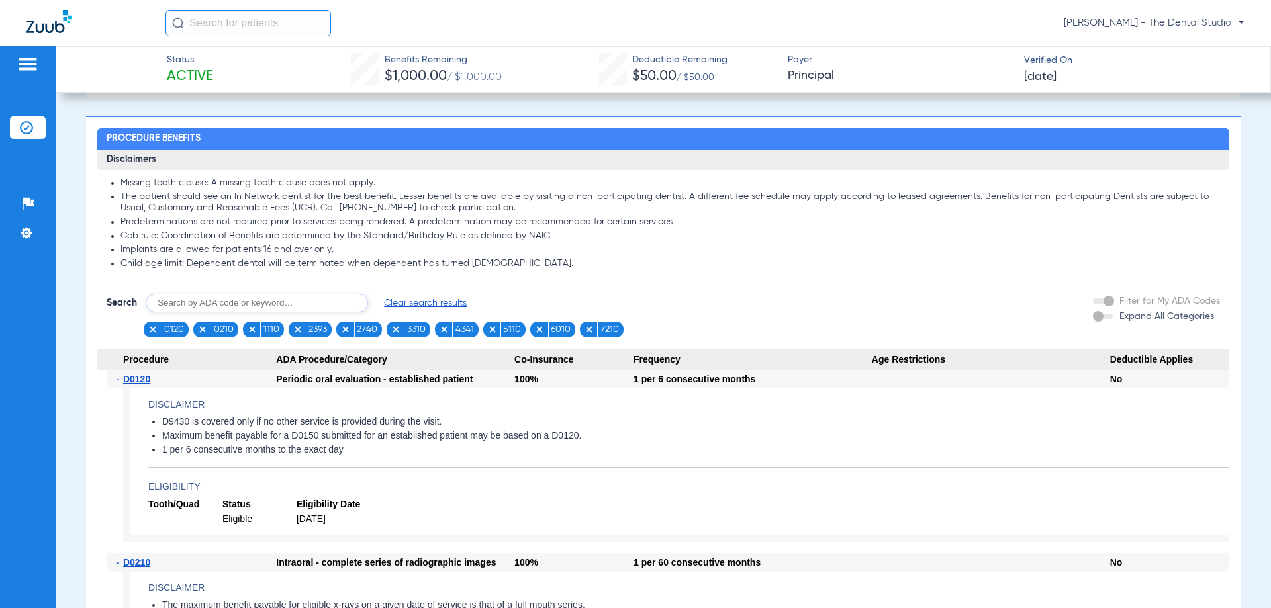
scroll to position [965, 0]
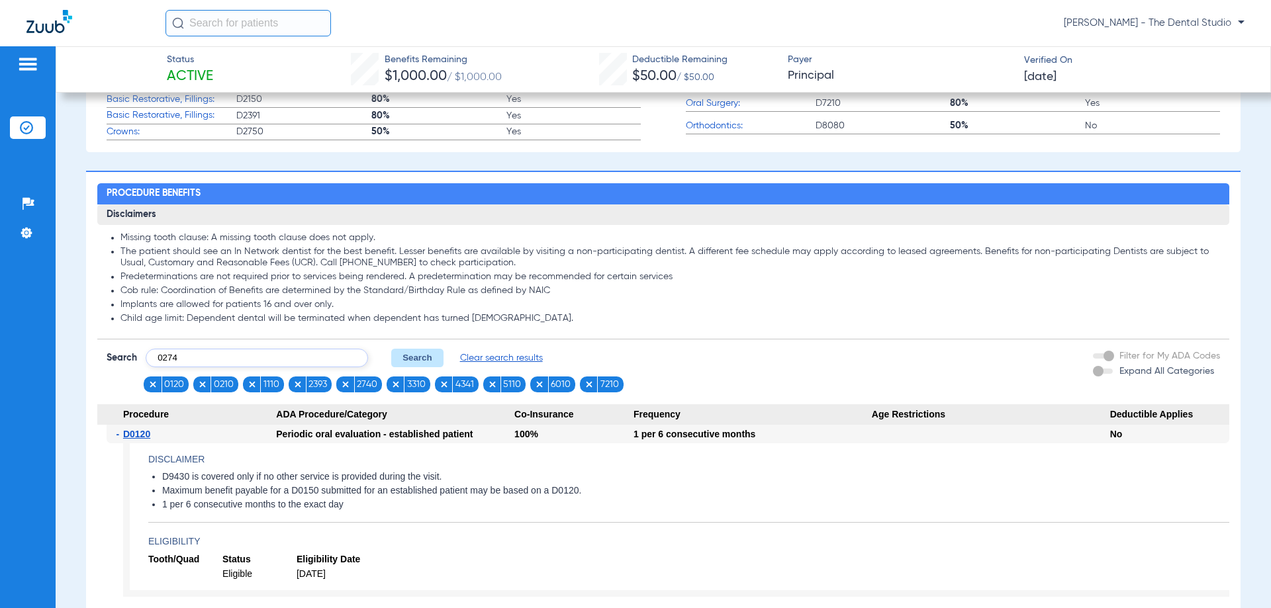
type input "0274"
click button "Search" at bounding box center [417, 358] width 52 height 19
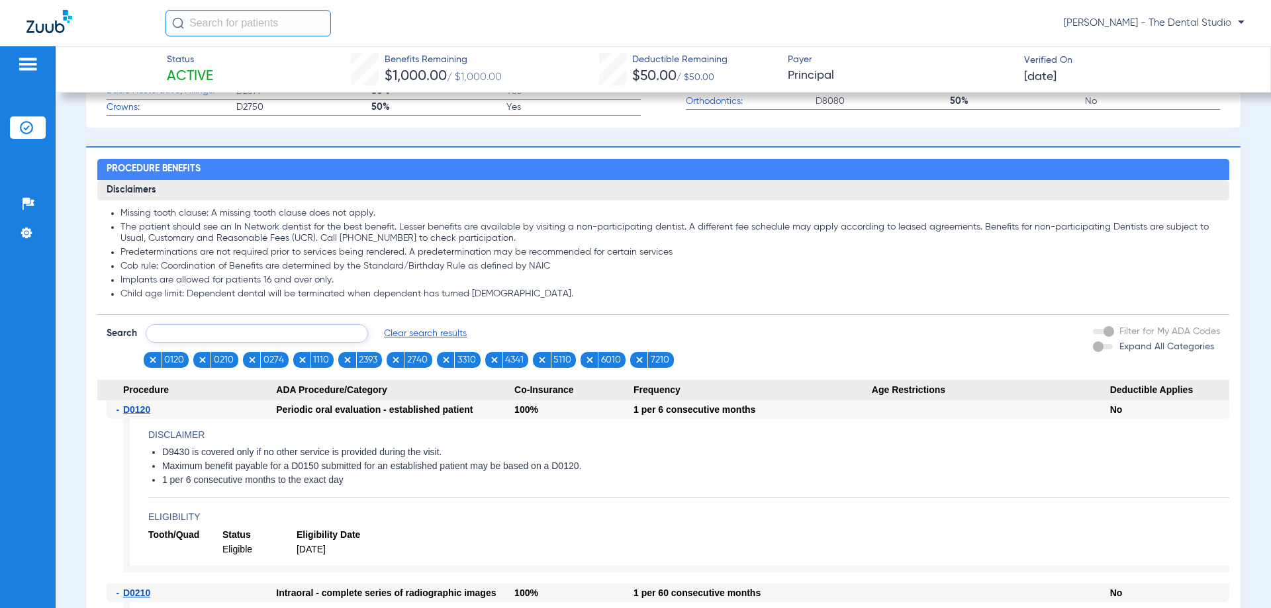
scroll to position [985, 0]
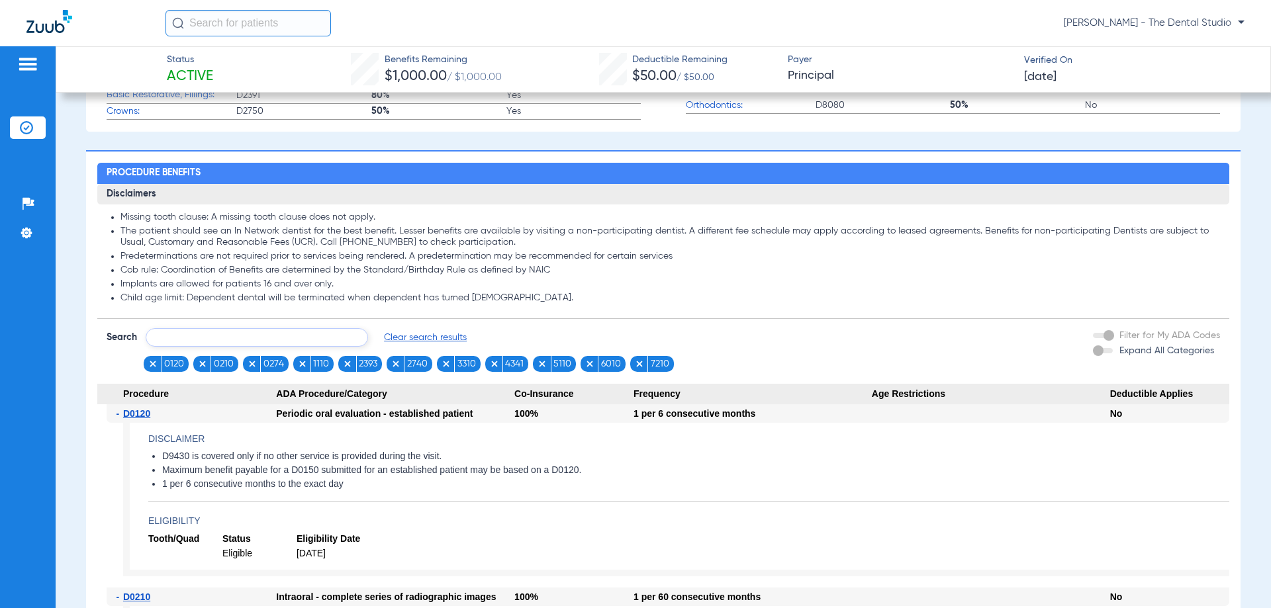
click at [264, 341] on input "text" at bounding box center [257, 337] width 222 height 19
type input "1206"
click button "Search" at bounding box center [417, 337] width 52 height 19
type input "1351"
click button "Search" at bounding box center [417, 337] width 52 height 19
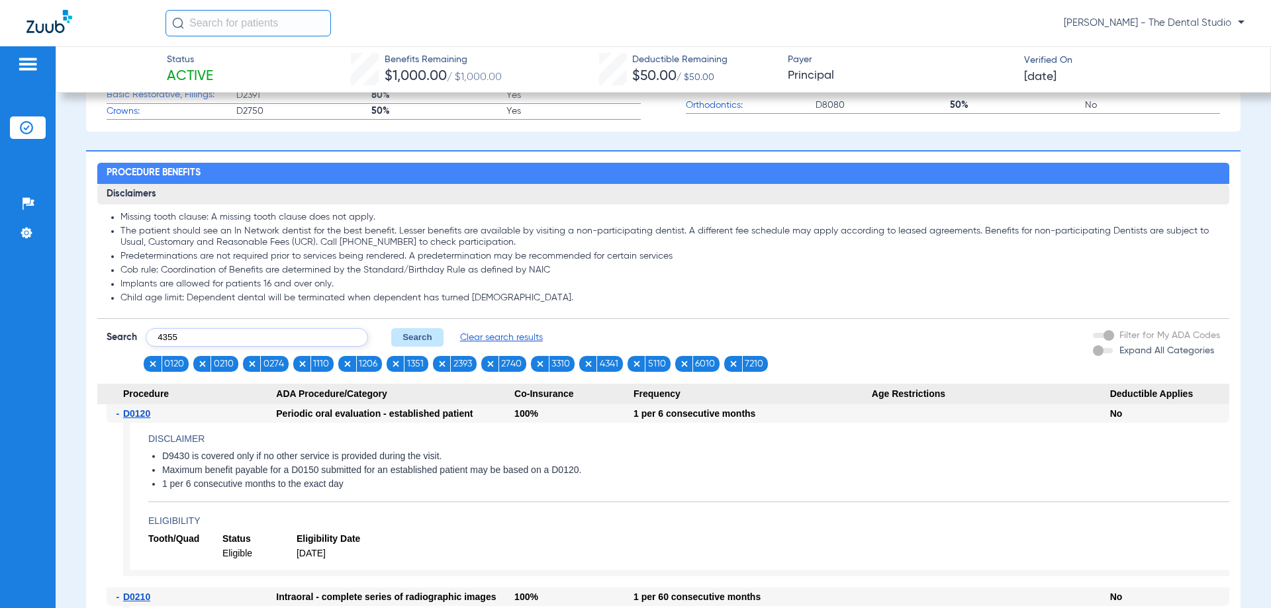
type input "4355"
click button "Search" at bounding box center [417, 337] width 52 height 19
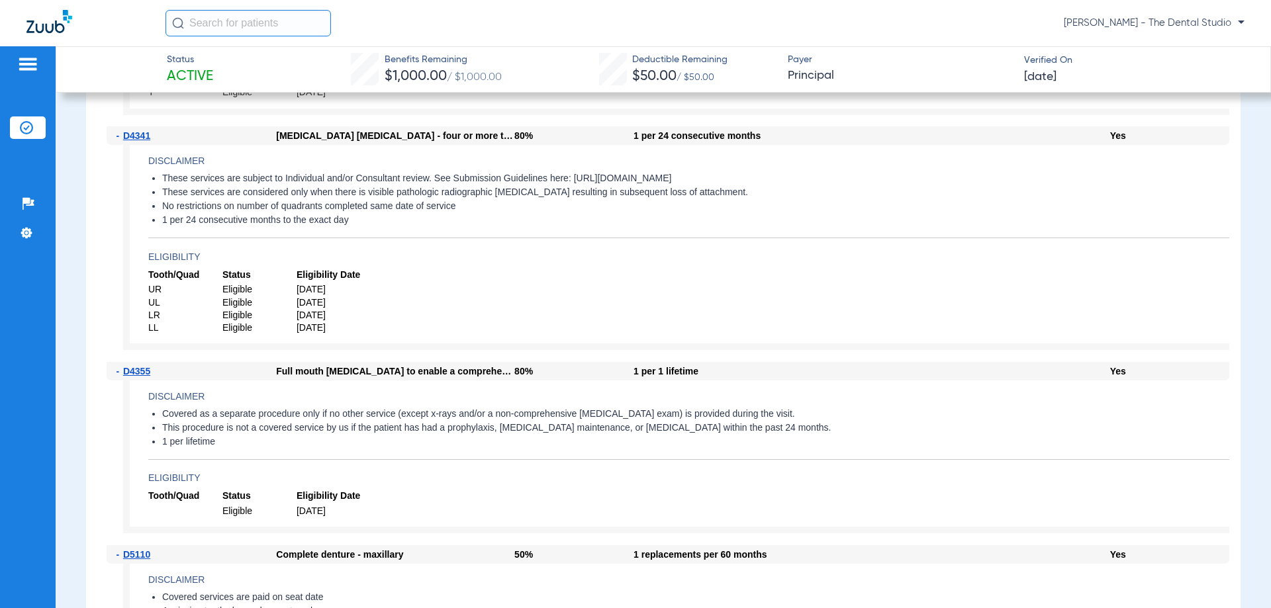
scroll to position [5088, 0]
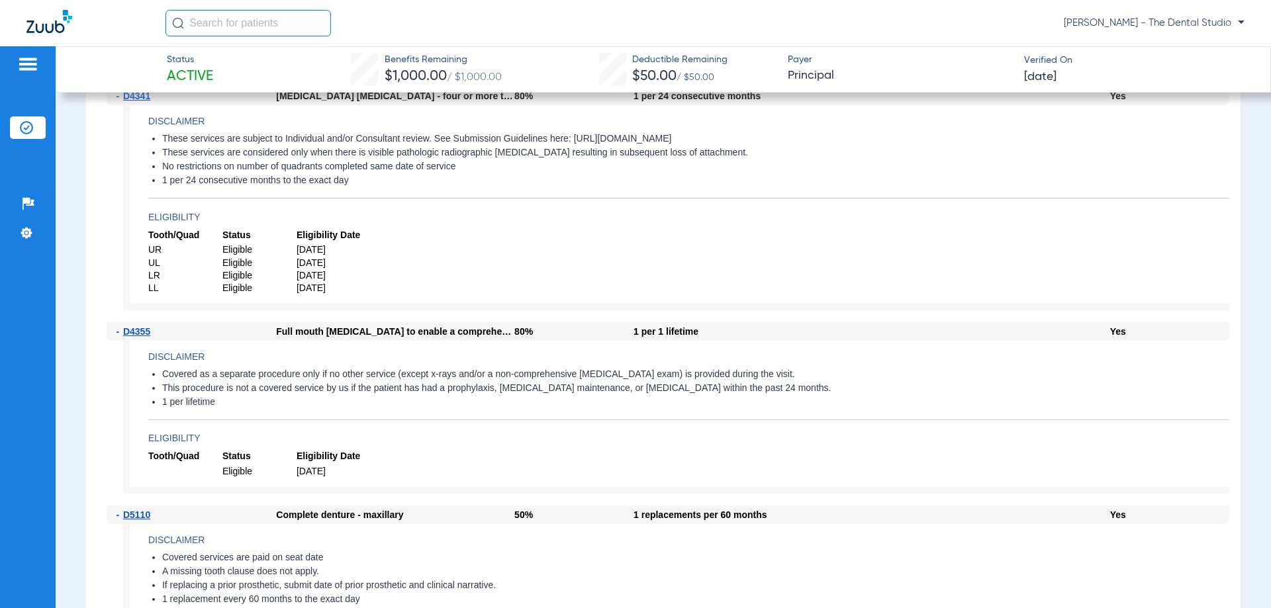
drag, startPoint x: 1240, startPoint y: 509, endPoint x: 1270, endPoint y: 523, distance: 32.9
click at [1270, 531] on div "Status Active Benefits Remaining $1,000.00 / $1,000.00 Deductible Remaining $50…" at bounding box center [663, 327] width 1215 height 562
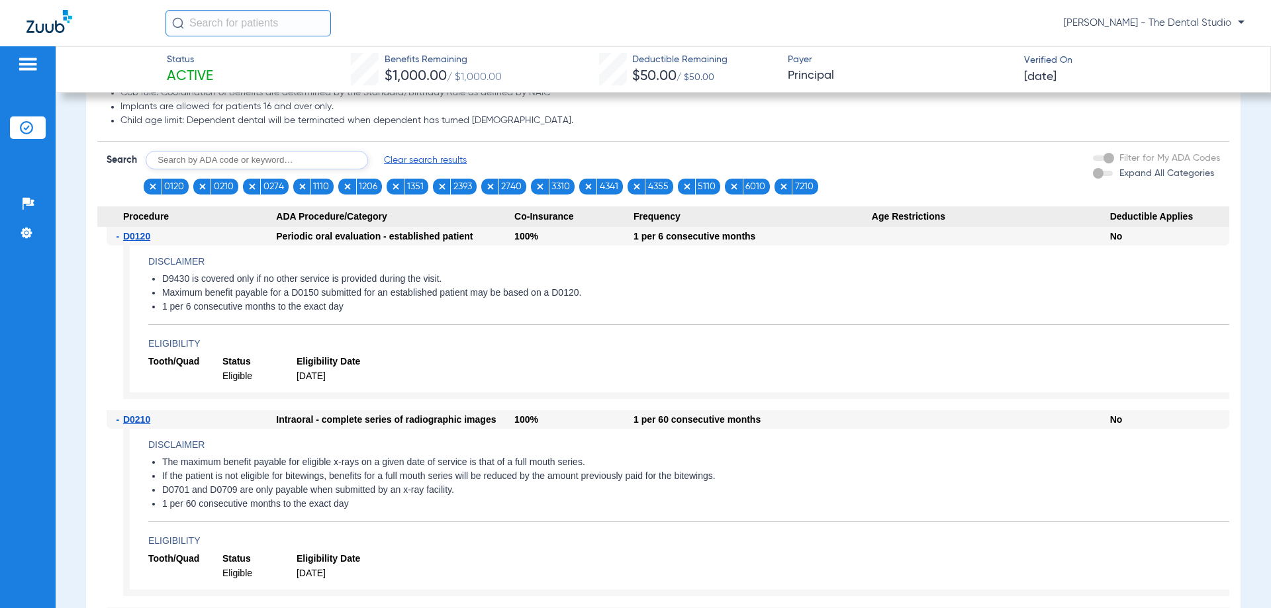
scroll to position [1115, 0]
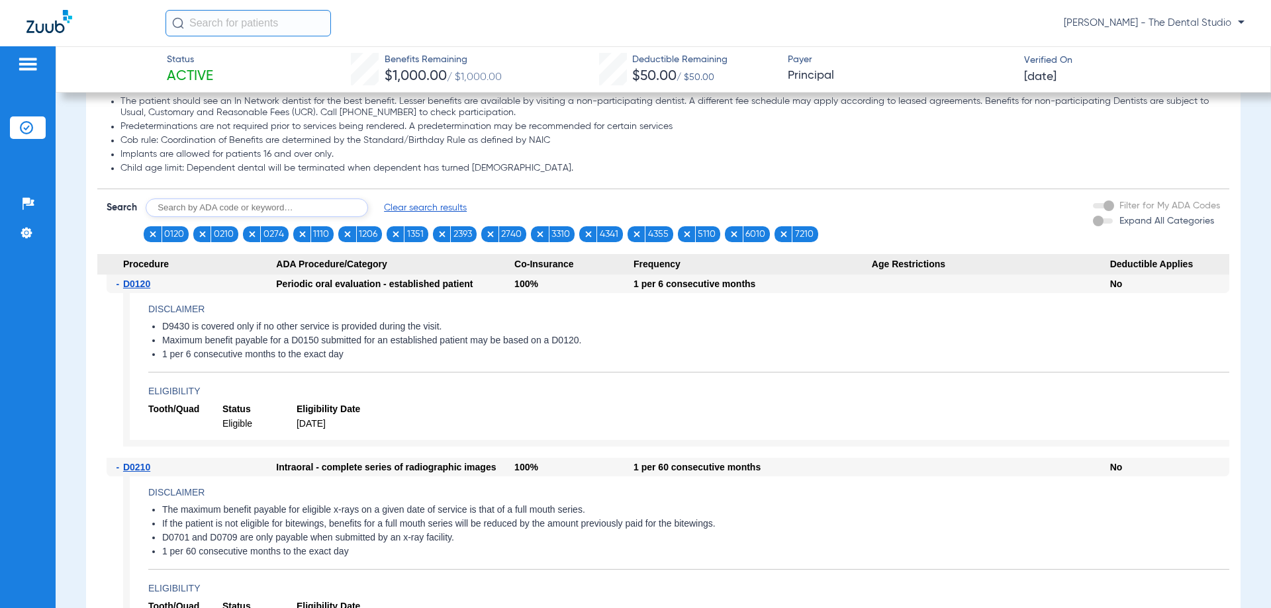
click at [326, 206] on input "text" at bounding box center [257, 208] width 222 height 19
type input "4910"
click button "Search" at bounding box center [417, 208] width 52 height 19
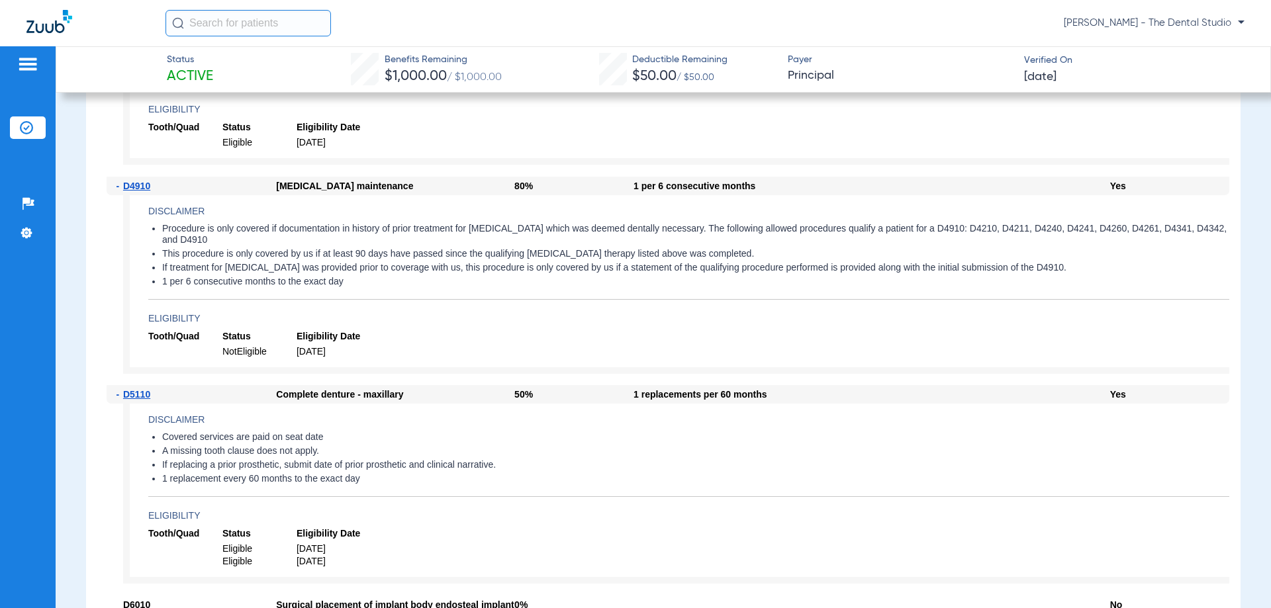
scroll to position [5549, 0]
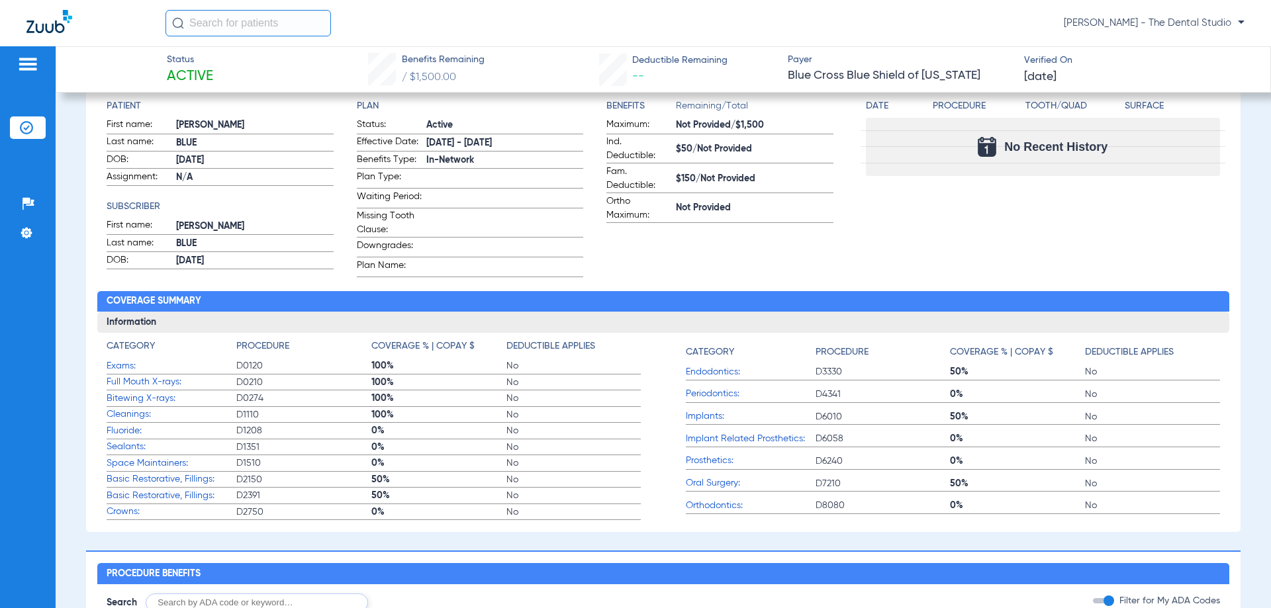
scroll to position [397, 0]
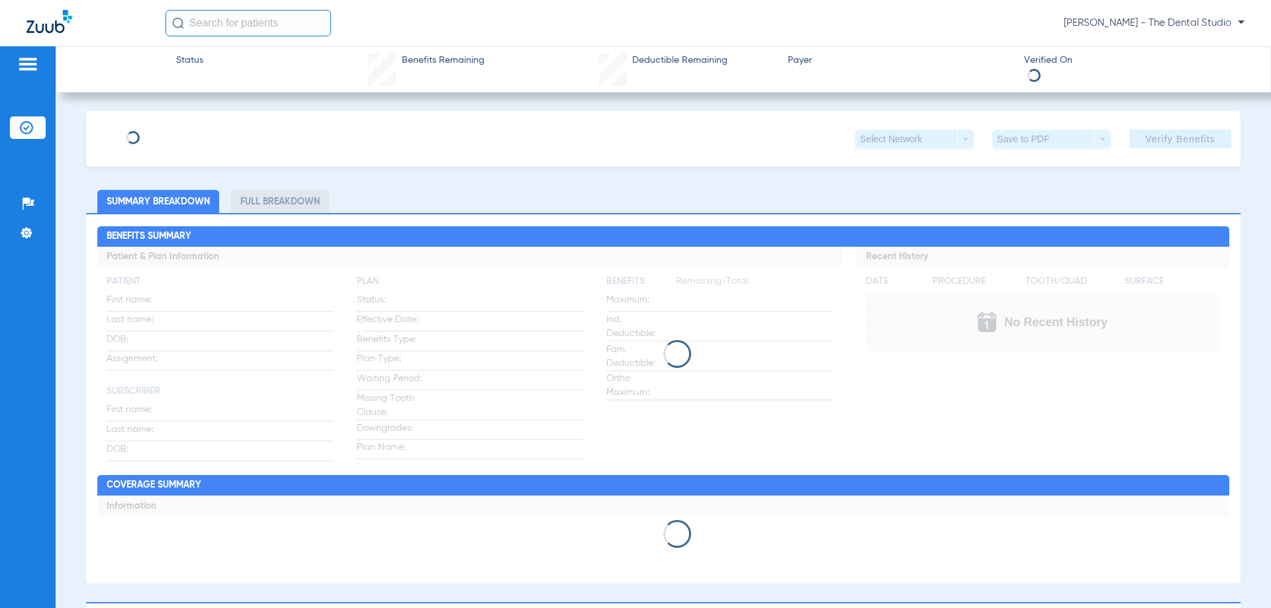
type input "[PERSON_NAME]"
type input "McLen"
type input "12/28/1991"
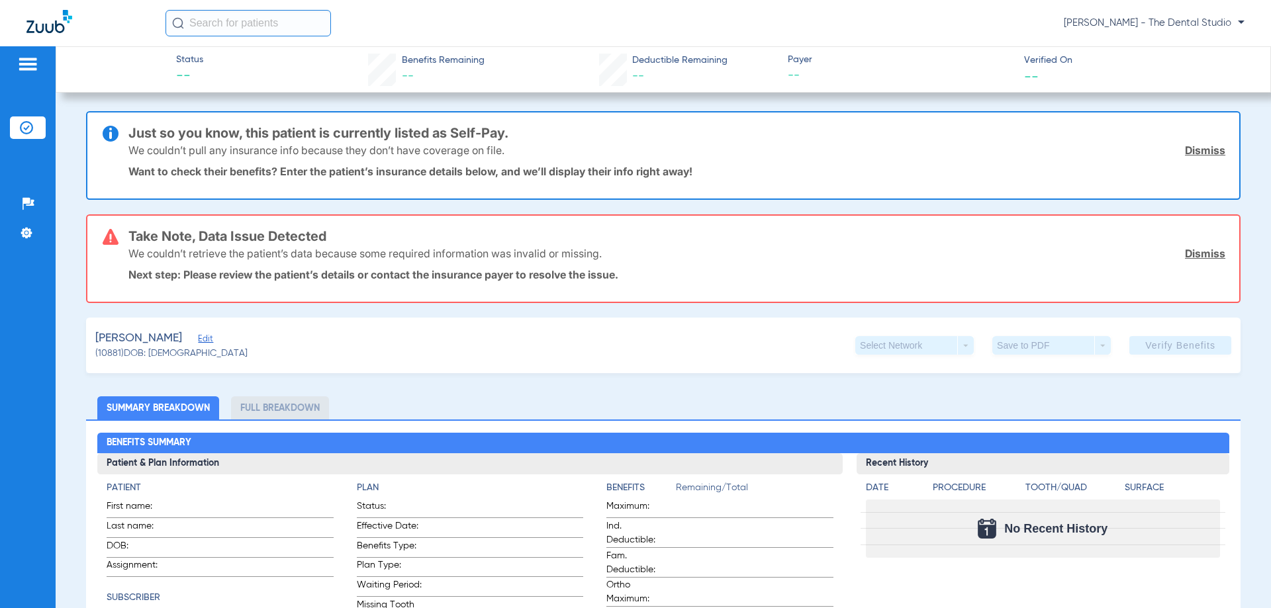
click at [198, 338] on span "Edit" at bounding box center [204, 340] width 12 height 13
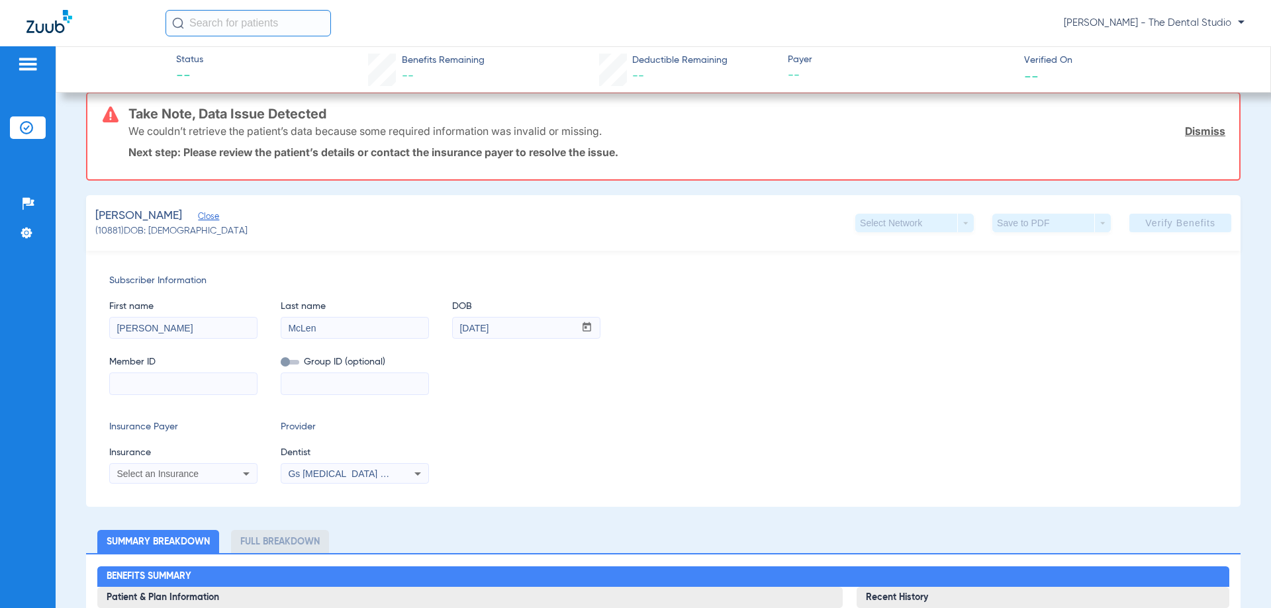
scroll to position [132, 0]
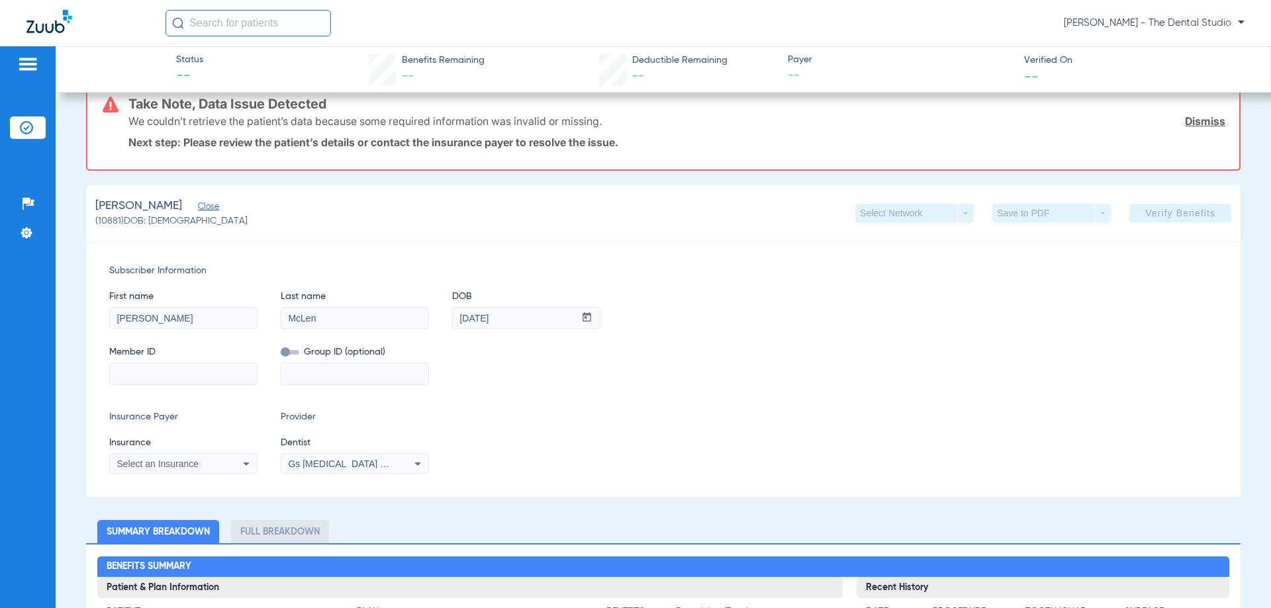
paste input "989317048"
type input "989317048"
click at [192, 472] on mat-select "Select an Insurance" at bounding box center [183, 463] width 148 height 21
click at [196, 451] on app-form-autocomplete "Insurance Select an Insurance" at bounding box center [183, 455] width 148 height 38
click at [197, 459] on span "Select an Insurance" at bounding box center [157, 464] width 82 height 11
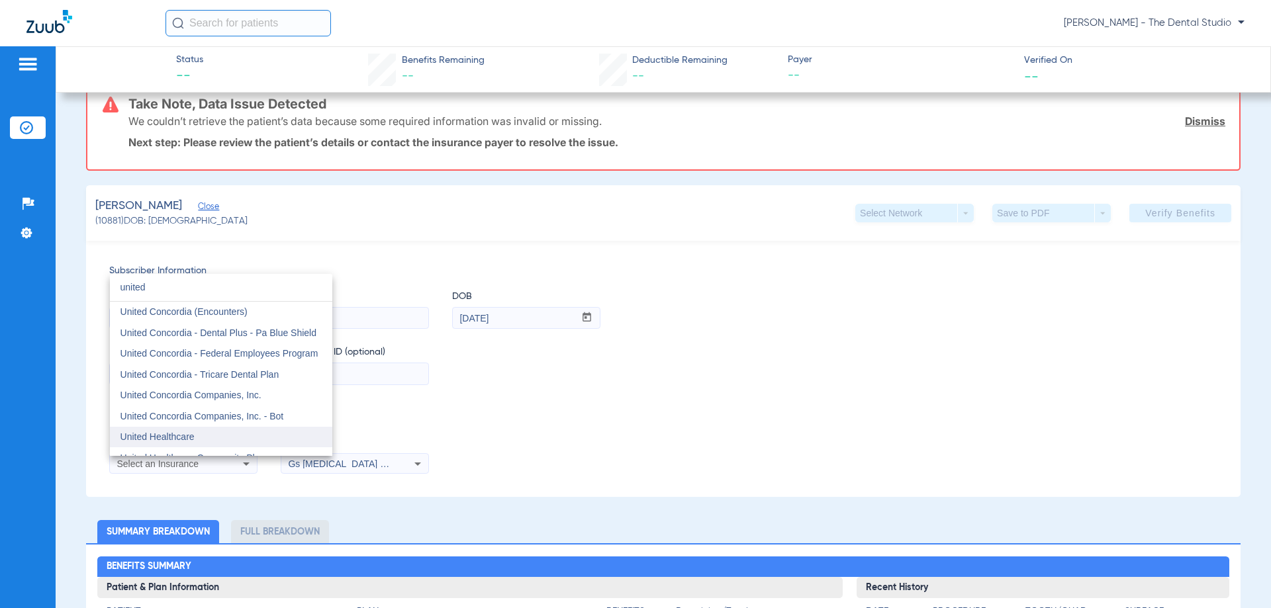
type input "united"
click at [181, 427] on mat-option "United Healthcare" at bounding box center [221, 437] width 222 height 21
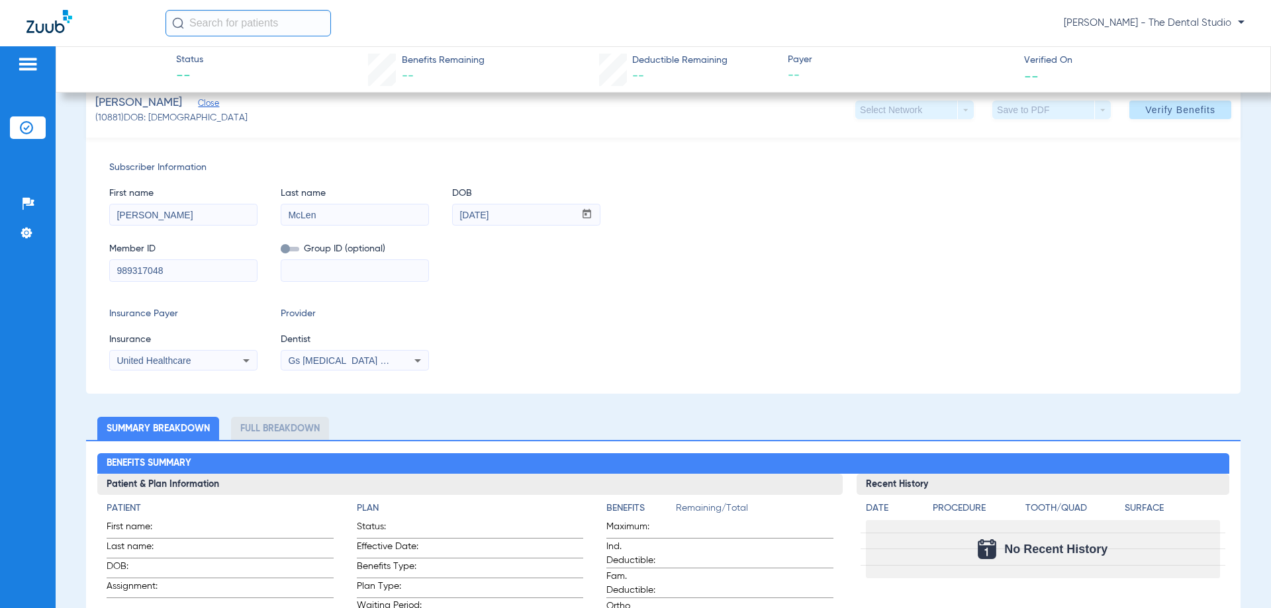
click at [326, 357] on span "Gs [MEDICAL_DATA] Pllc 1972170603" at bounding box center [368, 360] width 161 height 11
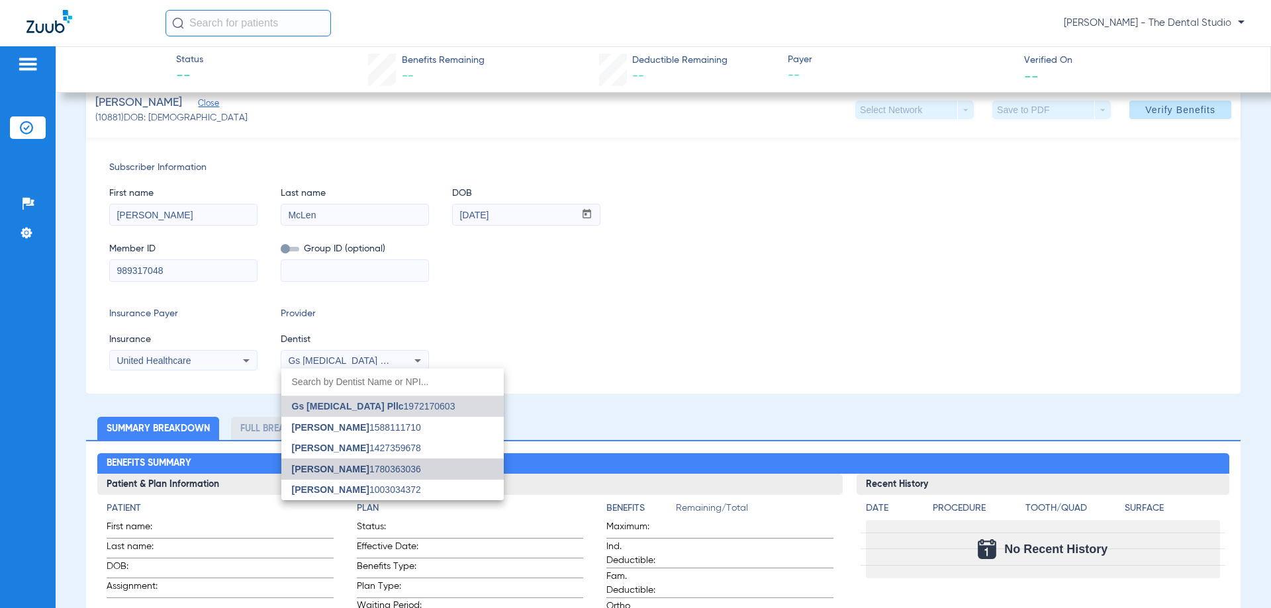
click at [353, 476] on mat-option "Yahiled Garza 1780363036" at bounding box center [392, 469] width 222 height 21
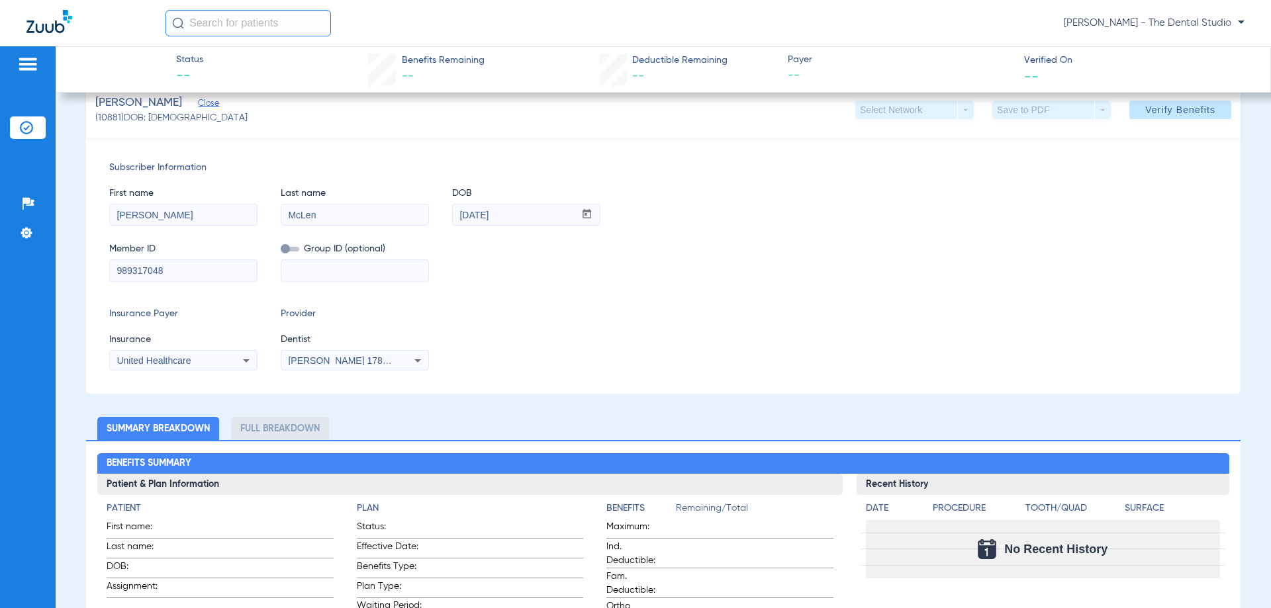
click at [1170, 110] on span "Verify Benefits" at bounding box center [1180, 110] width 70 height 11
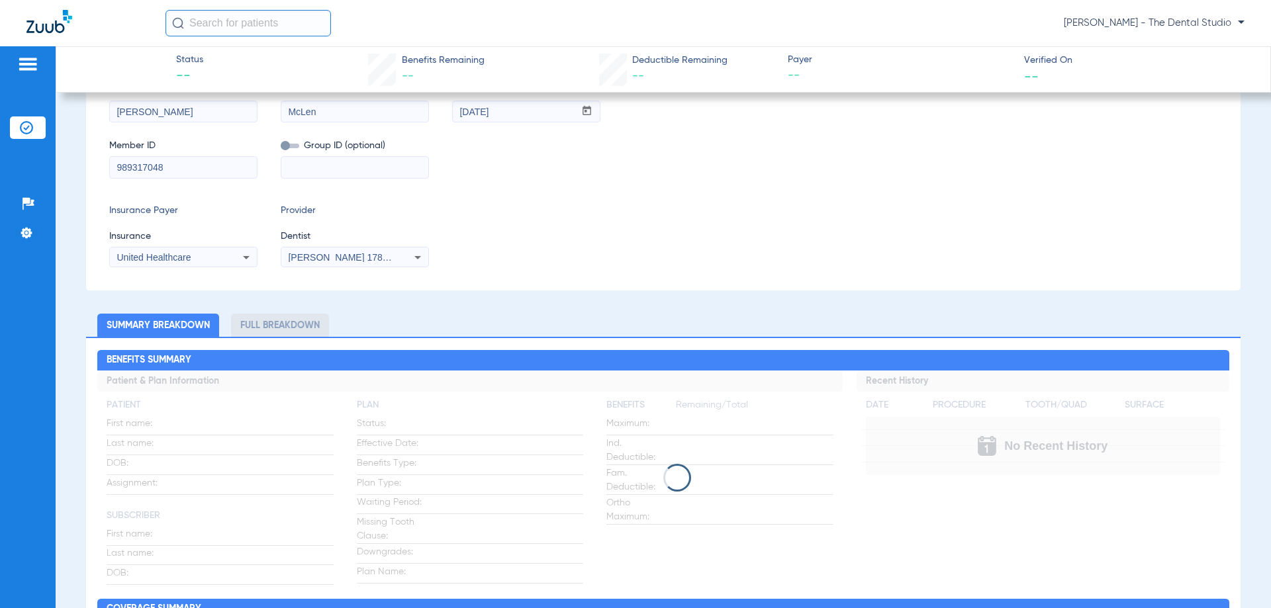
scroll to position [29, 0]
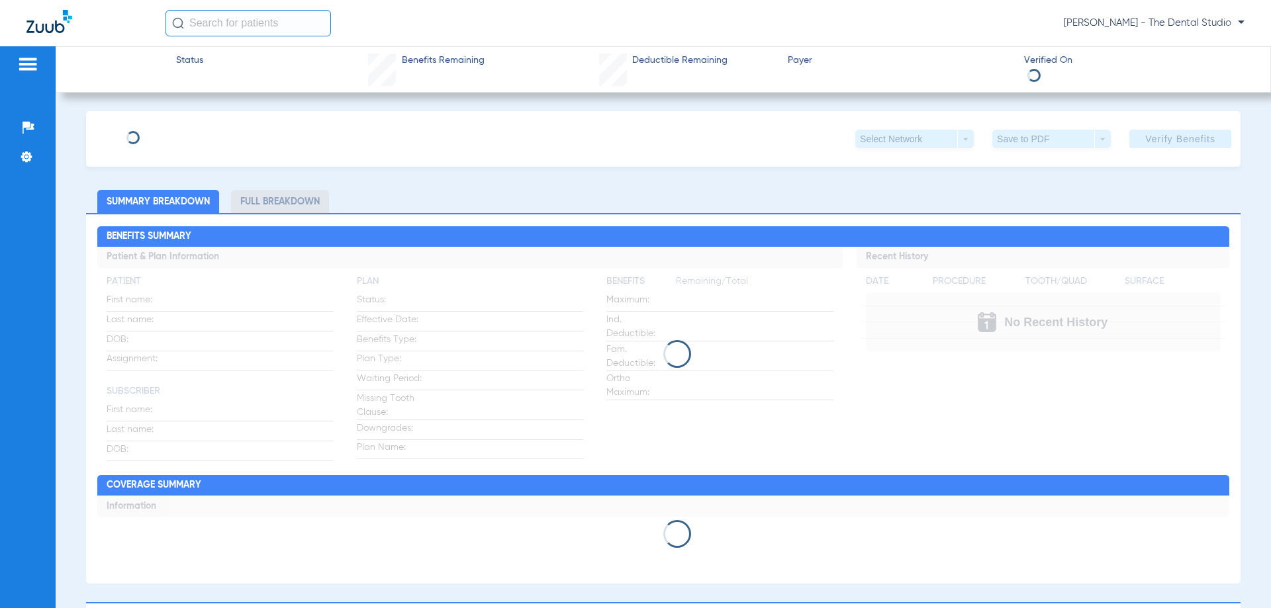
type input "Kelly"
type input "McLen"
type input "12/28/1991"
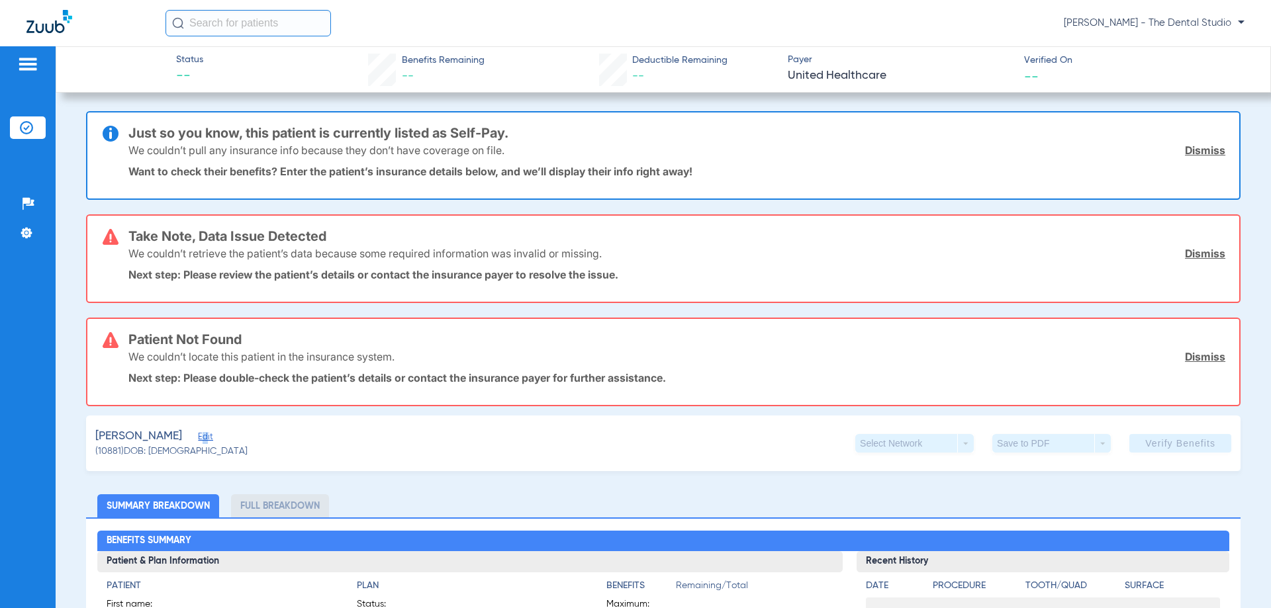
click at [198, 434] on span "Edit" at bounding box center [204, 438] width 12 height 13
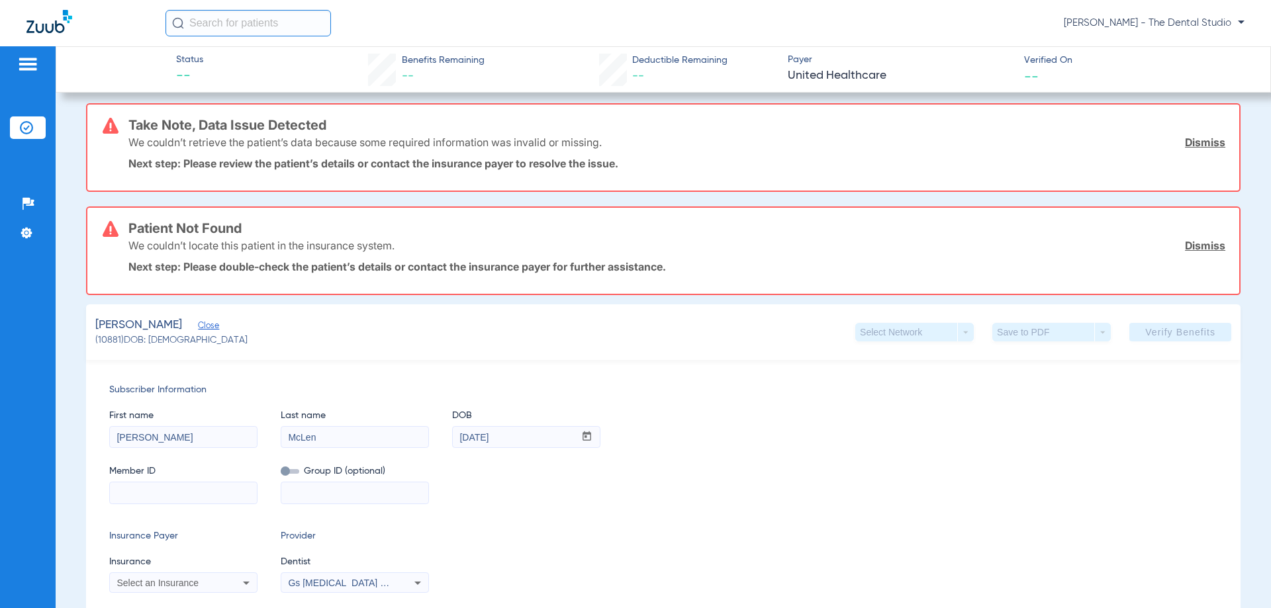
scroll to position [265, 0]
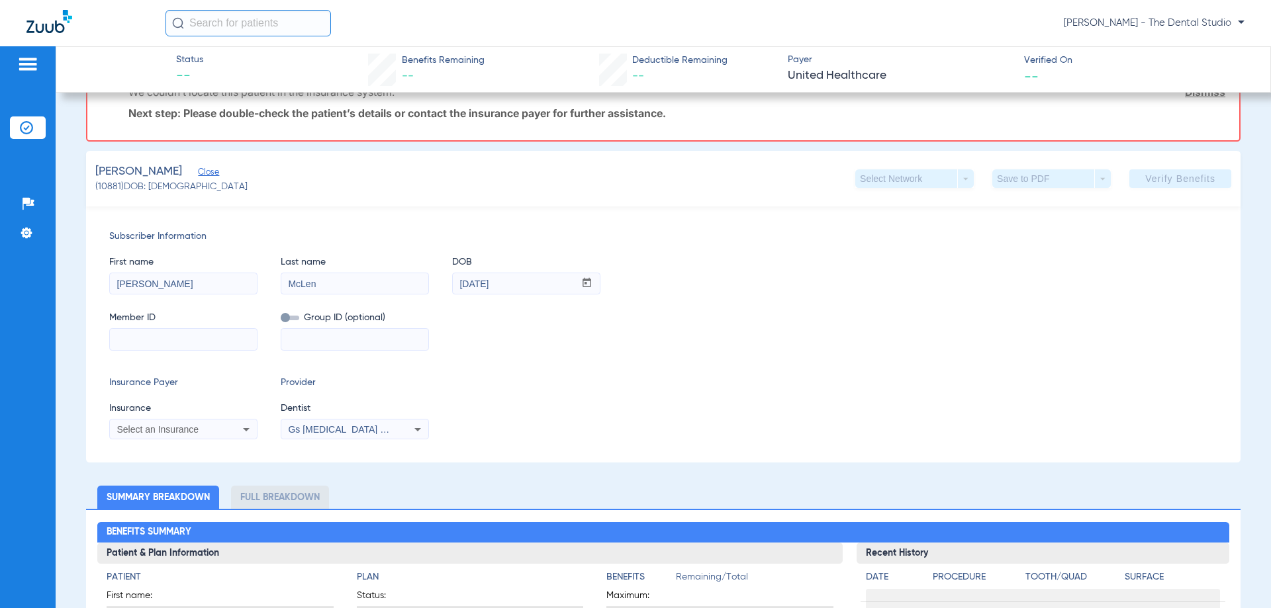
click at [189, 424] on span "Select an Insurance" at bounding box center [157, 429] width 82 height 11
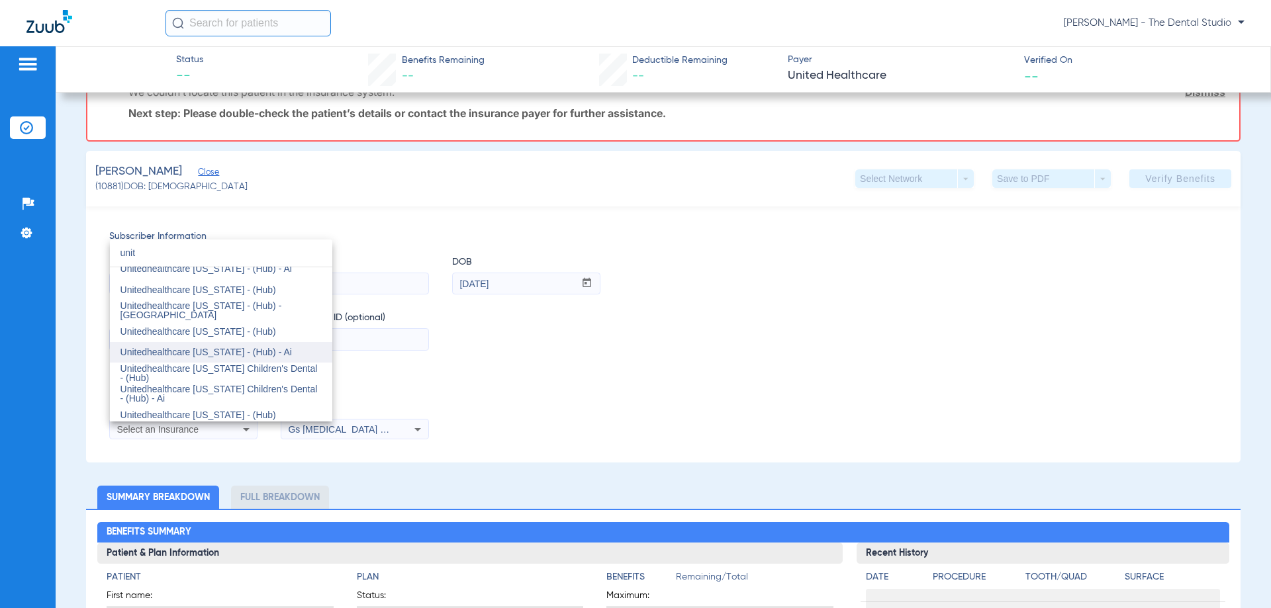
scroll to position [1654, 0]
type input "unit"
click at [259, 347] on mat-option "Unitedhealthcare [US_STATE] - (Hub)" at bounding box center [221, 353] width 222 height 21
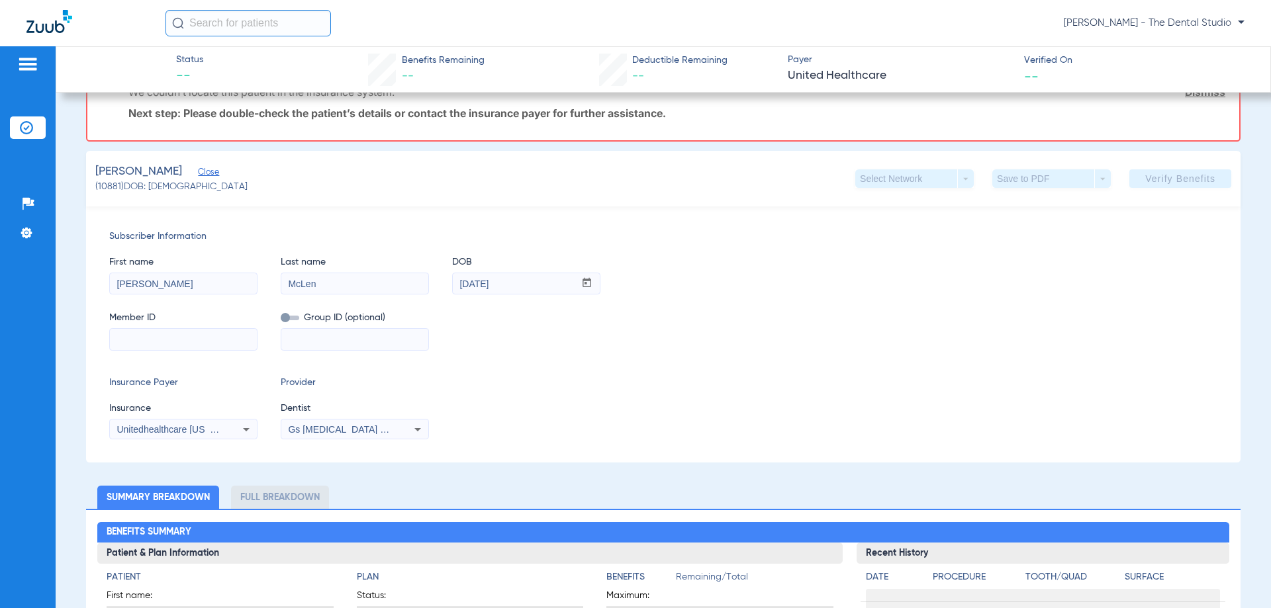
click at [189, 334] on input at bounding box center [183, 339] width 147 height 21
paste input "989317048"
type input "989317048"
click at [325, 414] on span "Dentist" at bounding box center [355, 409] width 148 height 14
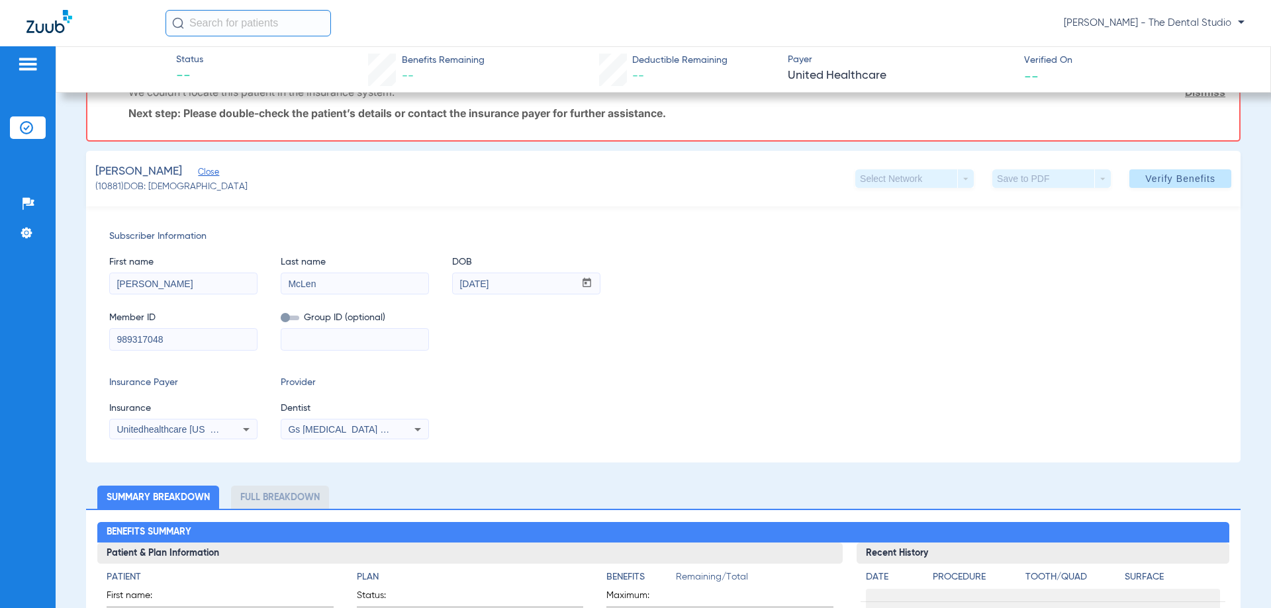
click at [323, 423] on div "Gs [MEDICAL_DATA] Pllc 1972170603" at bounding box center [354, 430] width 147 height 16
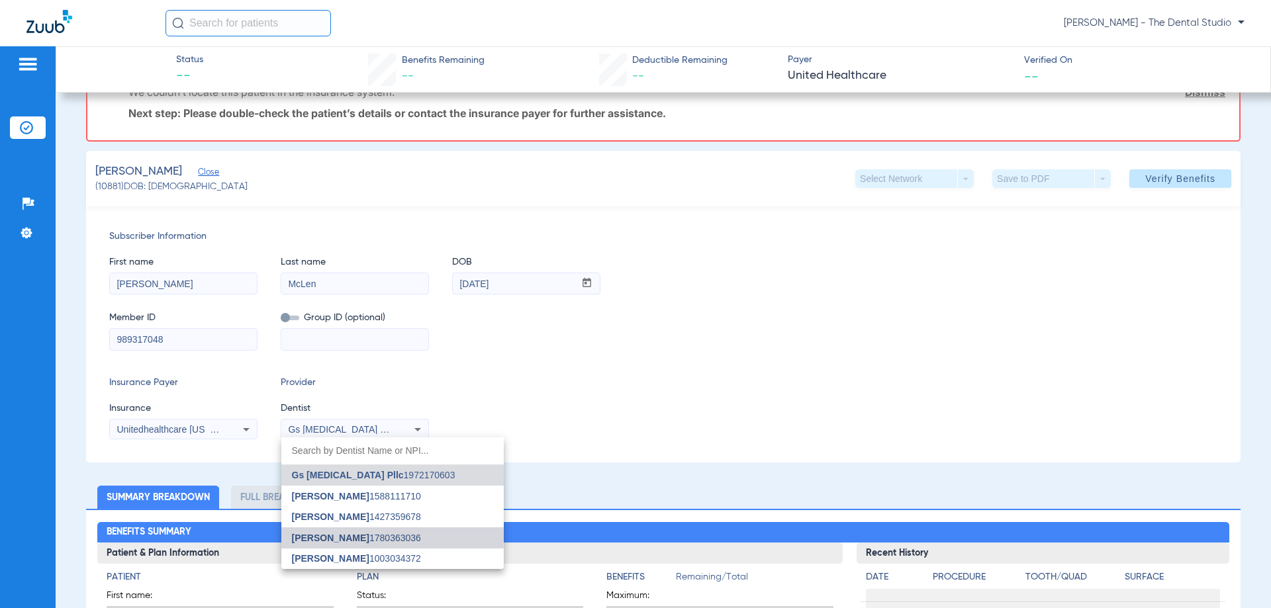
click at [332, 537] on span "[PERSON_NAME]" at bounding box center [330, 538] width 77 height 11
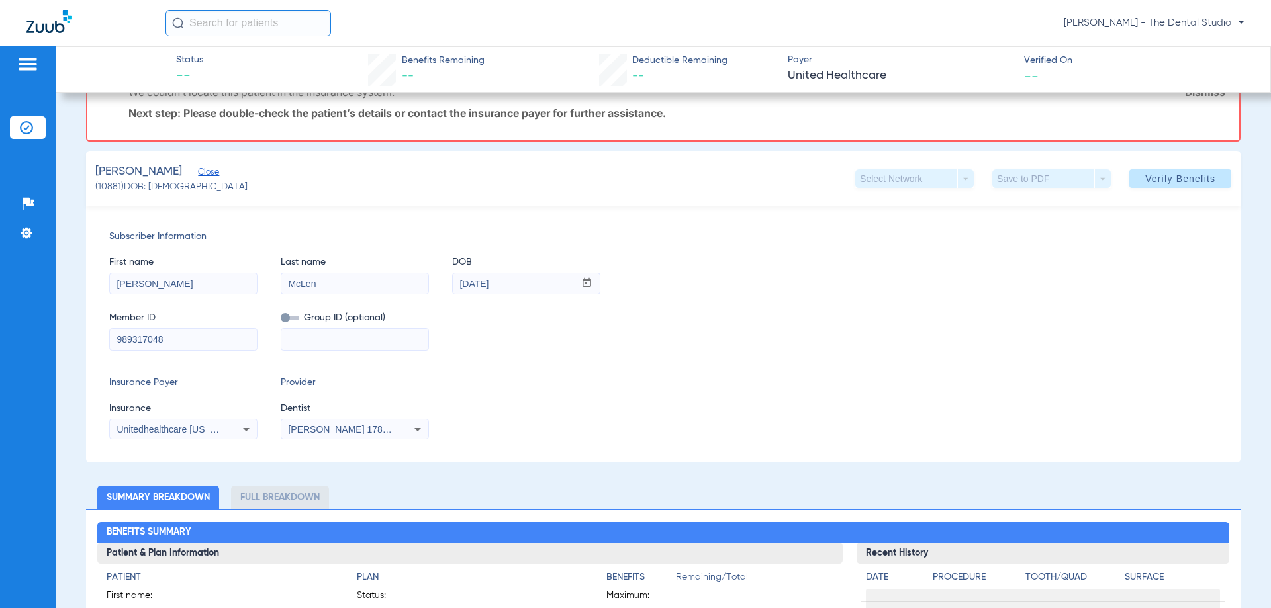
click at [1165, 189] on span at bounding box center [1180, 179] width 102 height 32
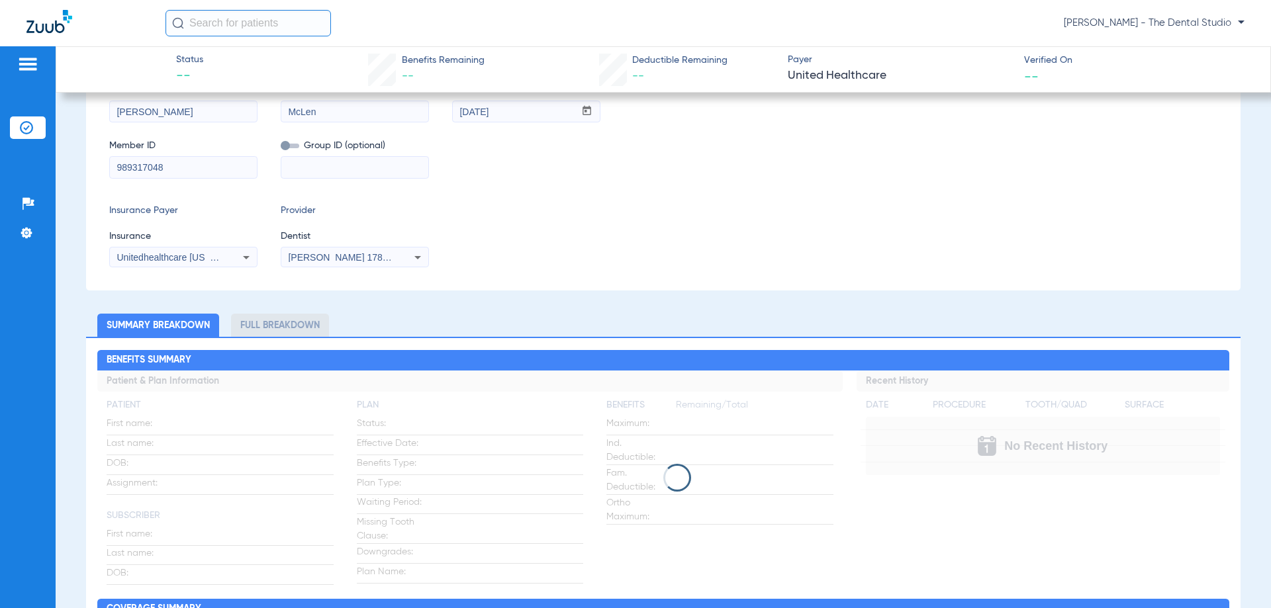
scroll to position [66, 0]
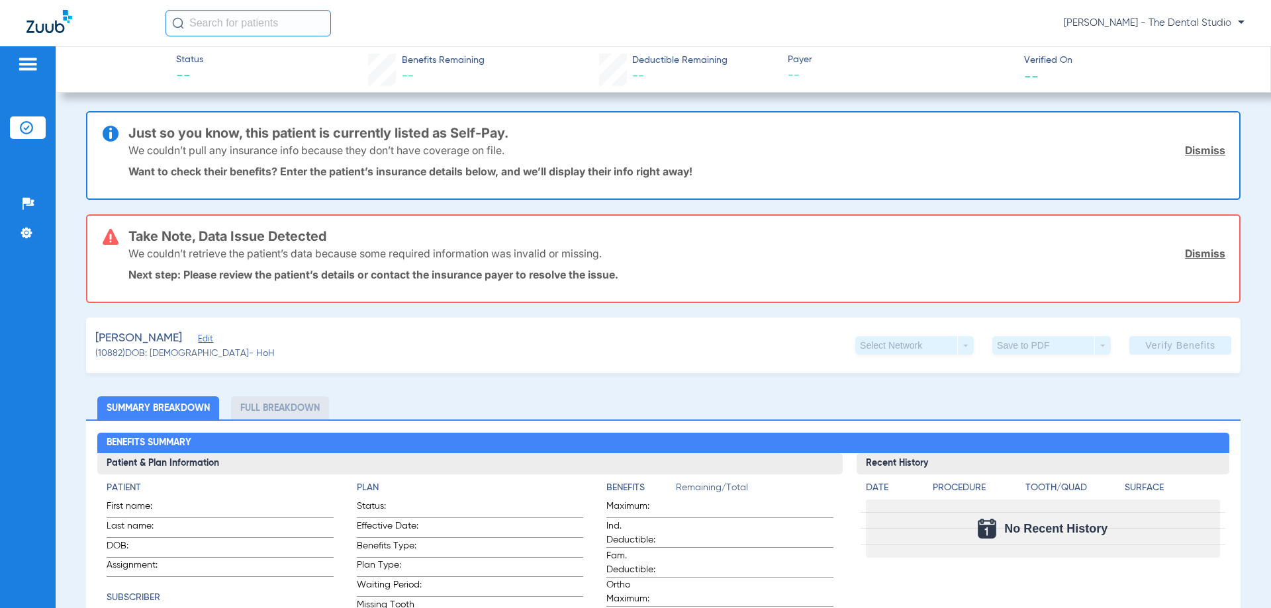
drag, startPoint x: 1189, startPoint y: 265, endPoint x: 1191, endPoint y: 255, distance: 9.4
click at [1189, 261] on div "We couldn’t retrieve the patient’s data because some required information was i…" at bounding box center [676, 253] width 1097 height 34
click at [1191, 255] on link "Dismiss" at bounding box center [1205, 253] width 40 height 13
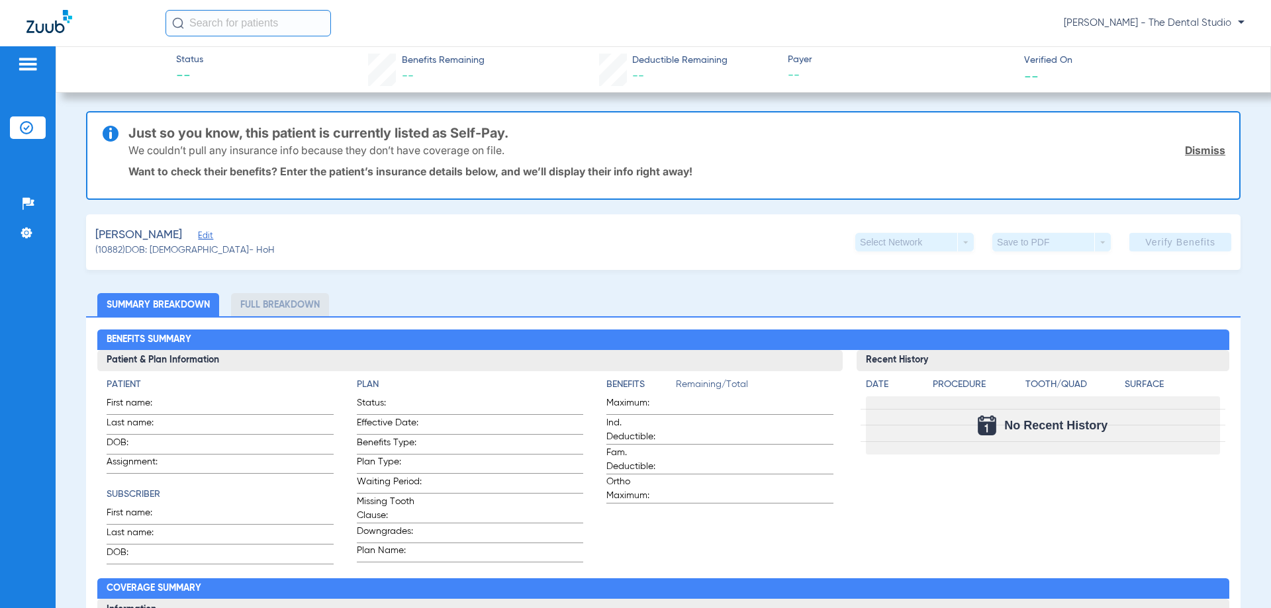
click at [198, 237] on span "Edit" at bounding box center [204, 237] width 12 height 13
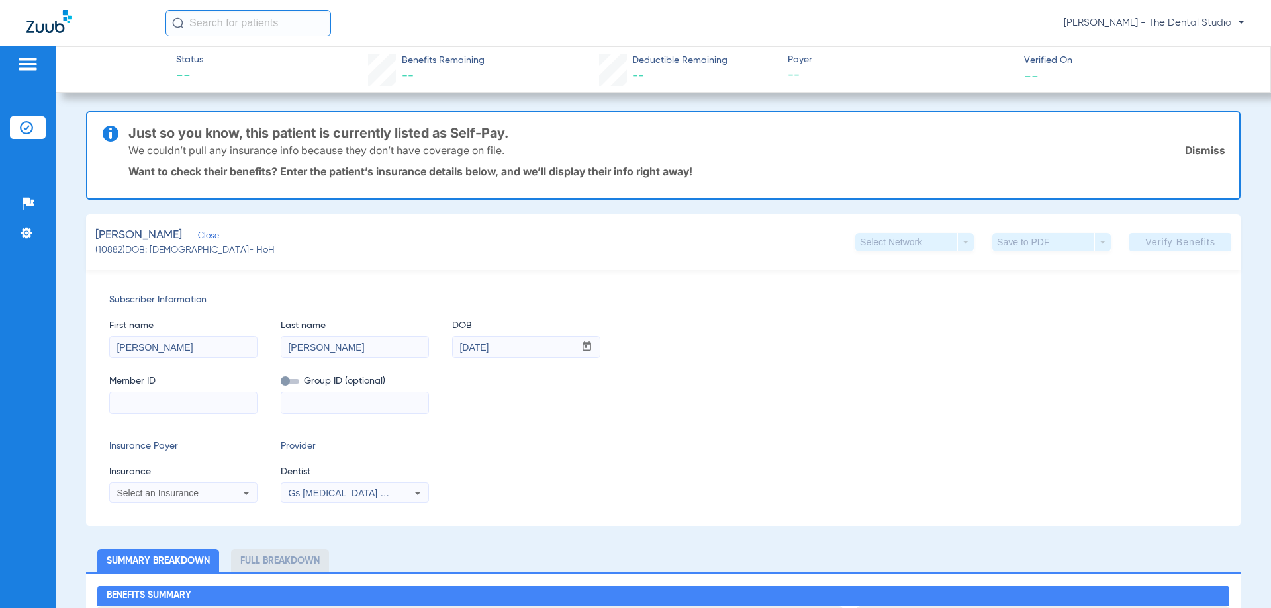
click at [136, 493] on span "Select an Insurance" at bounding box center [157, 493] width 82 height 11
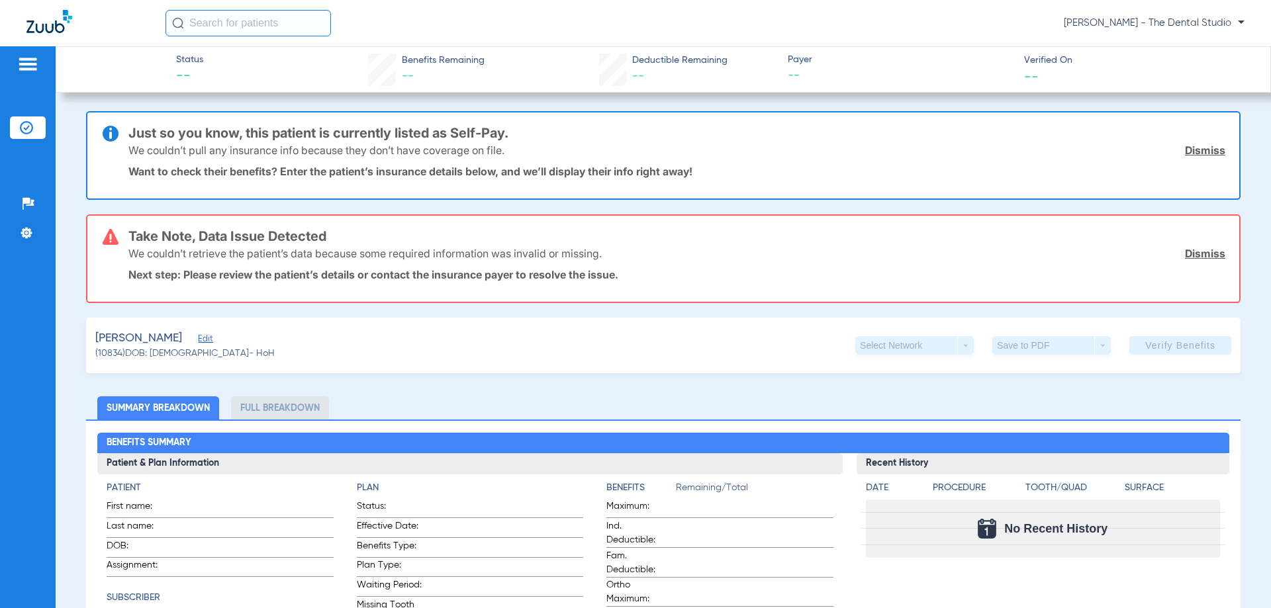
click at [207, 341] on span "Edit" at bounding box center [204, 340] width 12 height 13
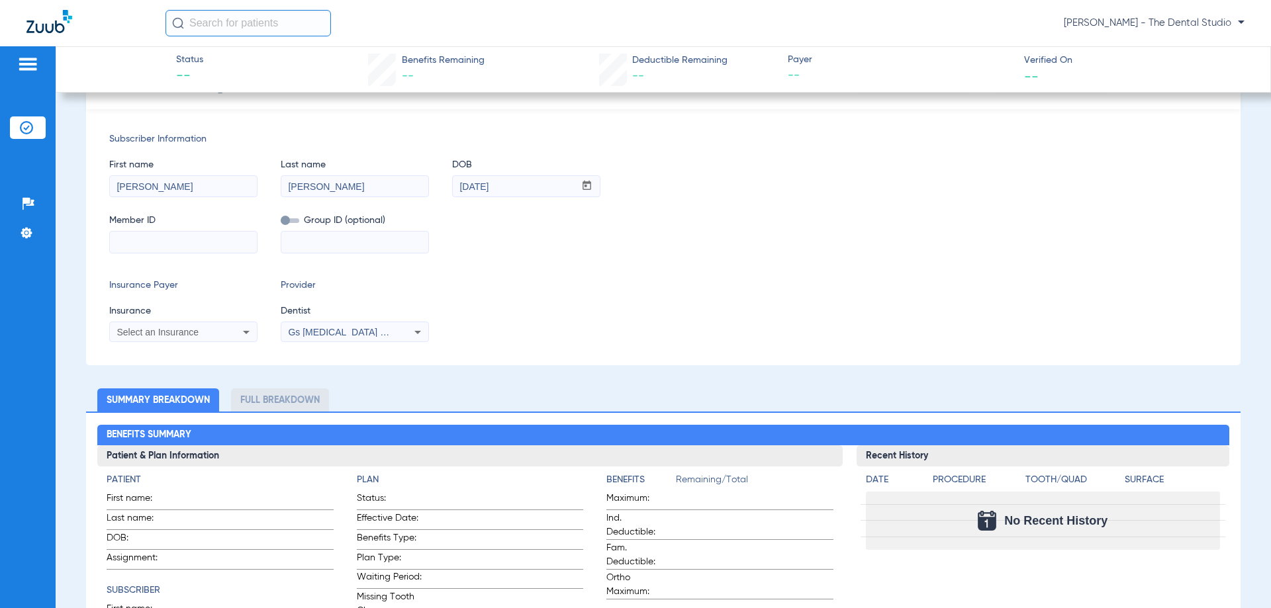
scroll to position [265, 0]
click at [209, 336] on div "Select an Insurance" at bounding box center [183, 332] width 147 height 16
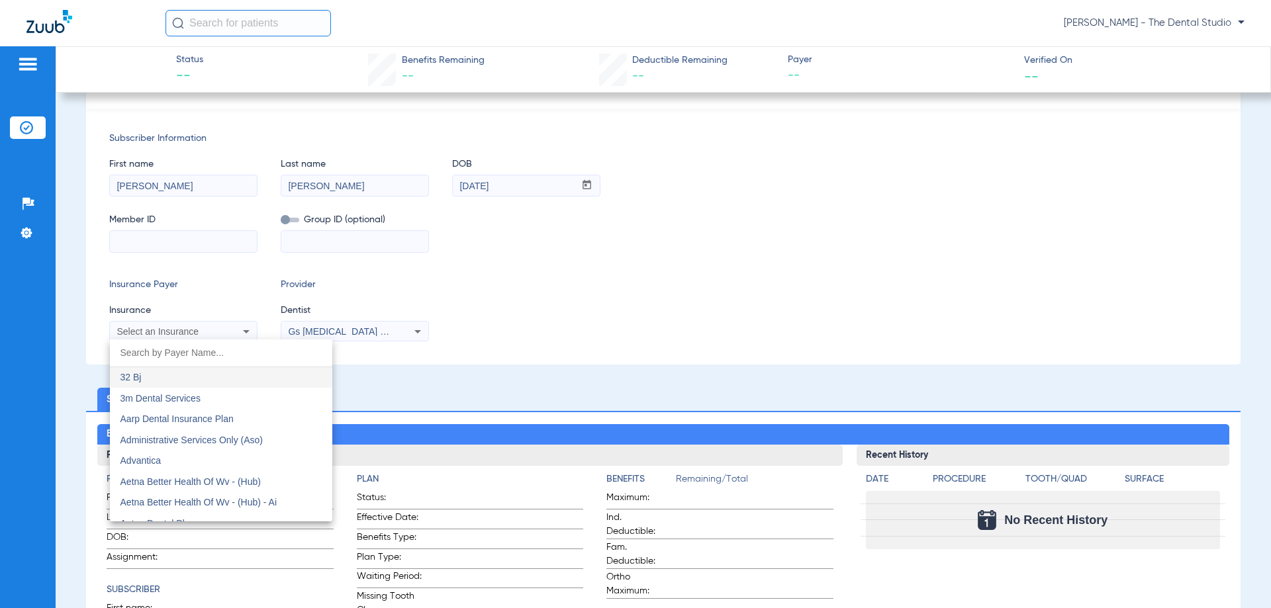
click at [140, 247] on div at bounding box center [635, 304] width 1271 height 608
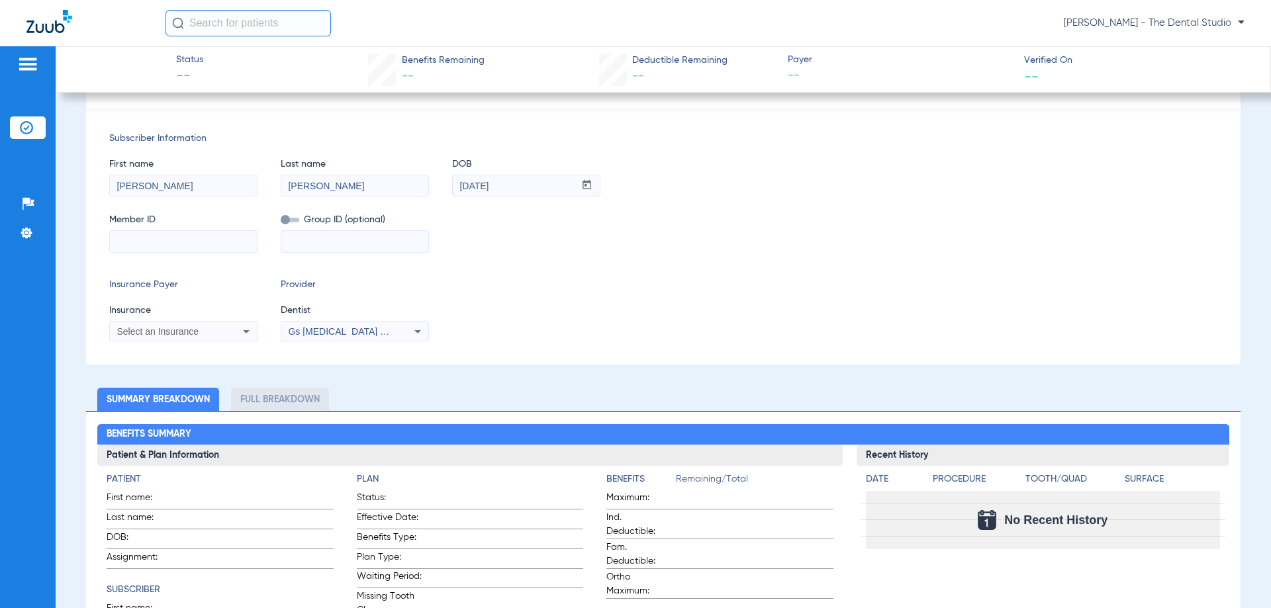
click at [141, 246] on input at bounding box center [183, 241] width 147 height 21
paste input "799576640 01"
drag, startPoint x: 130, startPoint y: 240, endPoint x: 0, endPoint y: 249, distance: 130.7
click at [0, 249] on div "Patients Insurance Verification Setup Help Center Settings Status -- Benefits R…" at bounding box center [635, 350] width 1271 height 608
click at [166, 240] on input "799576640 01" at bounding box center [183, 241] width 147 height 21
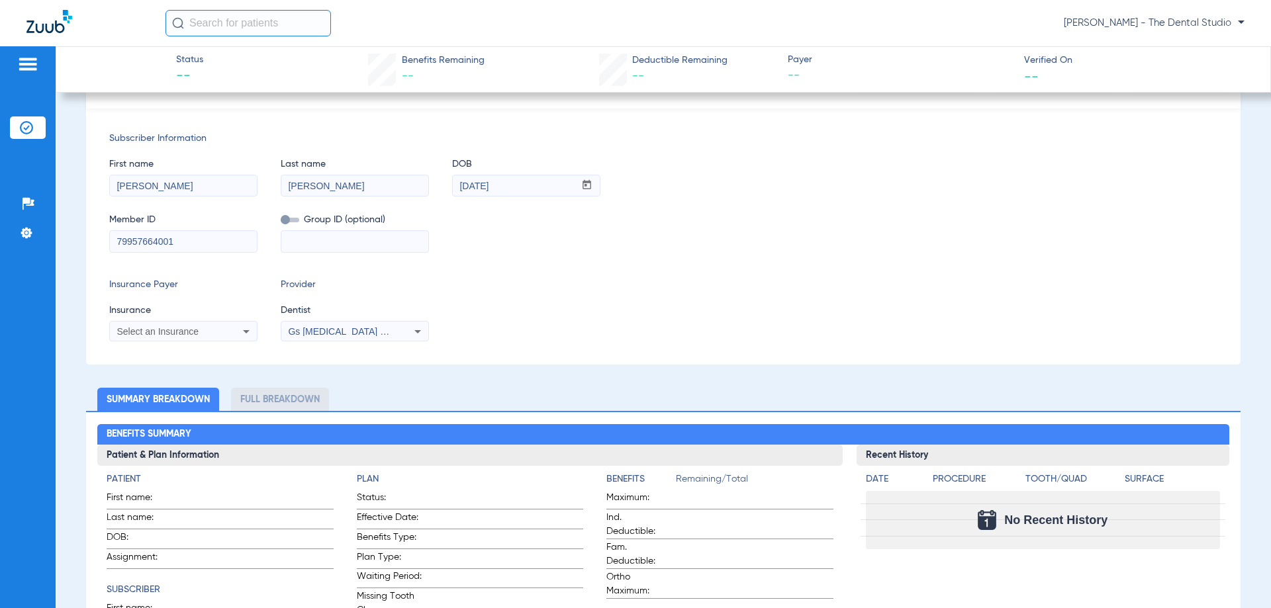
type input "79957664001"
click at [154, 329] on span "Select an Insurance" at bounding box center [157, 331] width 82 height 11
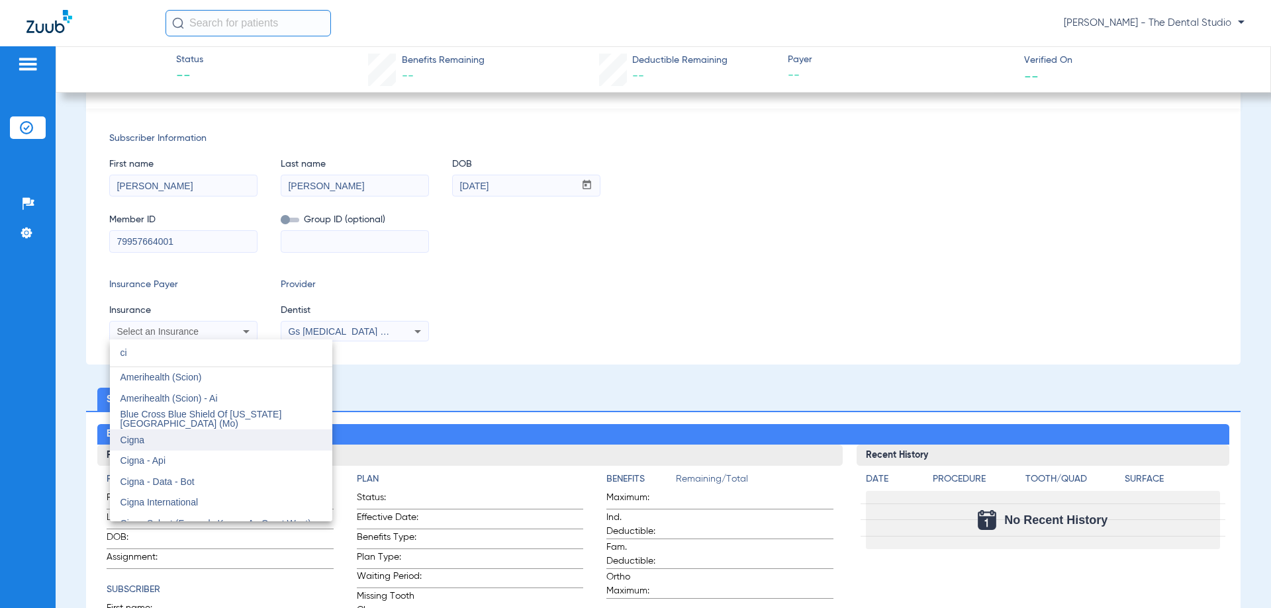
type input "ci"
click at [128, 437] on span "Cigna" at bounding box center [132, 440] width 24 height 11
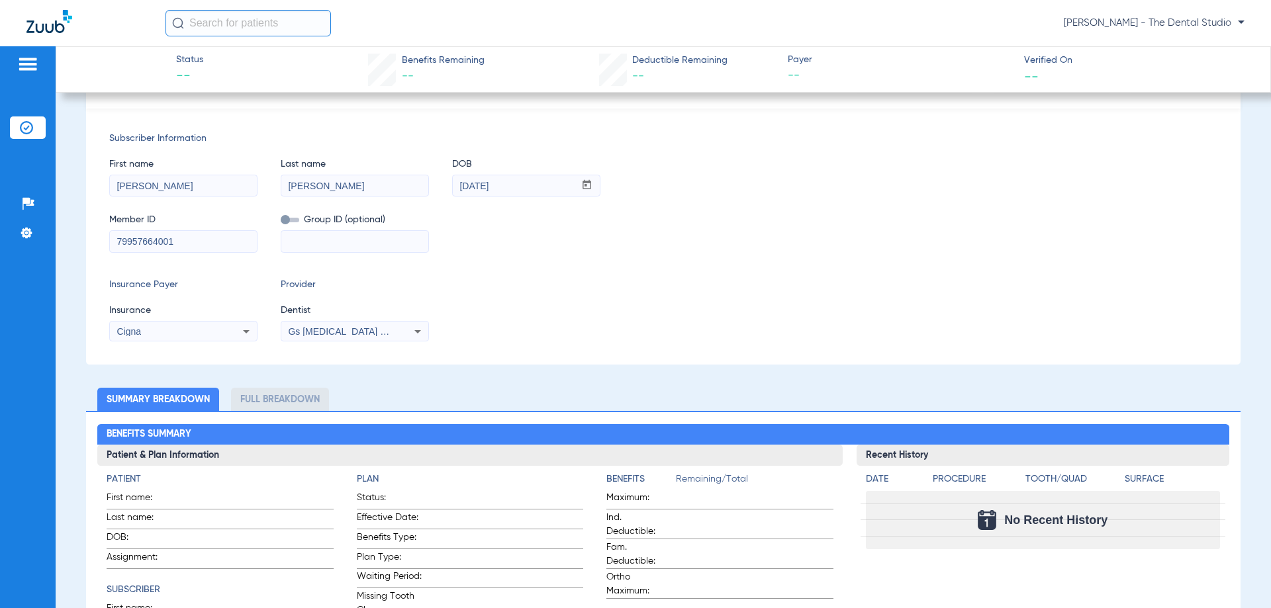
click at [363, 324] on div "Gs [MEDICAL_DATA] Pllc 1972170603" at bounding box center [354, 332] width 147 height 16
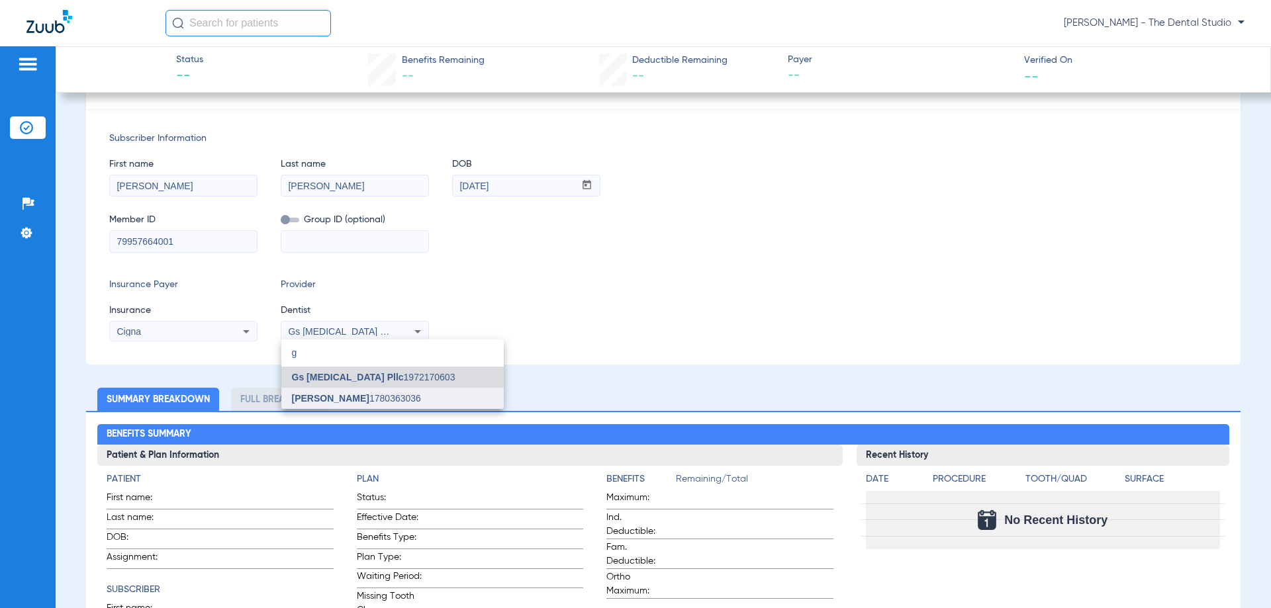
type input "g"
click at [339, 393] on span "[PERSON_NAME]" at bounding box center [330, 398] width 77 height 11
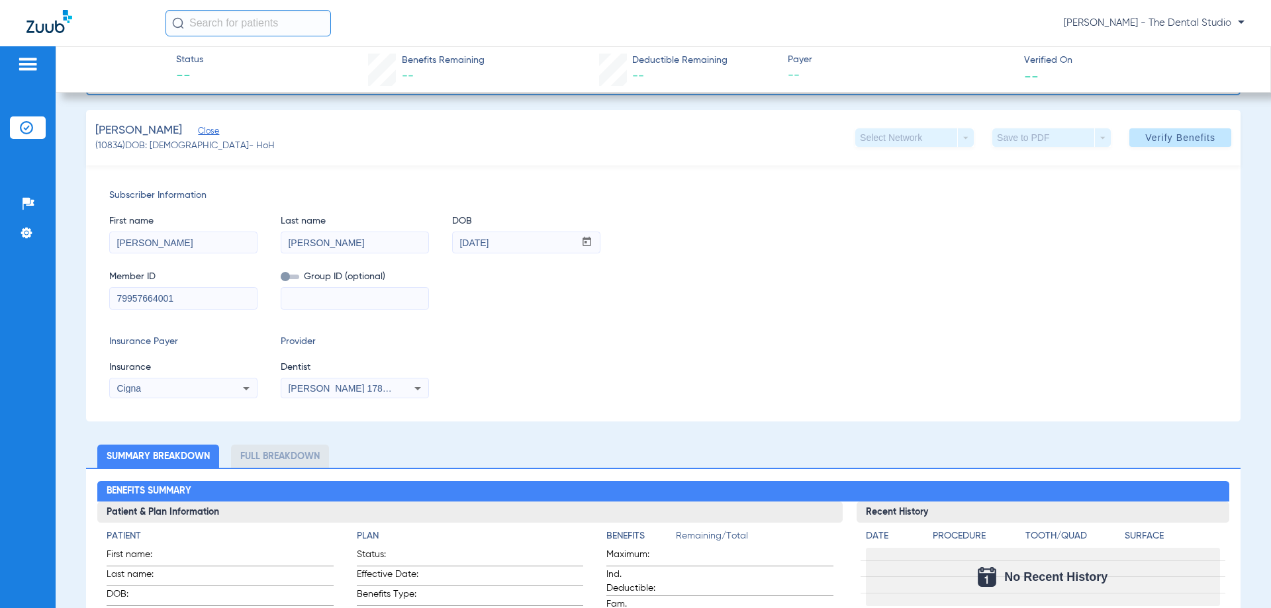
scroll to position [29, 0]
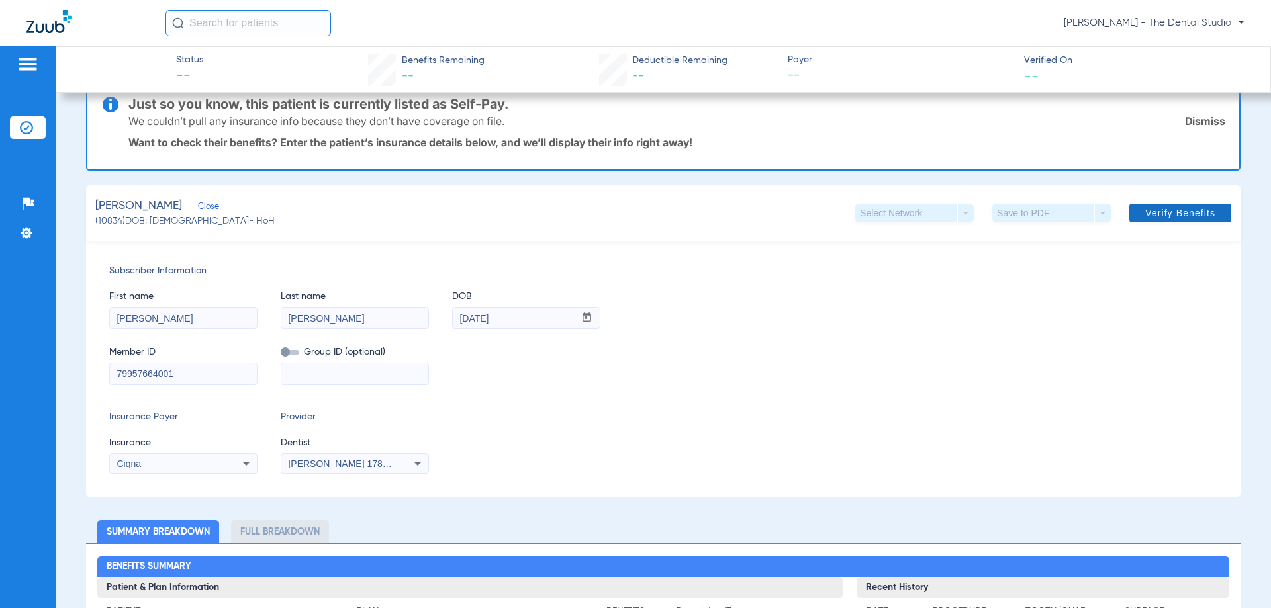
click at [1190, 210] on span "Verify Benefits" at bounding box center [1180, 213] width 70 height 11
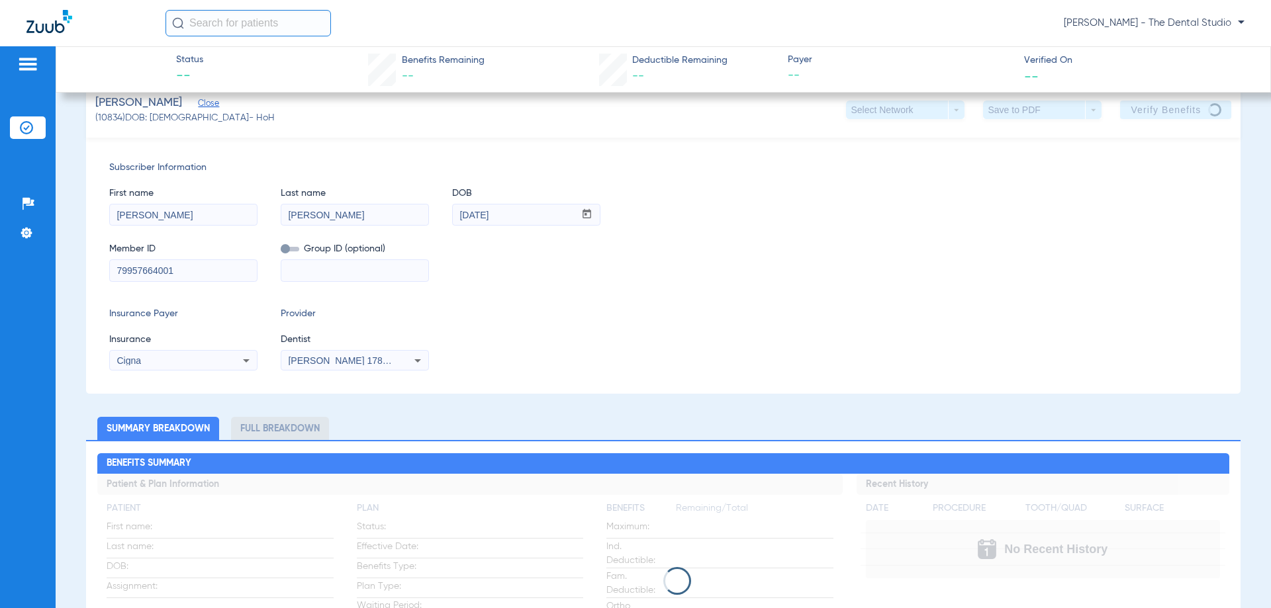
scroll to position [0, 0]
